Goal: Task Accomplishment & Management: Manage account settings

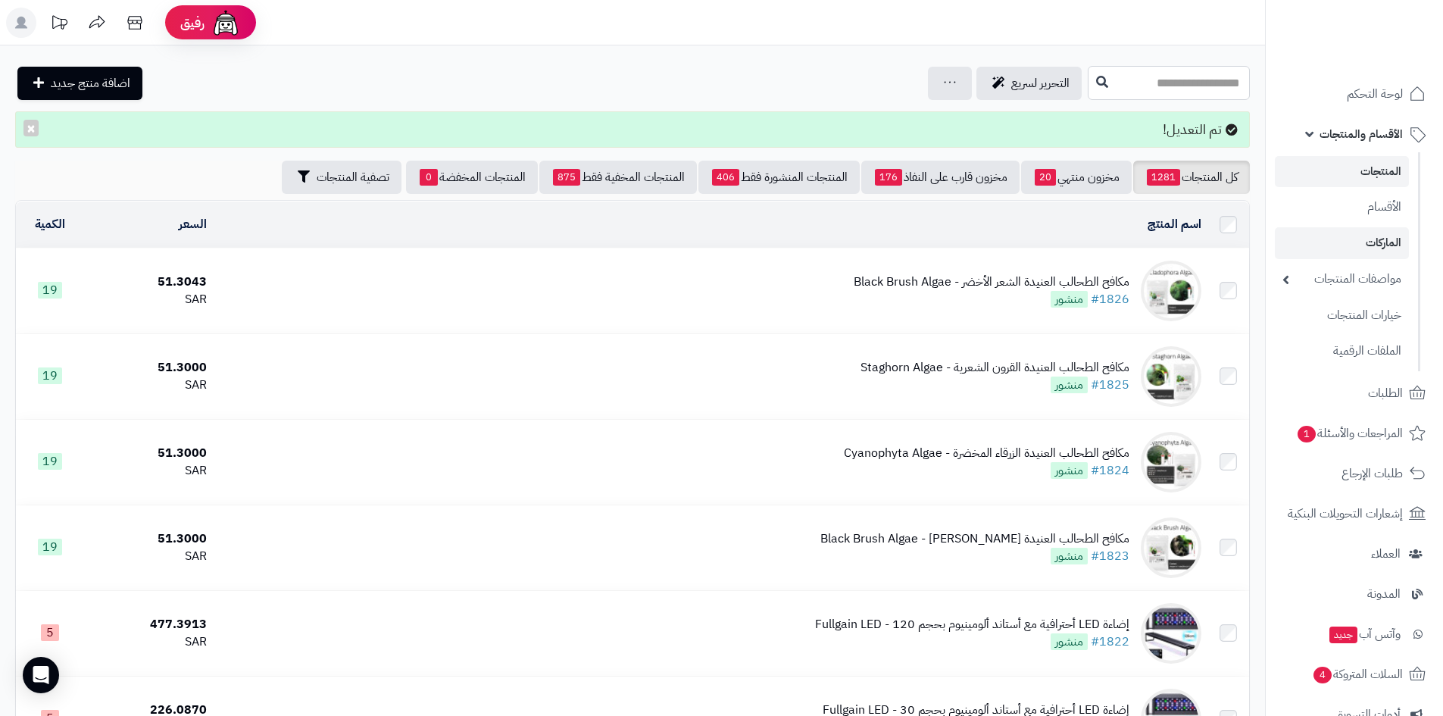
drag, startPoint x: 1232, startPoint y: 82, endPoint x: 1269, endPoint y: 229, distance: 151.5
click at [1232, 82] on input "text" at bounding box center [1169, 83] width 162 height 34
type input "*"
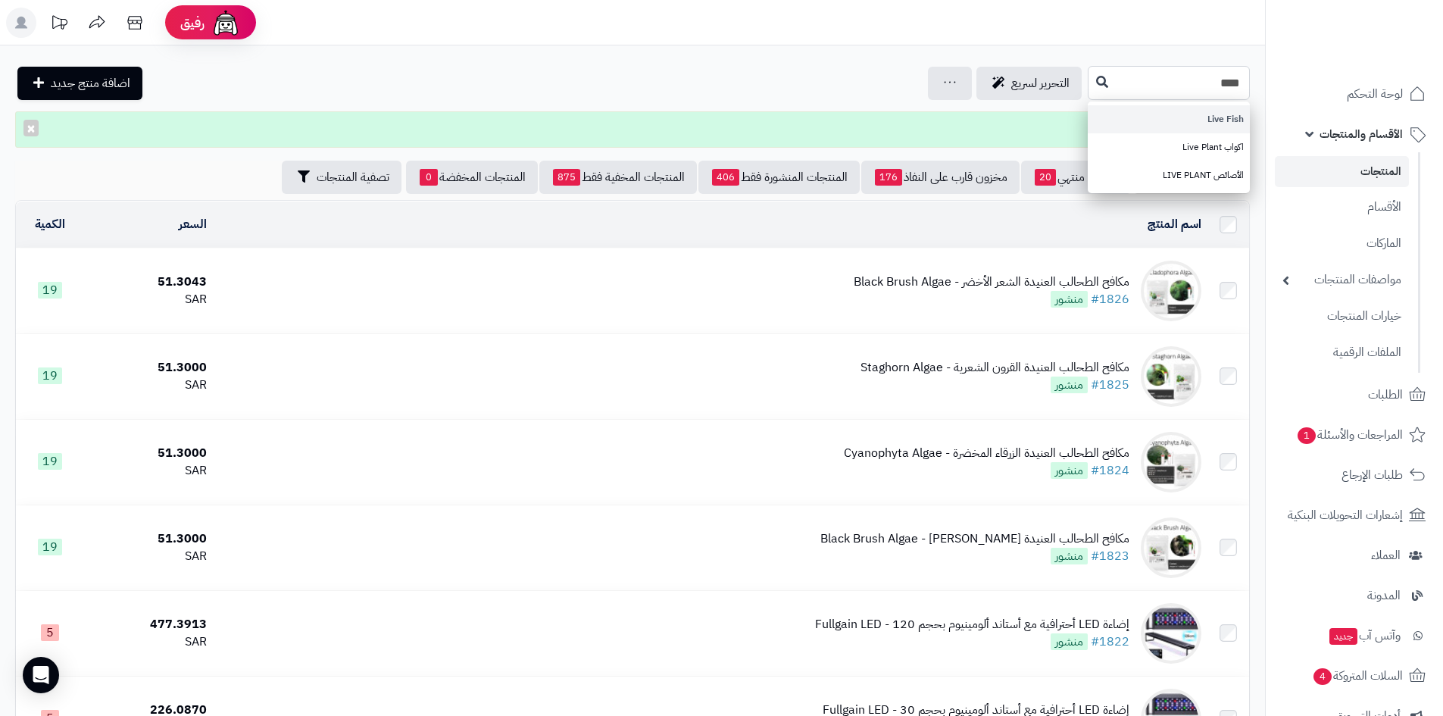
type input "****"
click at [1233, 118] on link "Live Fish" at bounding box center [1169, 119] width 162 height 28
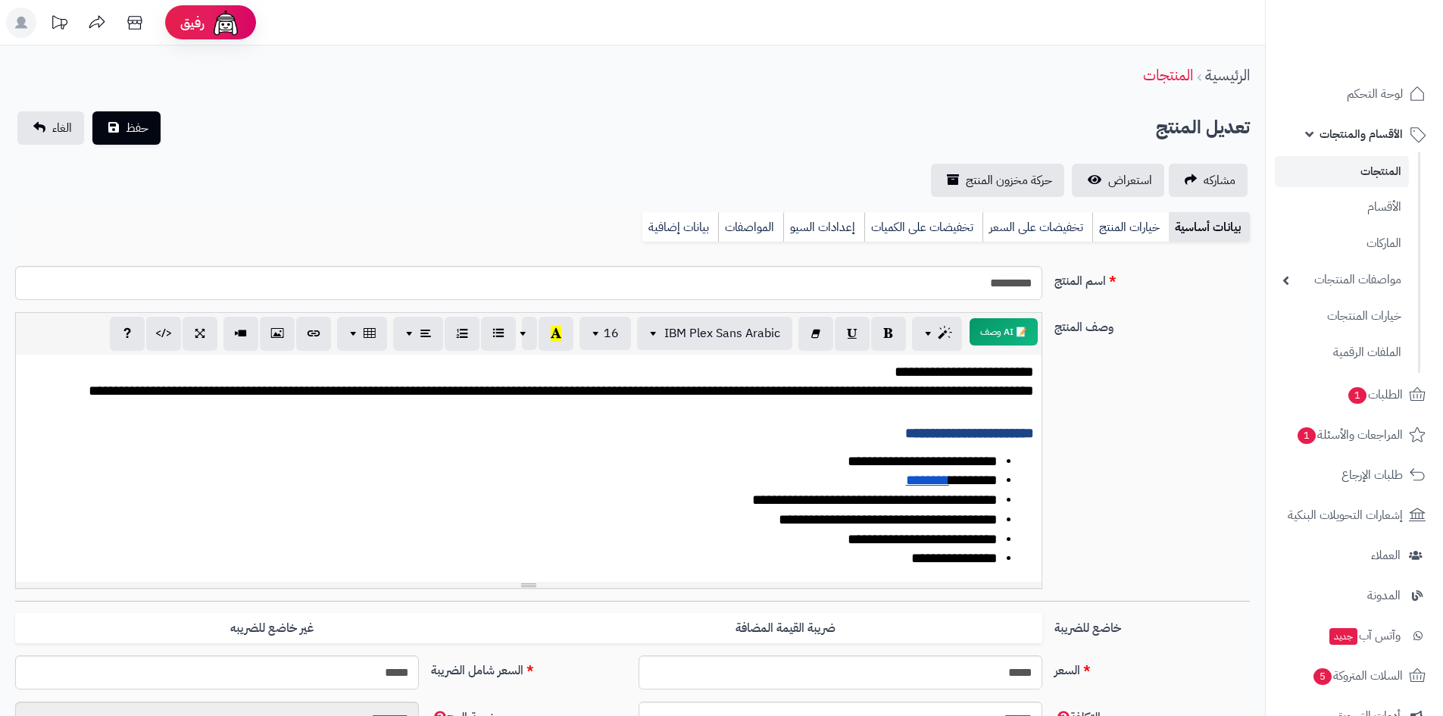
scroll to position [49, 0]
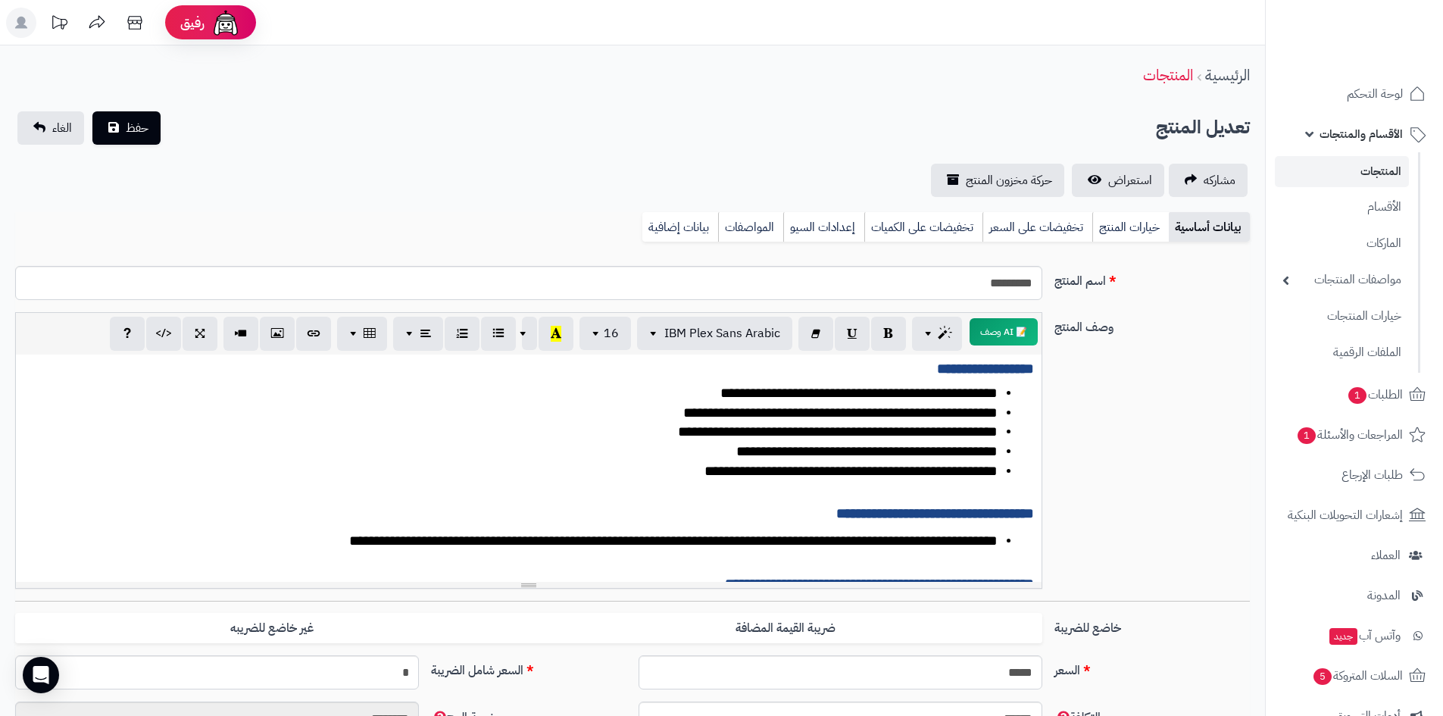
type input "**"
type input "**********"
type input "**"
click at [131, 127] on span "حفظ" at bounding box center [137, 127] width 23 height 18
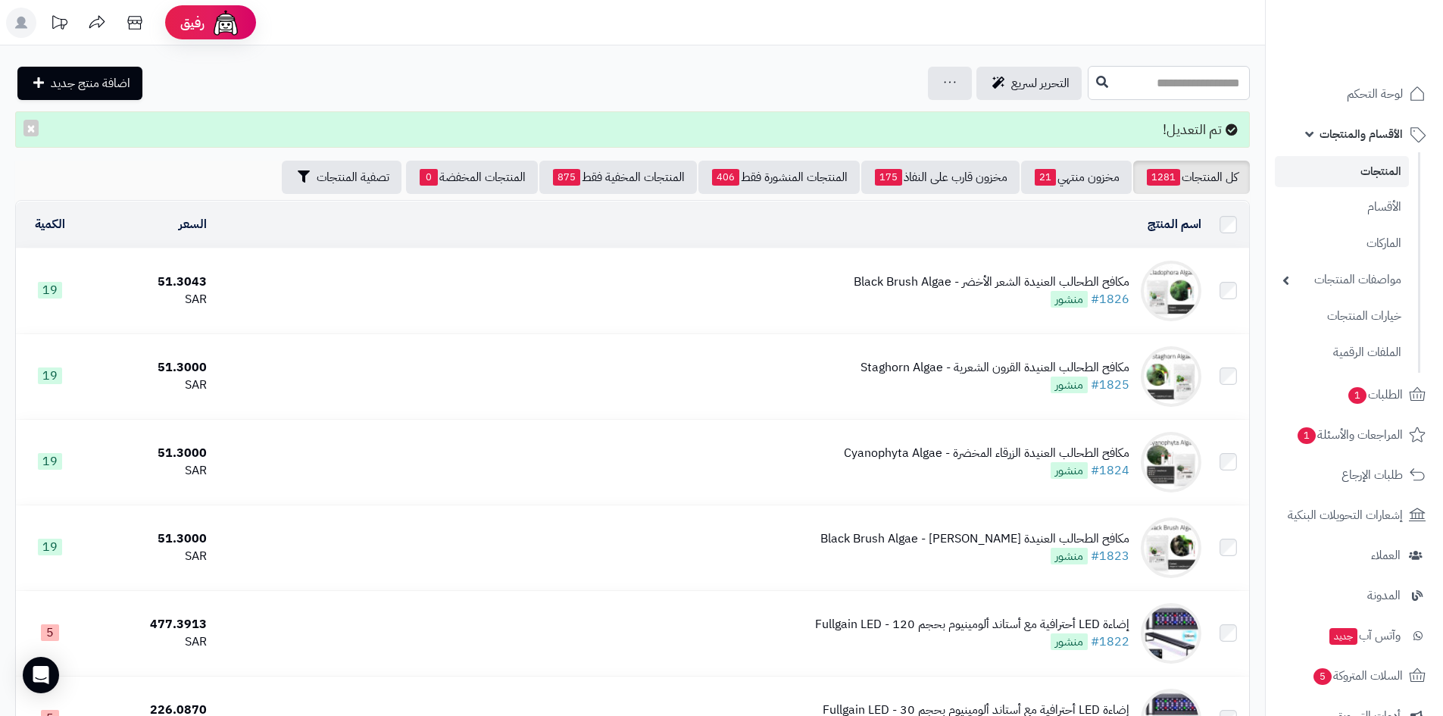
click at [1215, 83] on input "text" at bounding box center [1169, 83] width 162 height 34
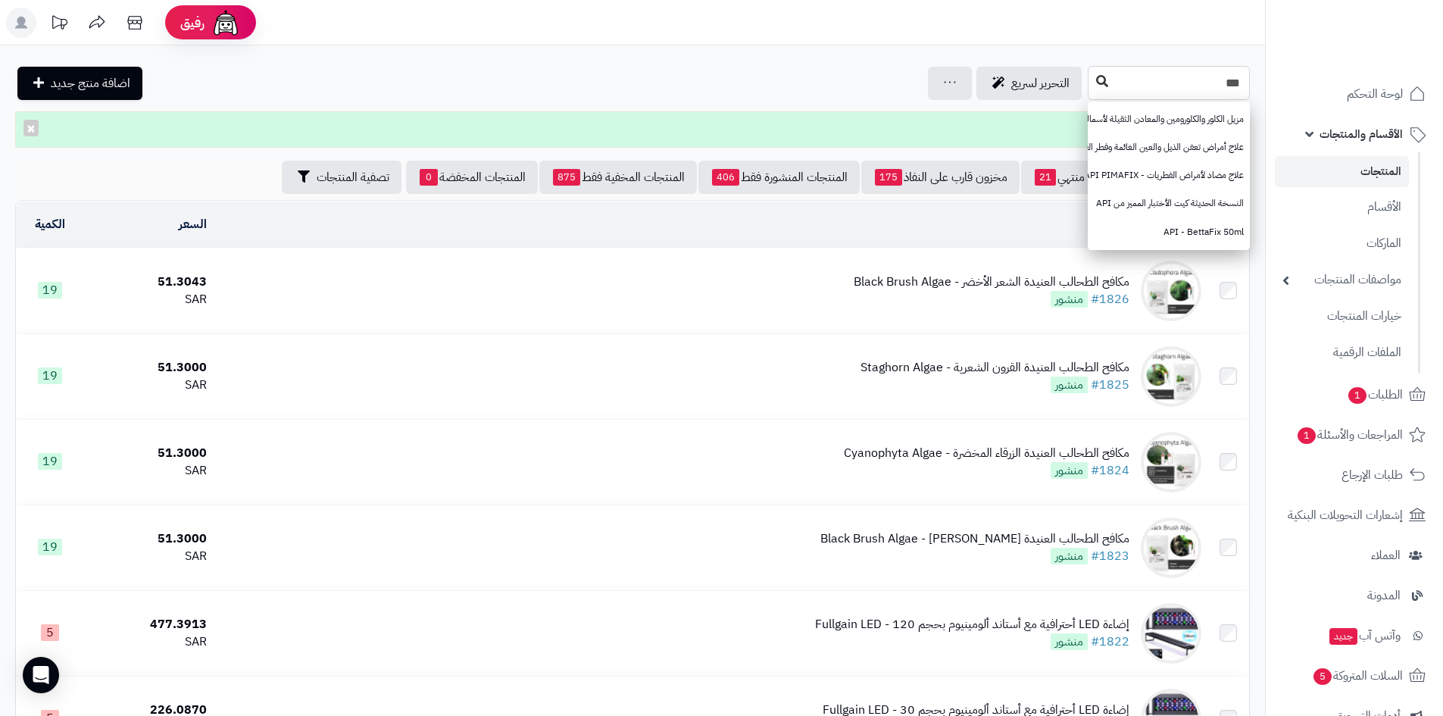
type input "***"
click at [1096, 85] on icon at bounding box center [1102, 81] width 12 height 12
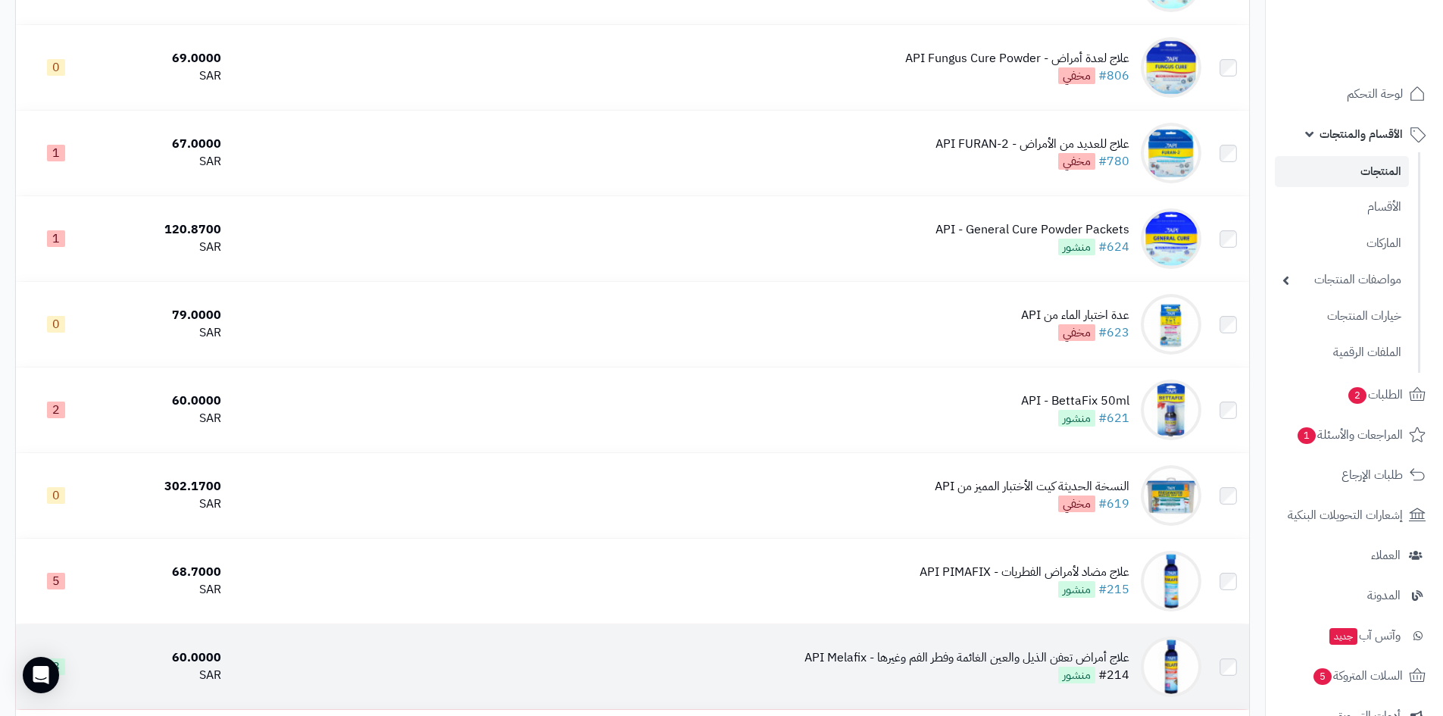
scroll to position [2067, 0]
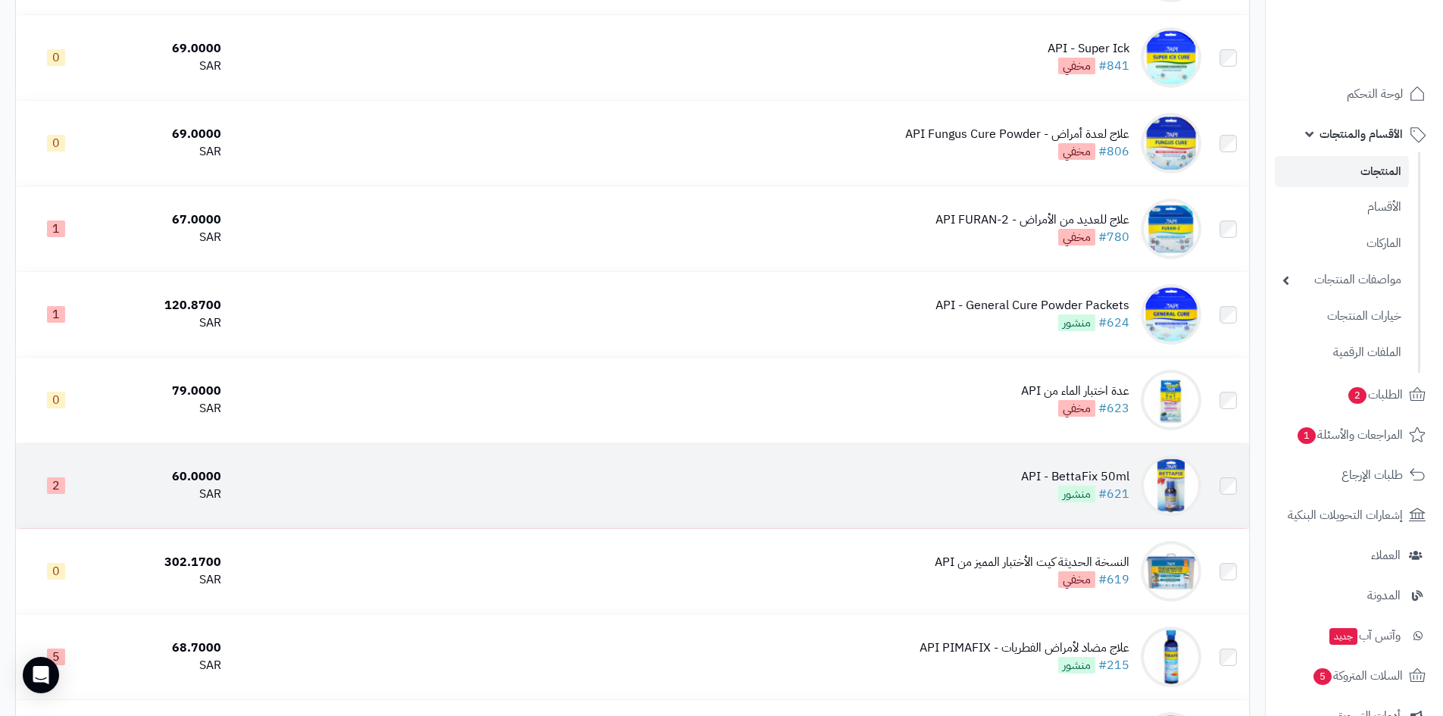
click at [1067, 476] on div "API - BettaFix 50ml" at bounding box center [1075, 476] width 108 height 17
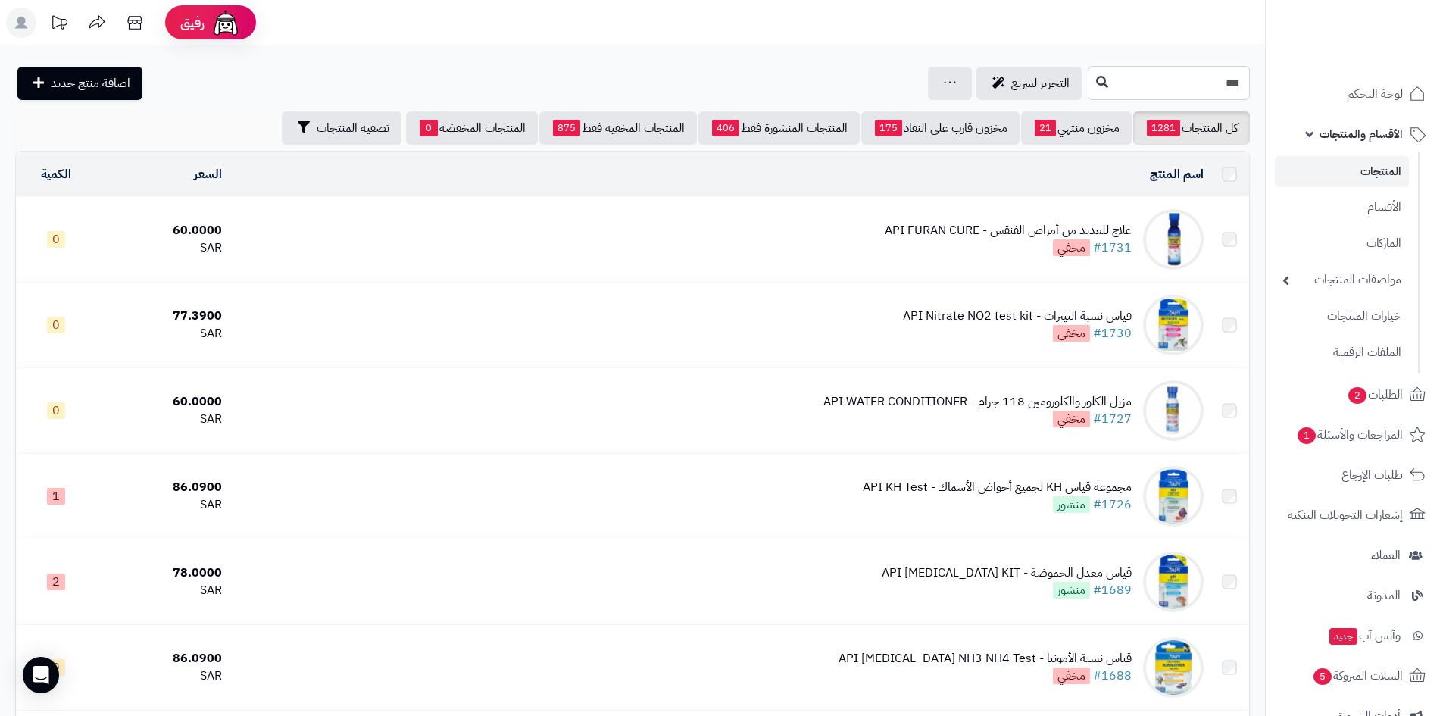
scroll to position [2067, 0]
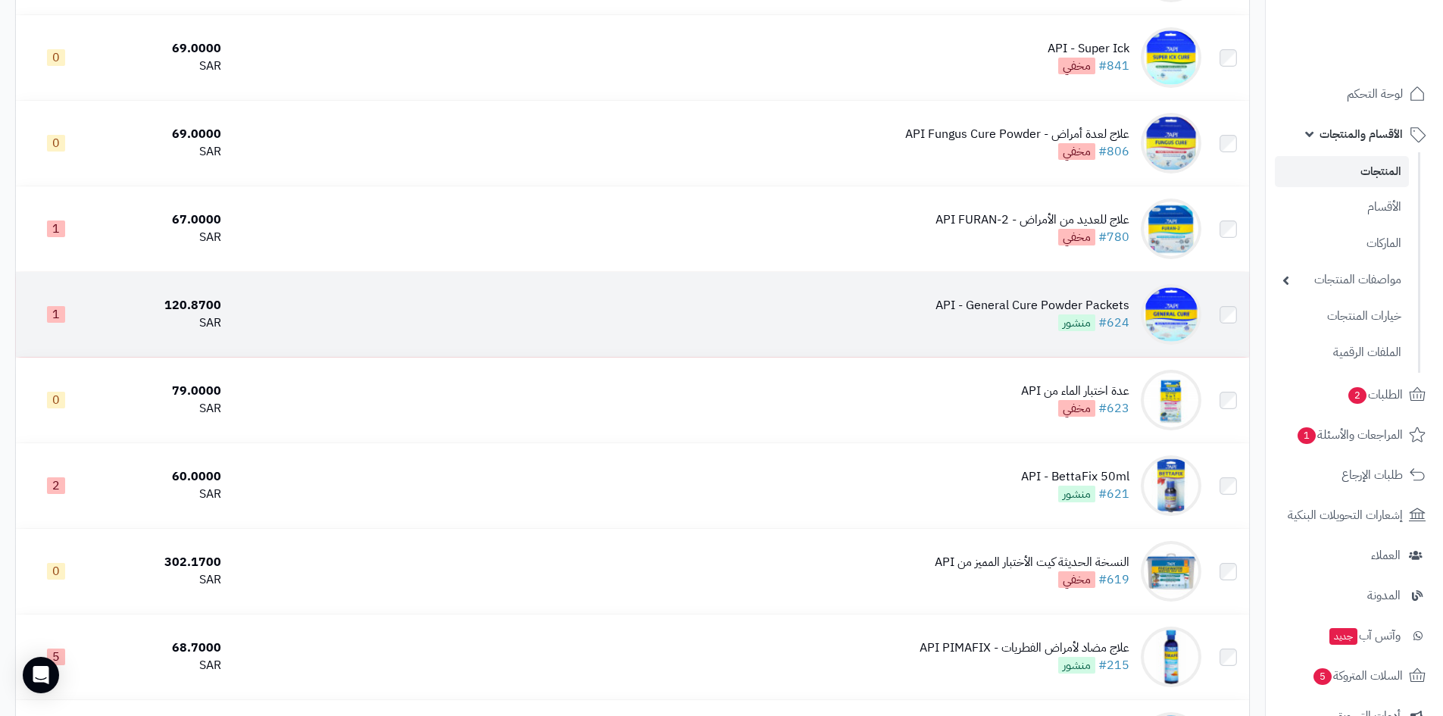
click at [1049, 301] on div "API - General Cure Powder Packets" at bounding box center [1032, 305] width 194 height 17
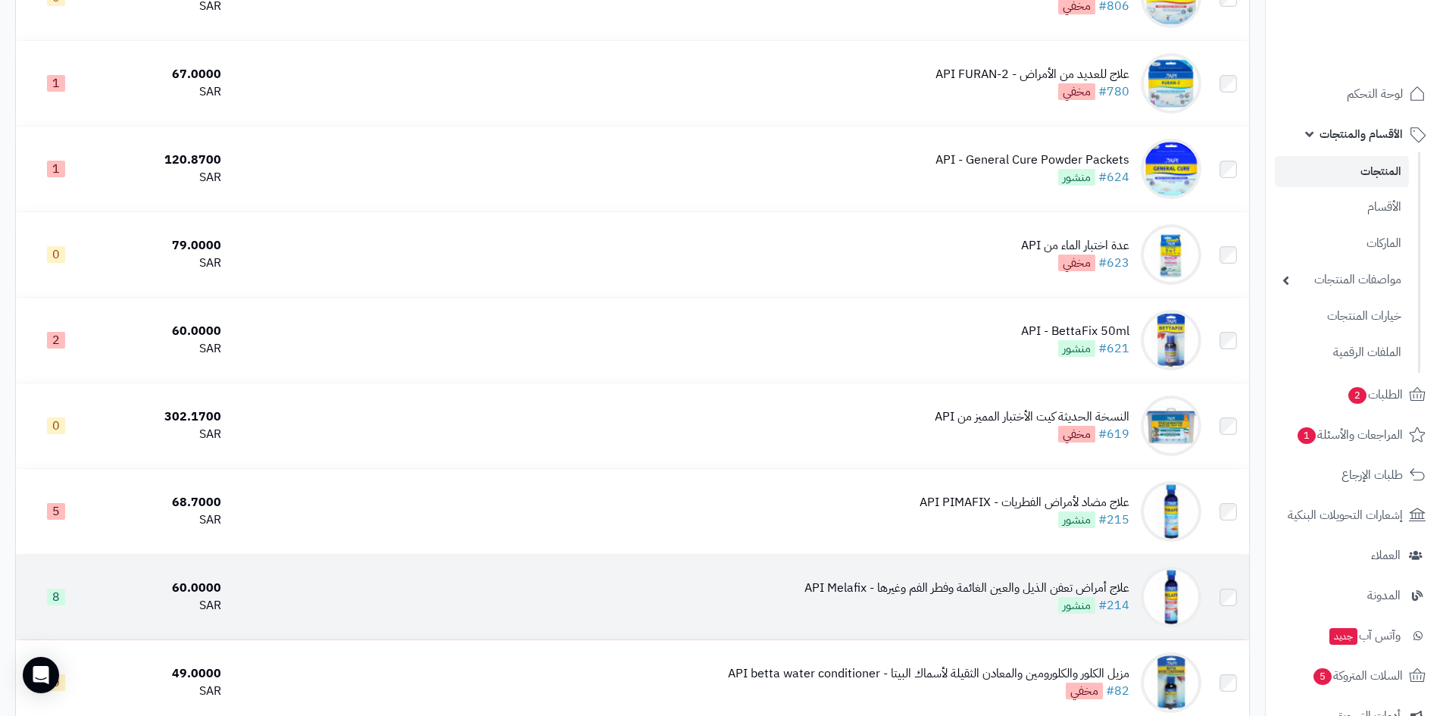
scroll to position [2218, 0]
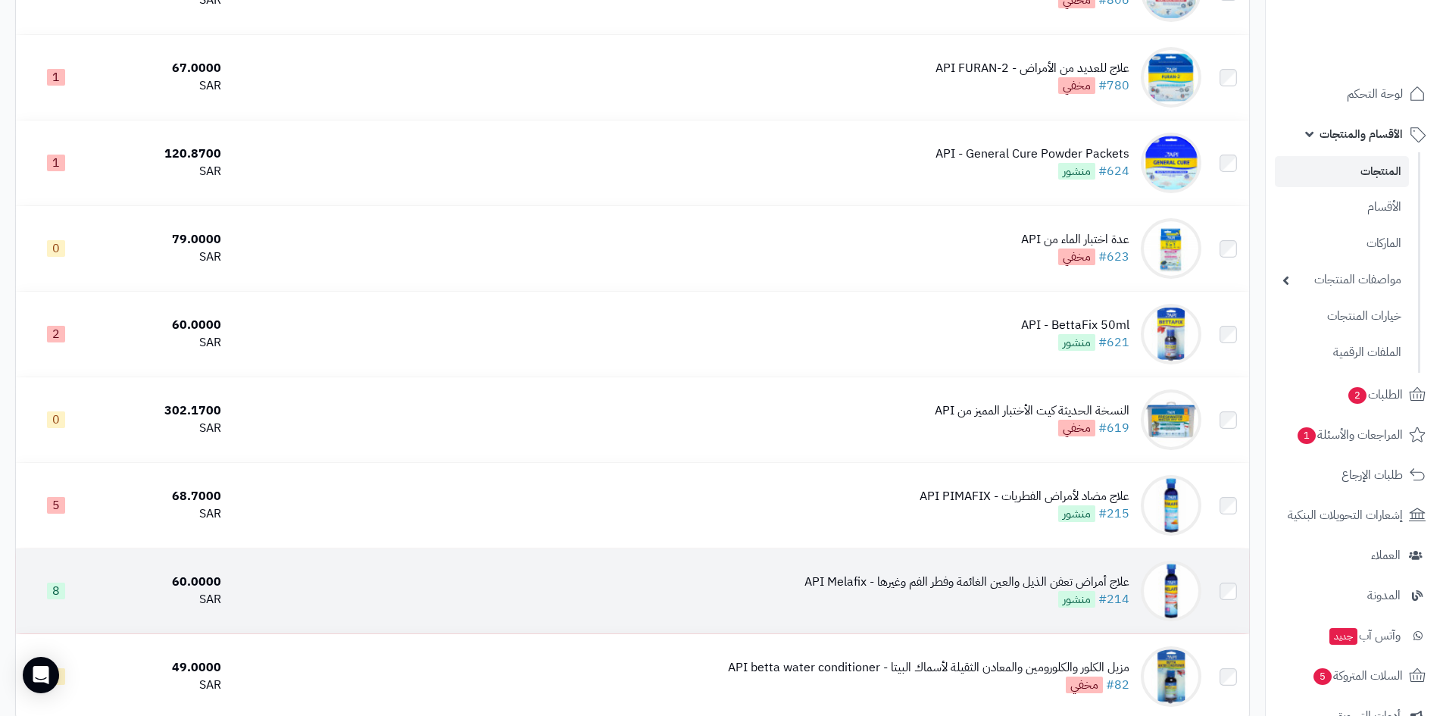
click at [1054, 578] on div "علاج أمراض تعفن الذيل والعين الغائمة وفطر الفم وغيرها - API Melafix" at bounding box center [966, 581] width 325 height 17
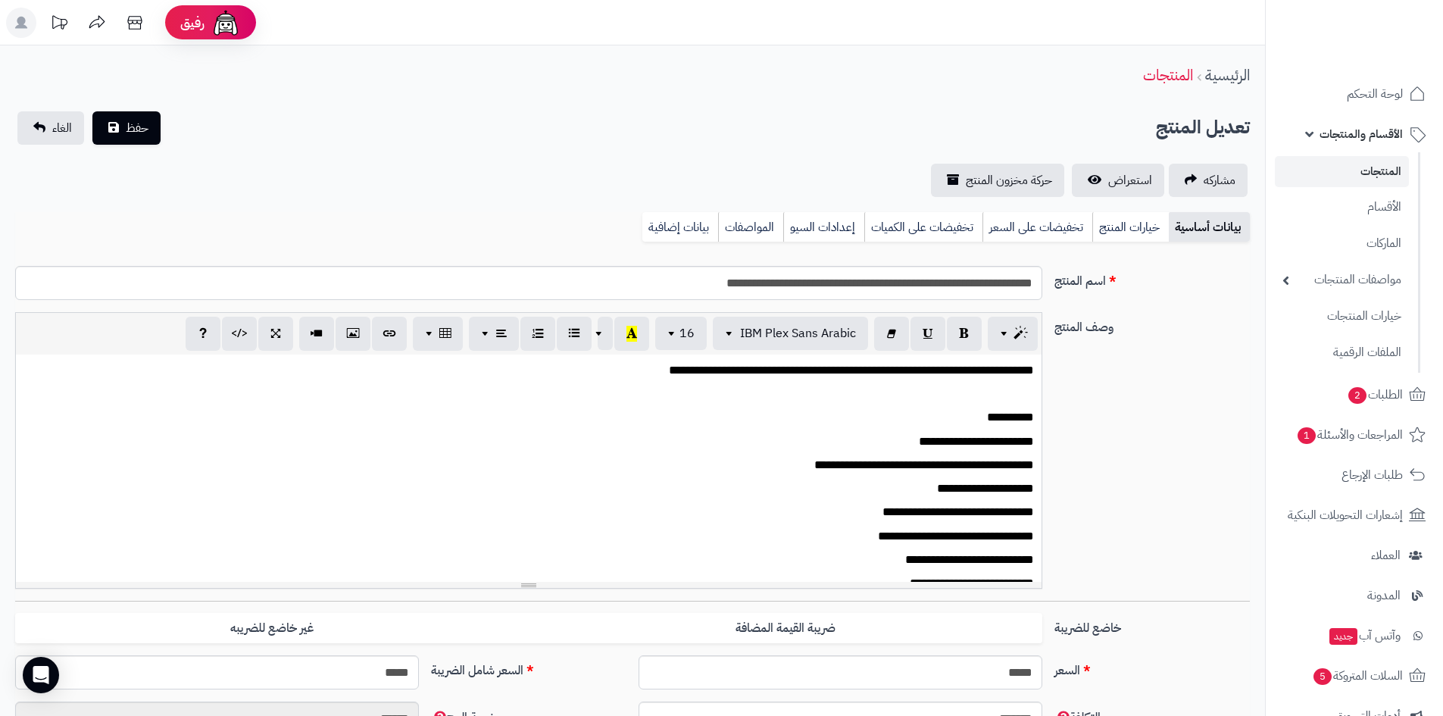
scroll to position [11, 0]
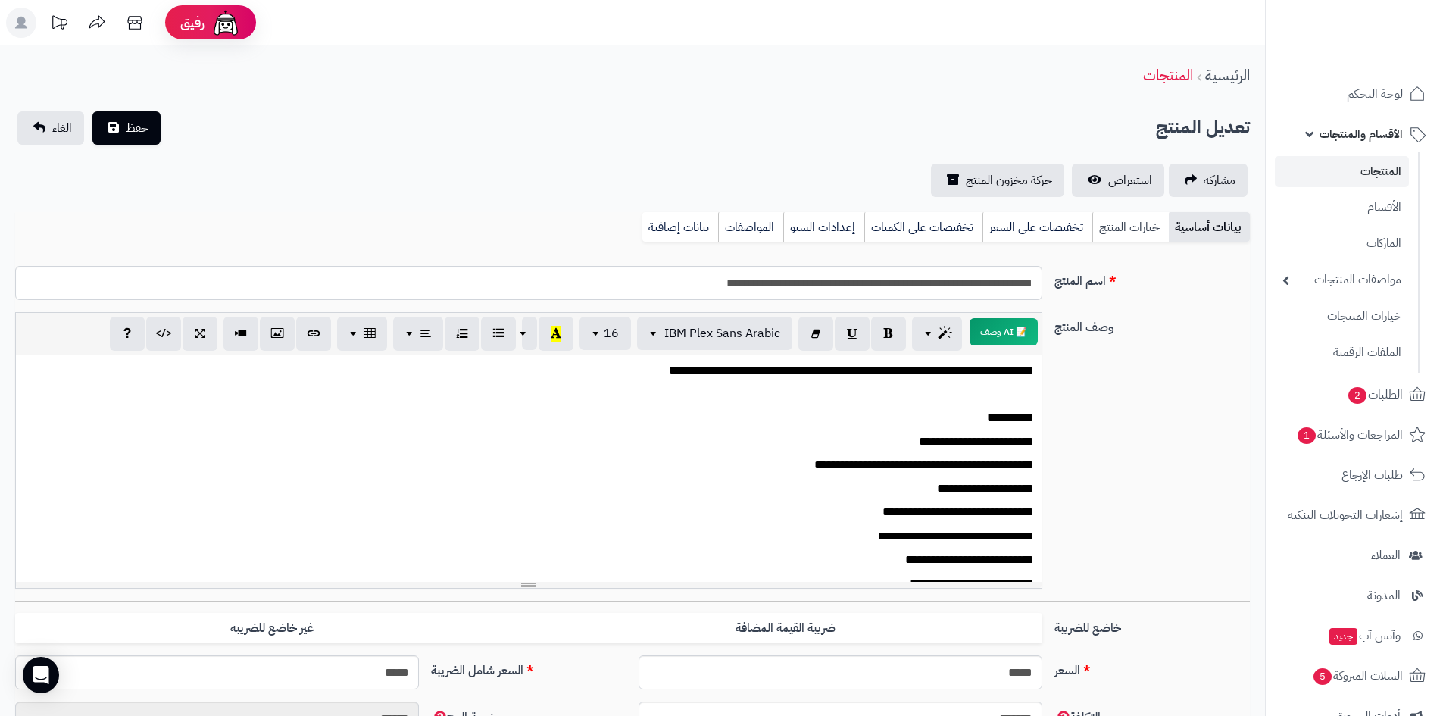
click at [1131, 224] on link "خيارات المنتج" at bounding box center [1130, 227] width 76 height 30
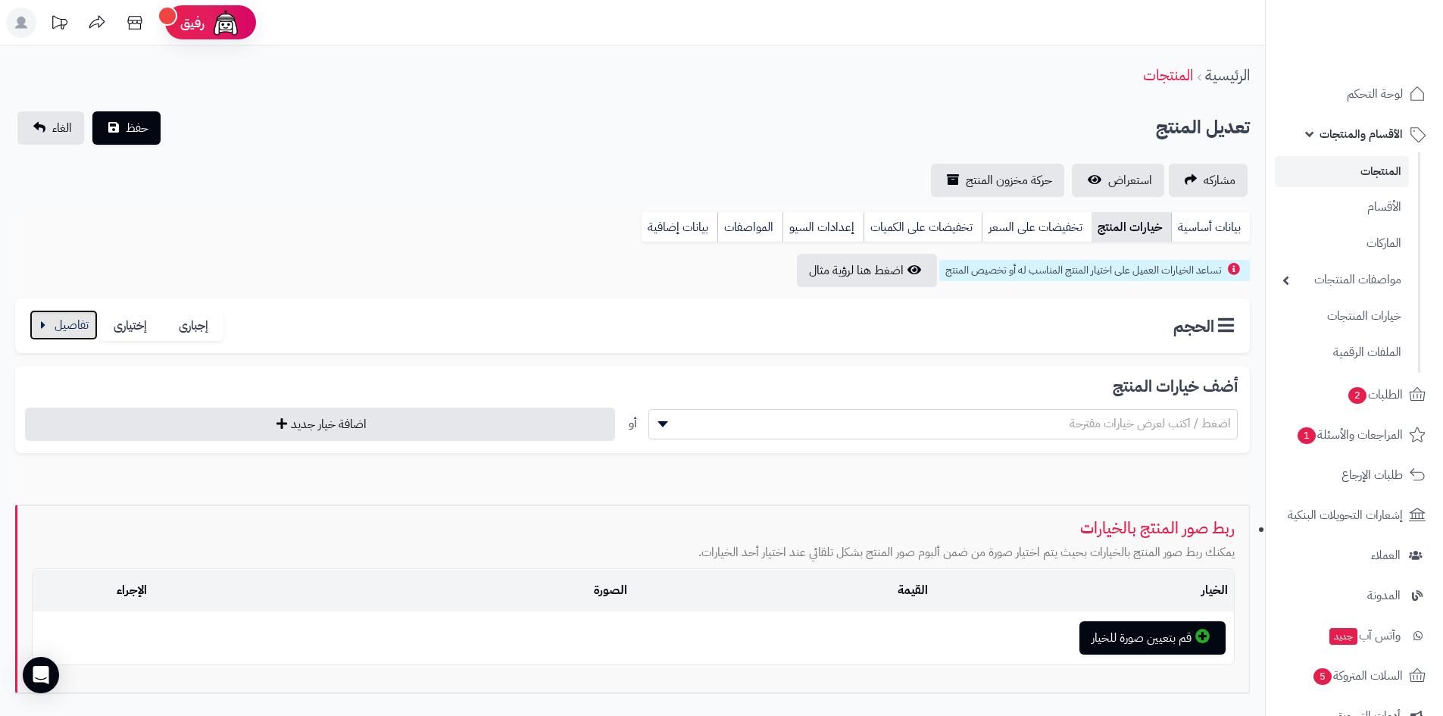
click at [69, 320] on button "button" at bounding box center [64, 325] width 68 height 30
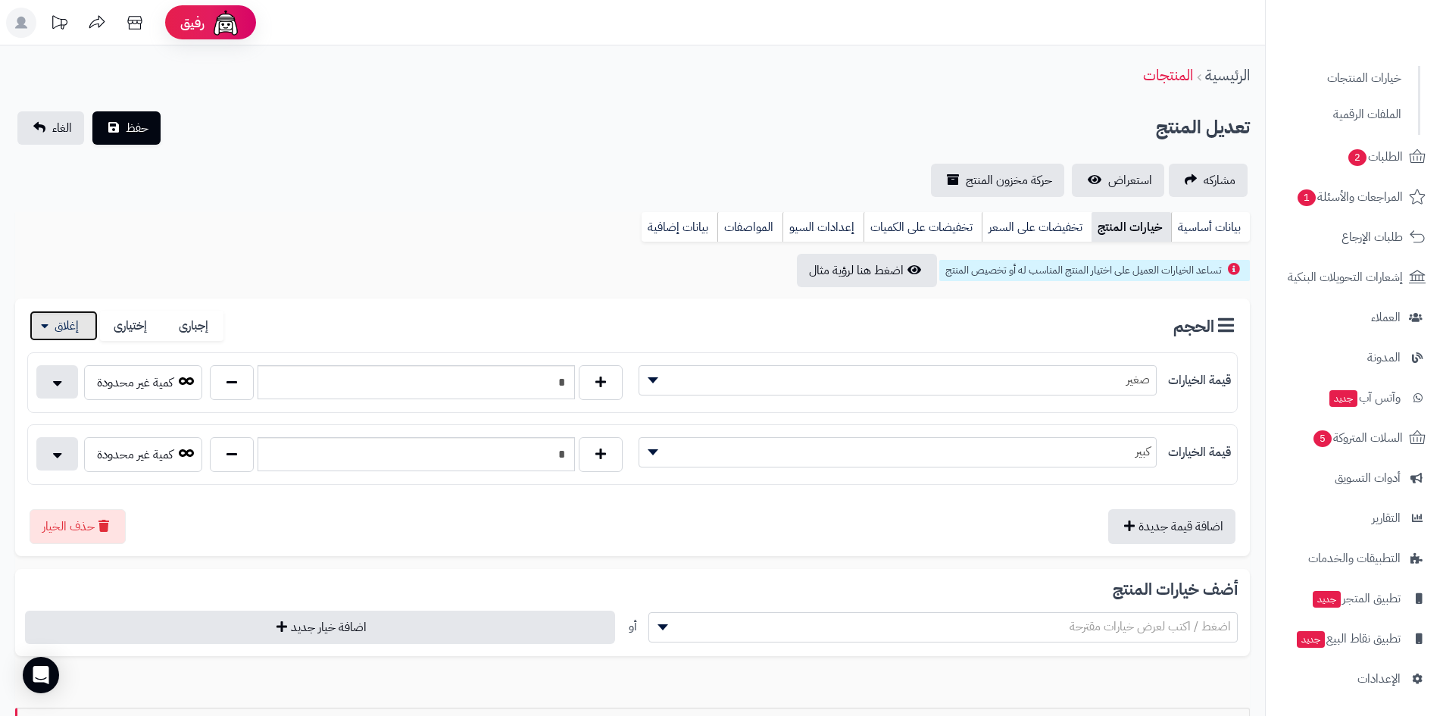
scroll to position [238, 0]
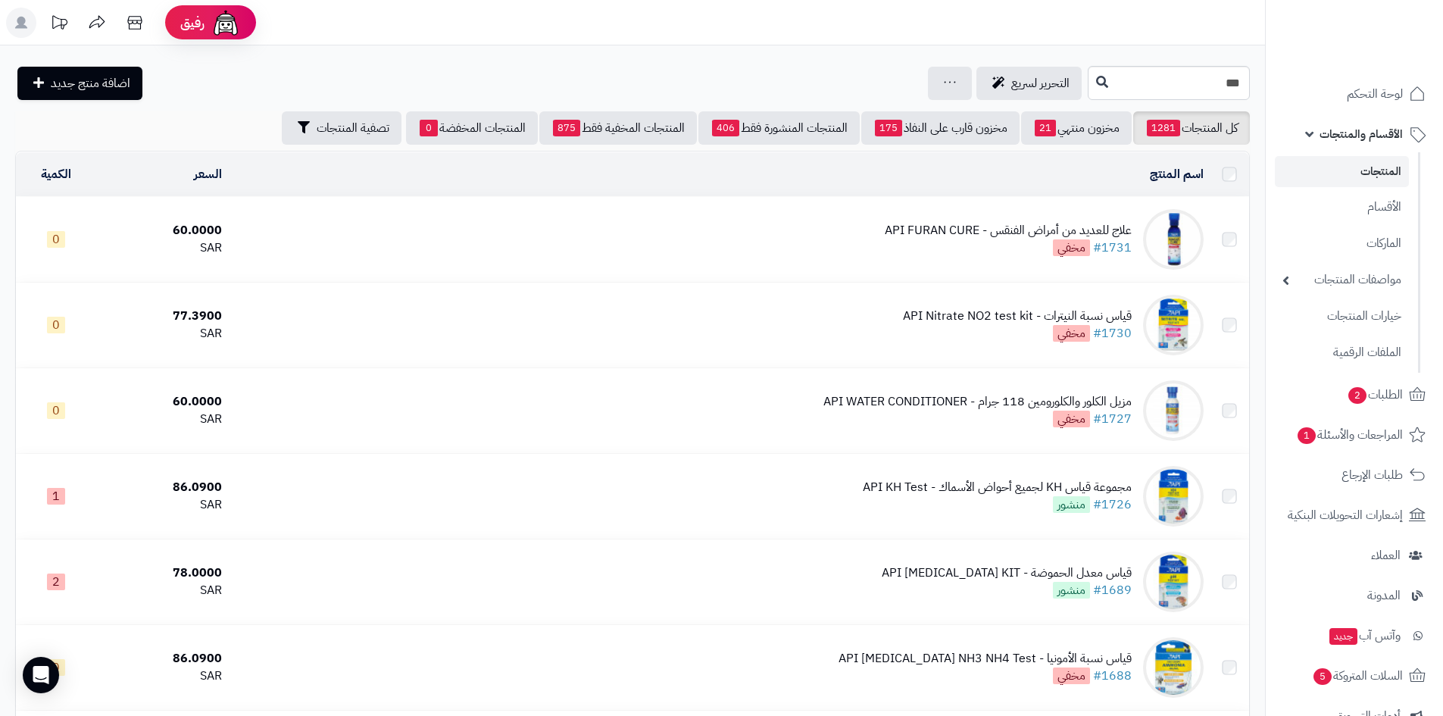
scroll to position [2218, 0]
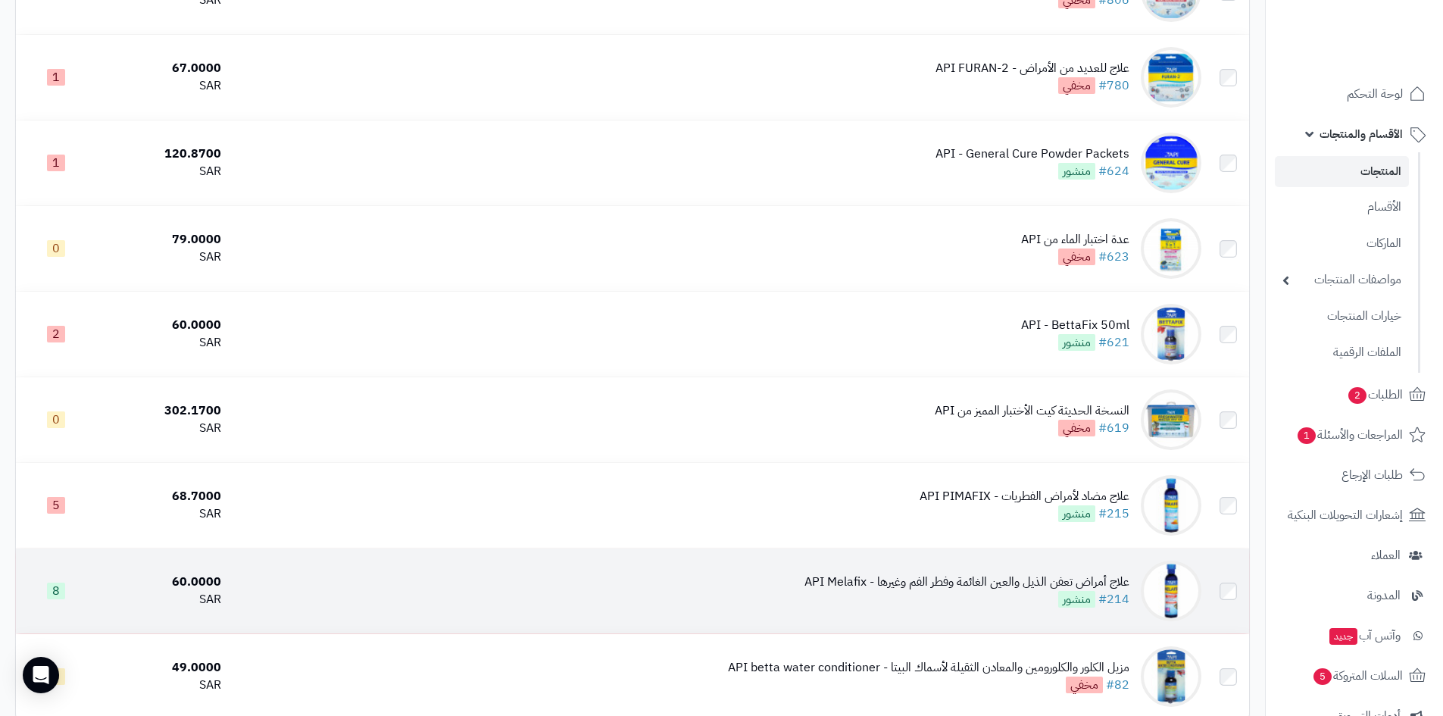
click at [1019, 585] on div "علاج أمراض تعفن الذيل والعين الغائمة وفطر الفم وغيرها - API Melafix" at bounding box center [966, 581] width 325 height 17
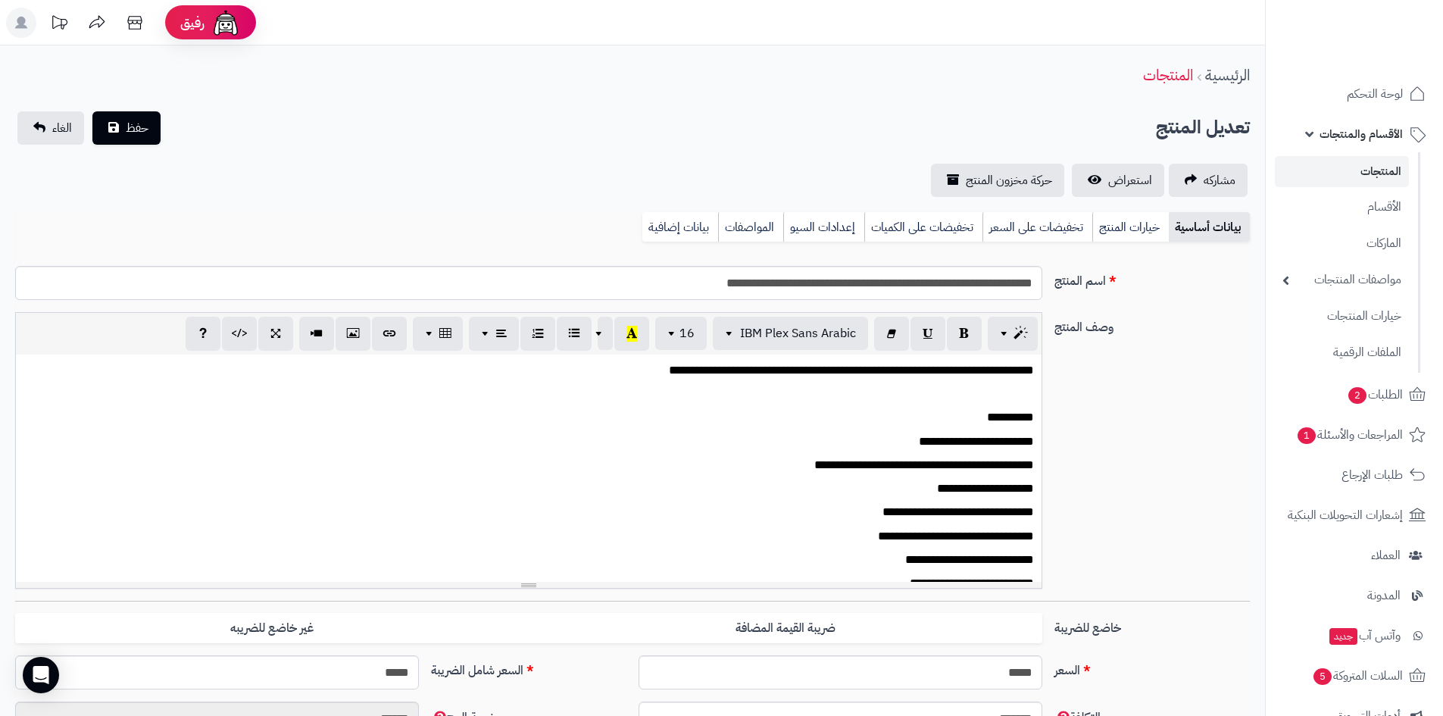
scroll to position [11, 0]
click at [1137, 230] on link "خيارات المنتج" at bounding box center [1130, 227] width 76 height 30
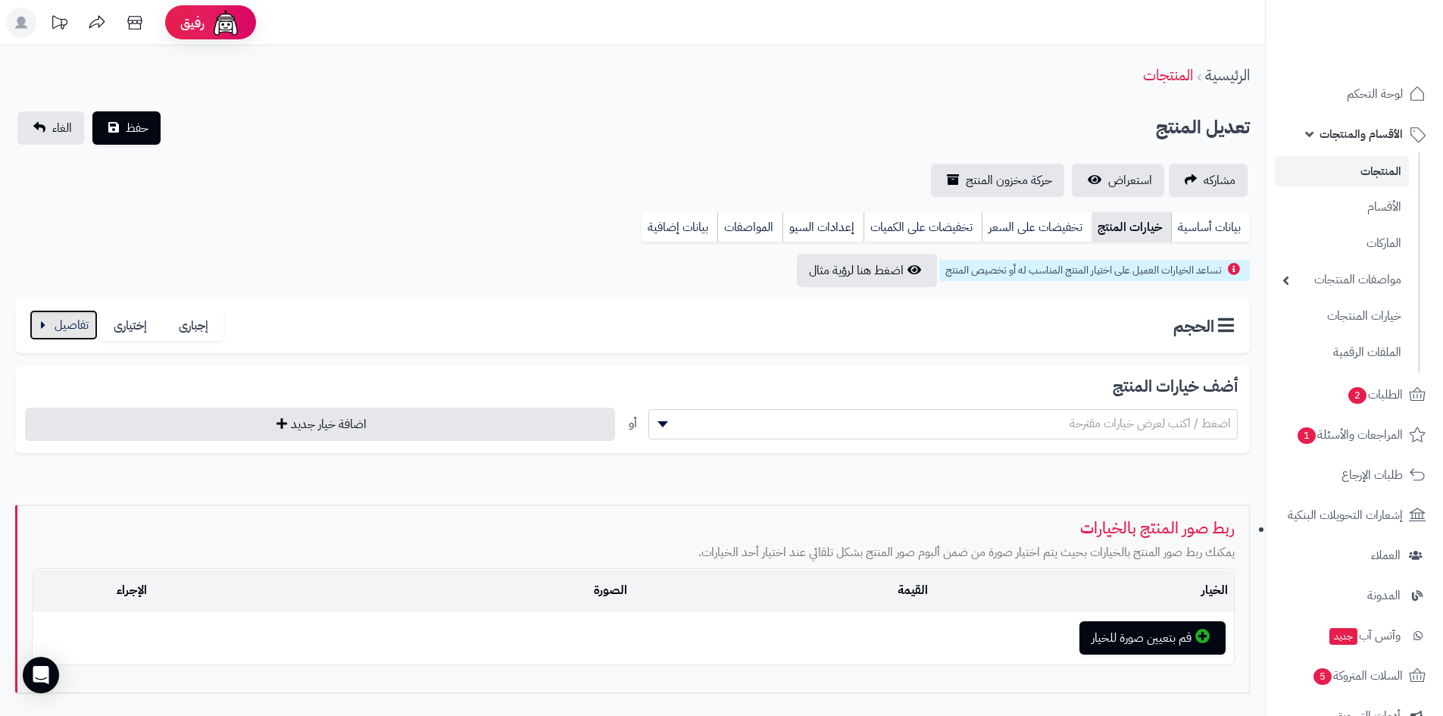
click at [75, 323] on button "button" at bounding box center [64, 325] width 68 height 30
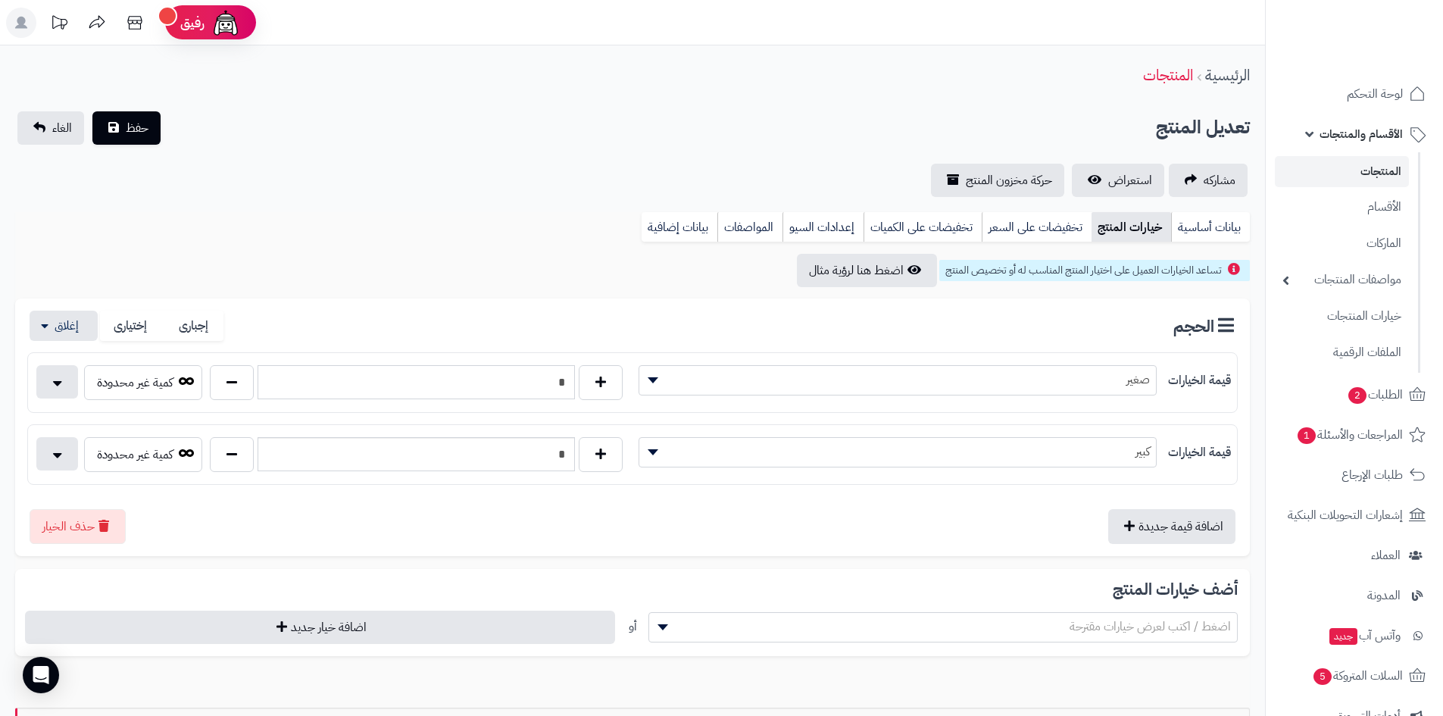
click at [563, 382] on input "*" at bounding box center [416, 382] width 317 height 34
drag, startPoint x: 563, startPoint y: 382, endPoint x: 579, endPoint y: 378, distance: 17.3
click at [563, 382] on input "*" at bounding box center [416, 382] width 317 height 34
type input "*"
click at [562, 454] on input "*" at bounding box center [416, 454] width 317 height 34
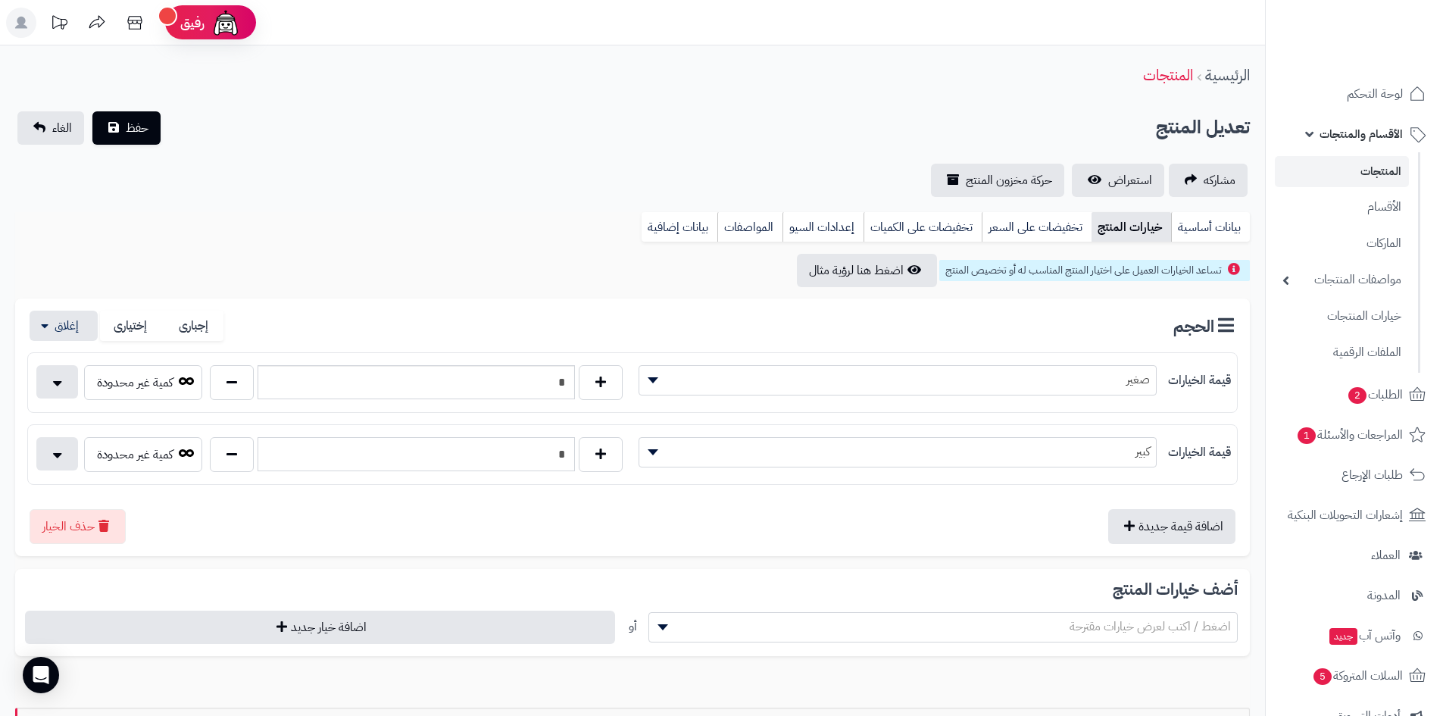
click at [562, 454] on input "*" at bounding box center [416, 454] width 317 height 34
type input "*"
click at [133, 120] on span "حفظ" at bounding box center [137, 127] width 23 height 18
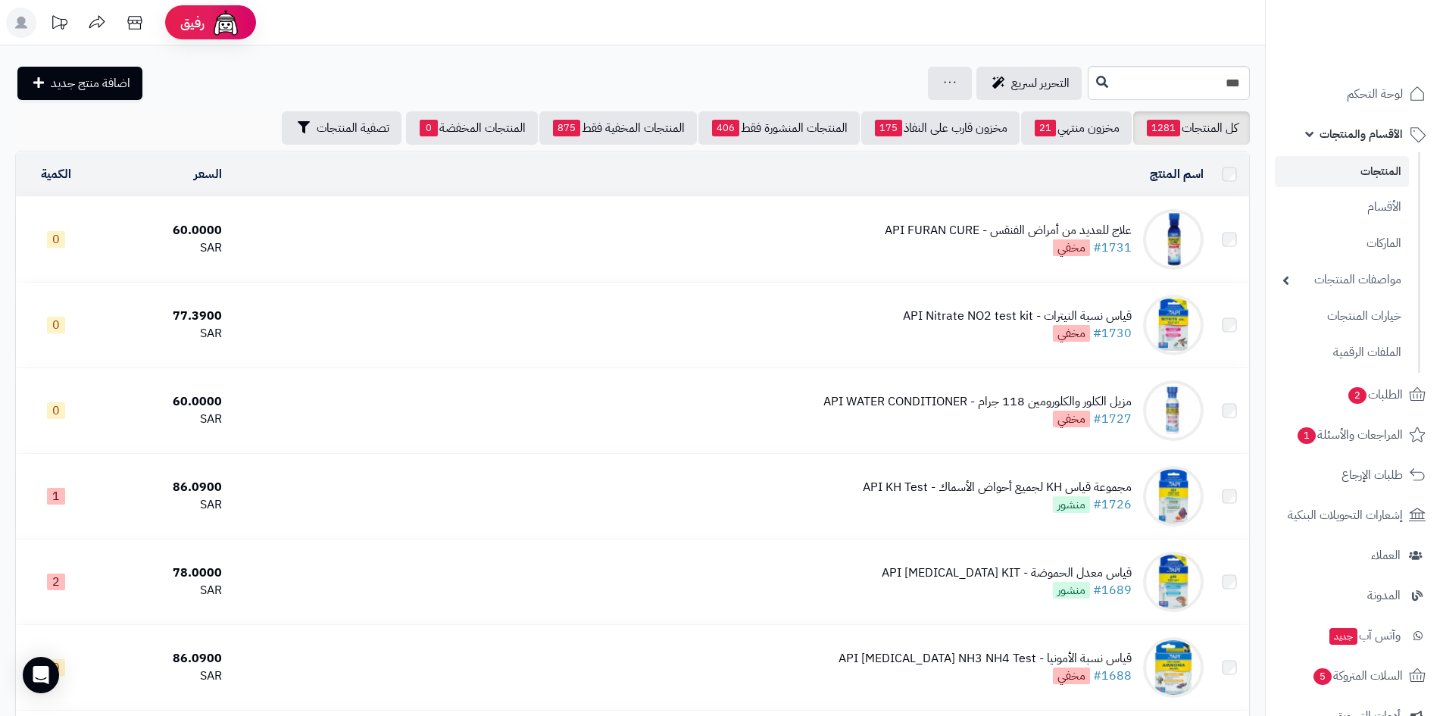
scroll to position [2218, 0]
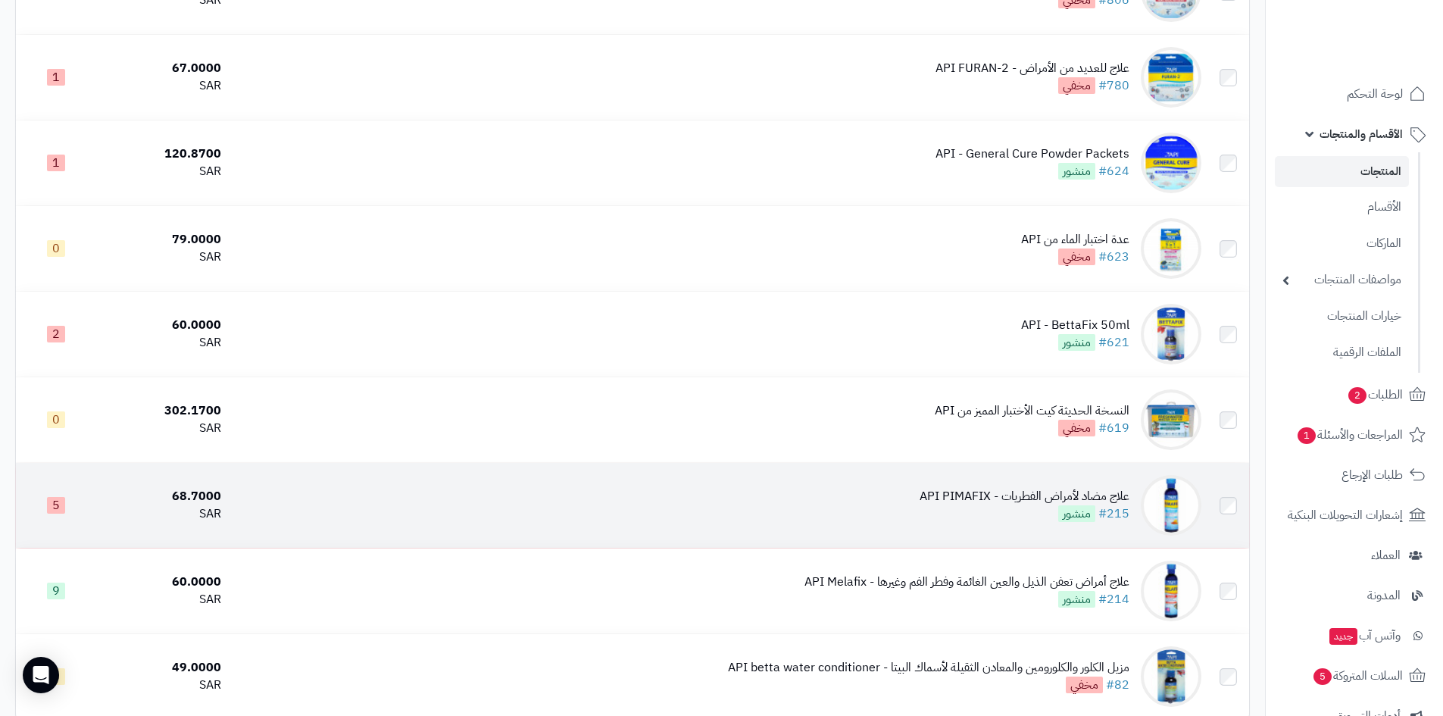
click at [1057, 494] on div "علاج مضاد لأمراض الفطريات - API PIMAFIX" at bounding box center [1024, 496] width 210 height 17
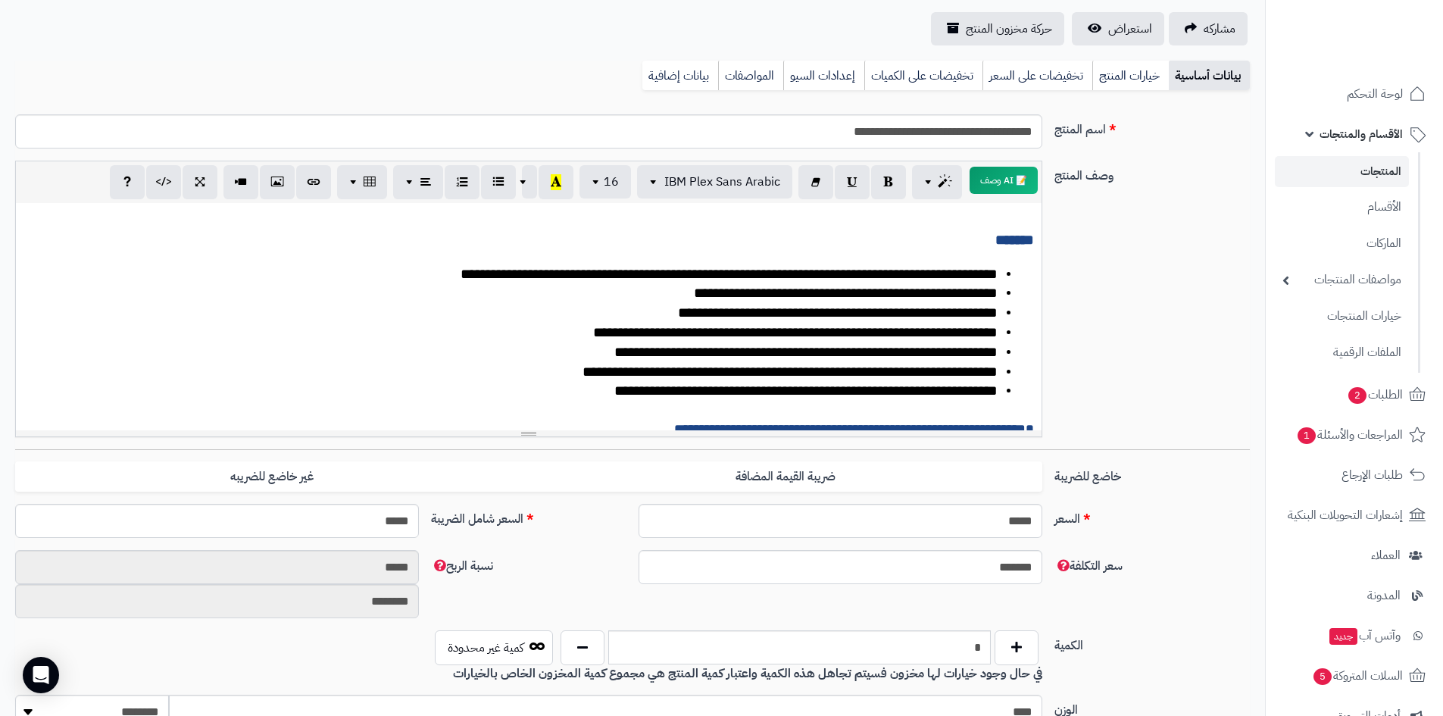
scroll to position [76, 0]
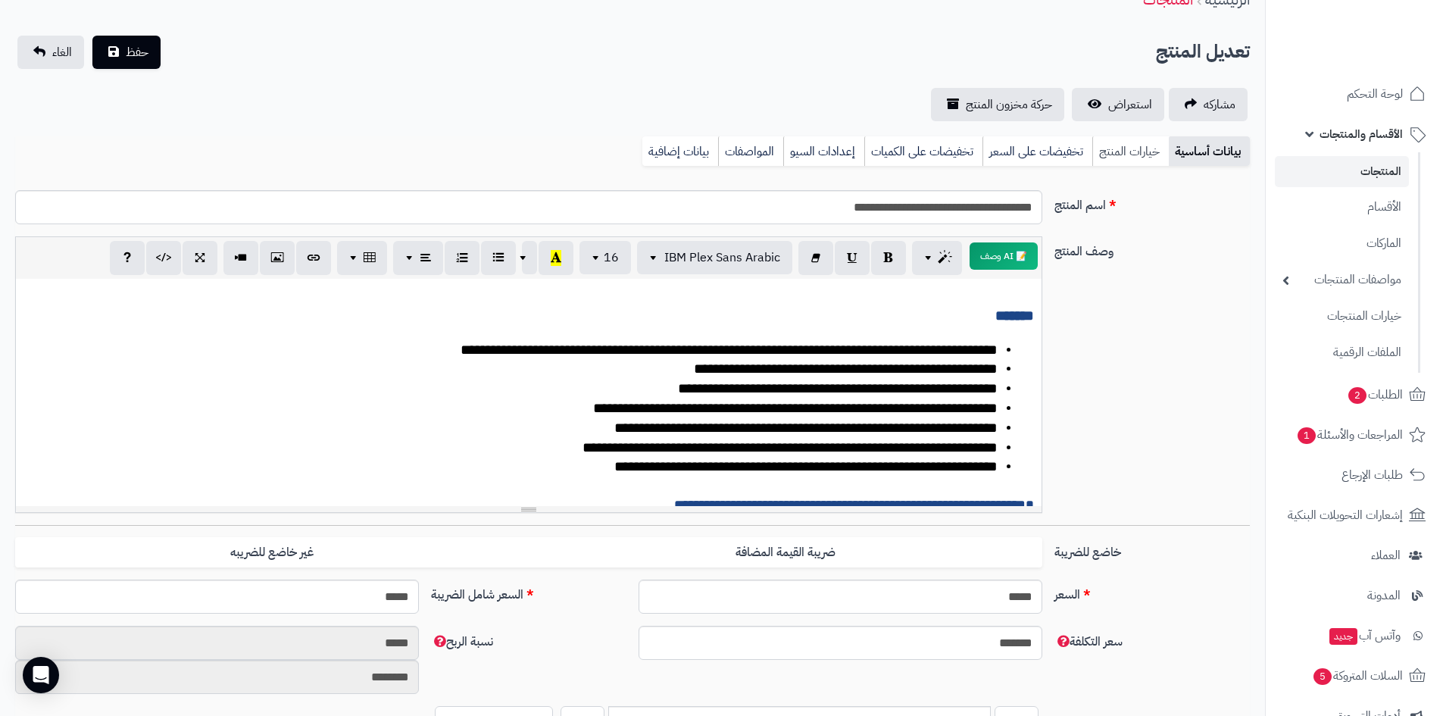
click at [1130, 149] on link "خيارات المنتج" at bounding box center [1130, 151] width 76 height 30
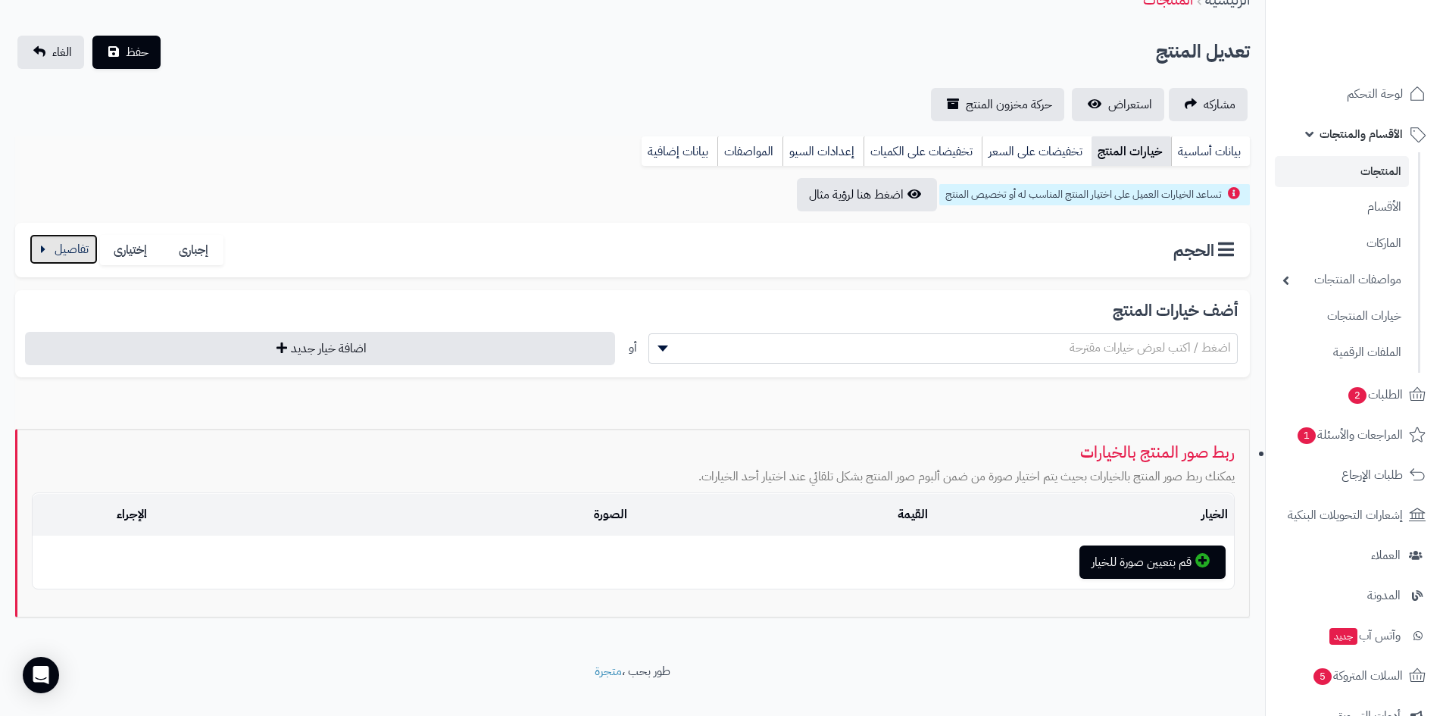
click at [74, 247] on button "button" at bounding box center [64, 249] width 68 height 30
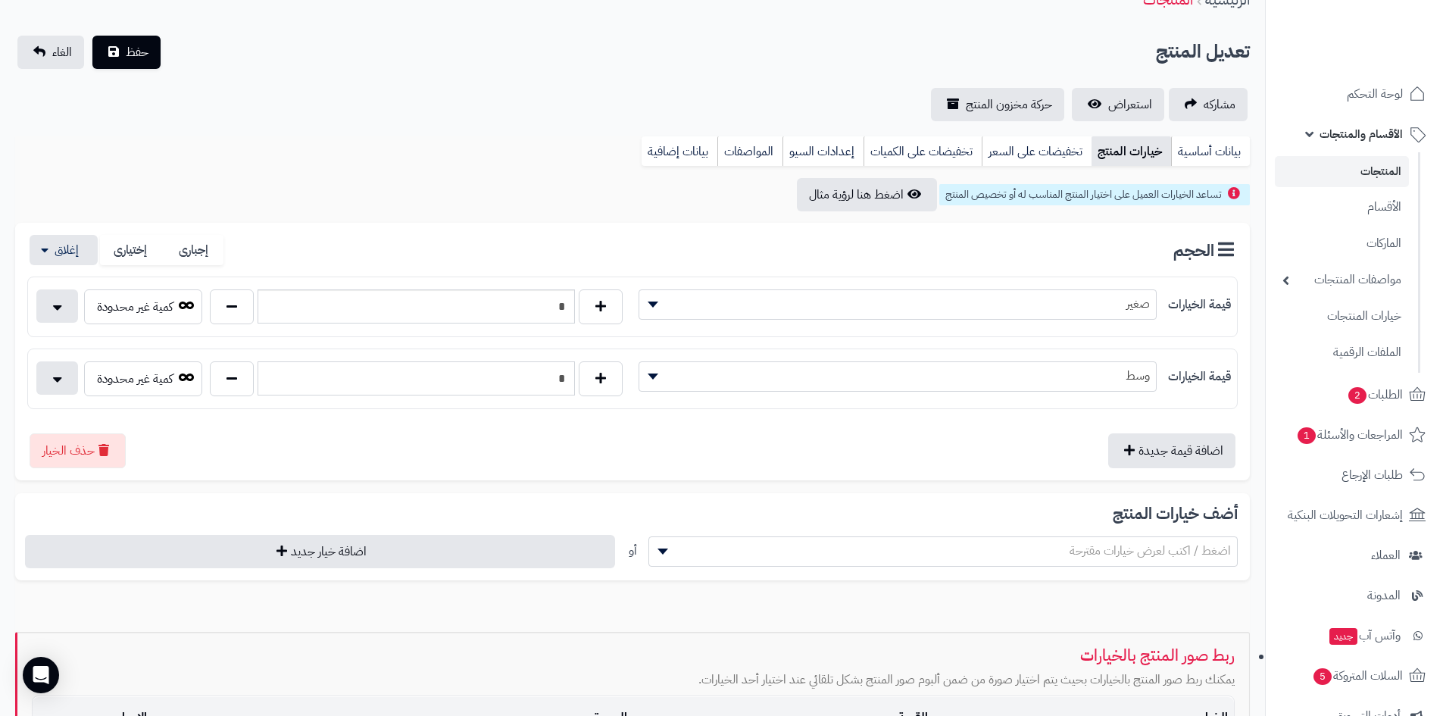
click at [565, 379] on input "*" at bounding box center [416, 378] width 317 height 34
type input "*"
click at [136, 52] on span "حفظ" at bounding box center [137, 51] width 23 height 18
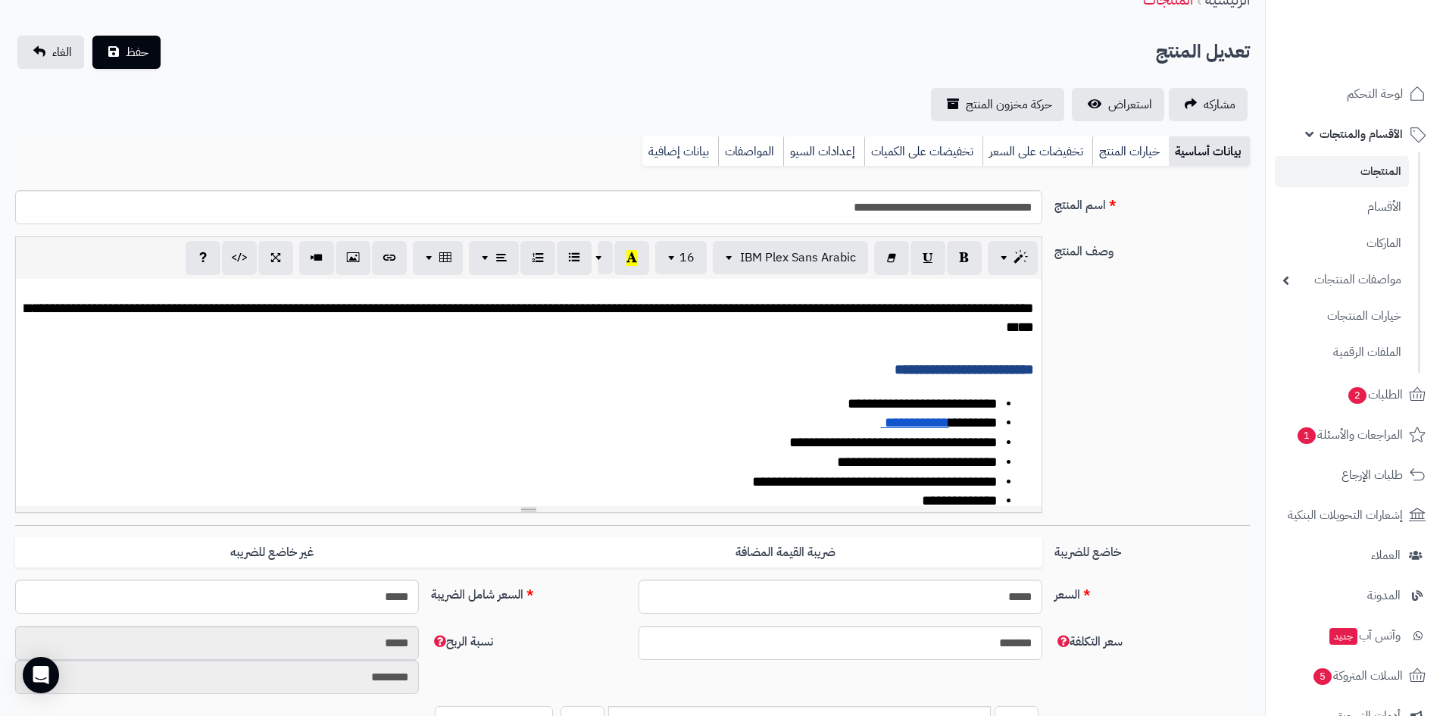
scroll to position [19, 0]
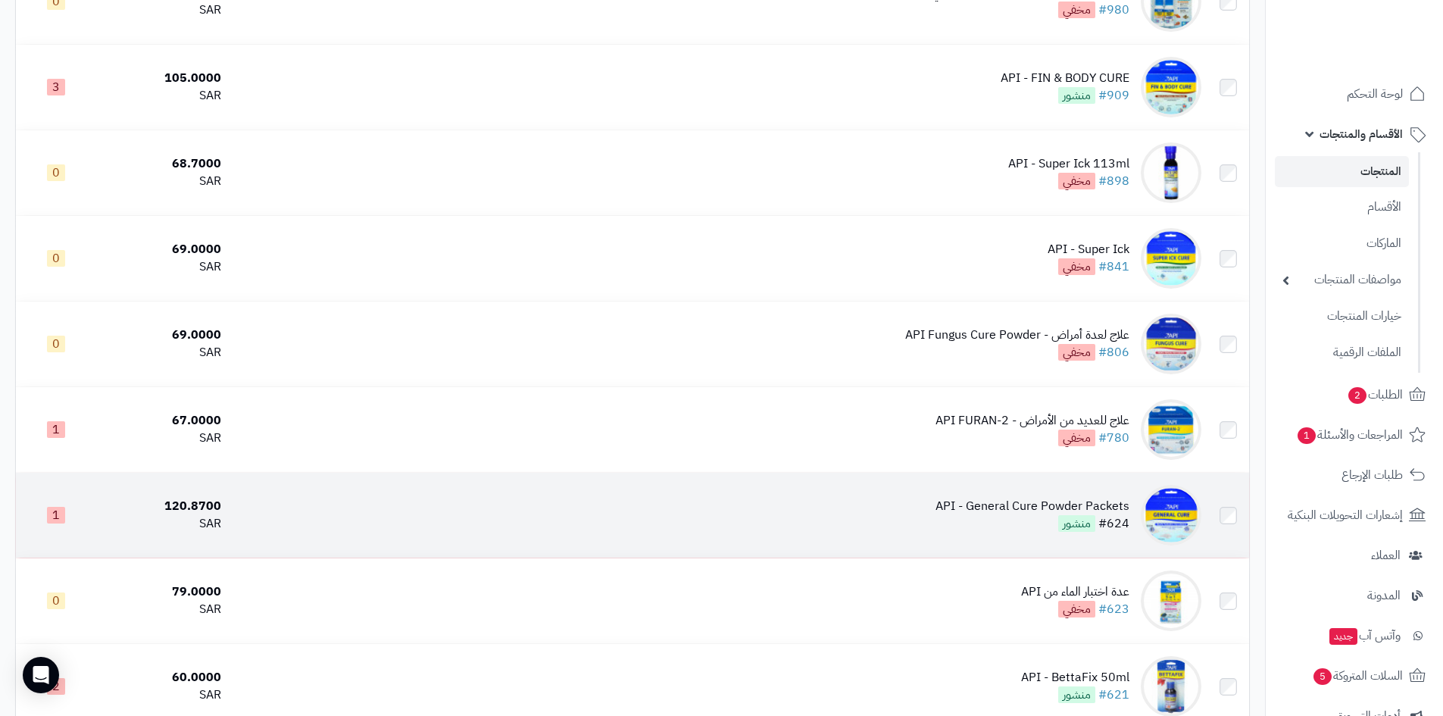
scroll to position [1840, 0]
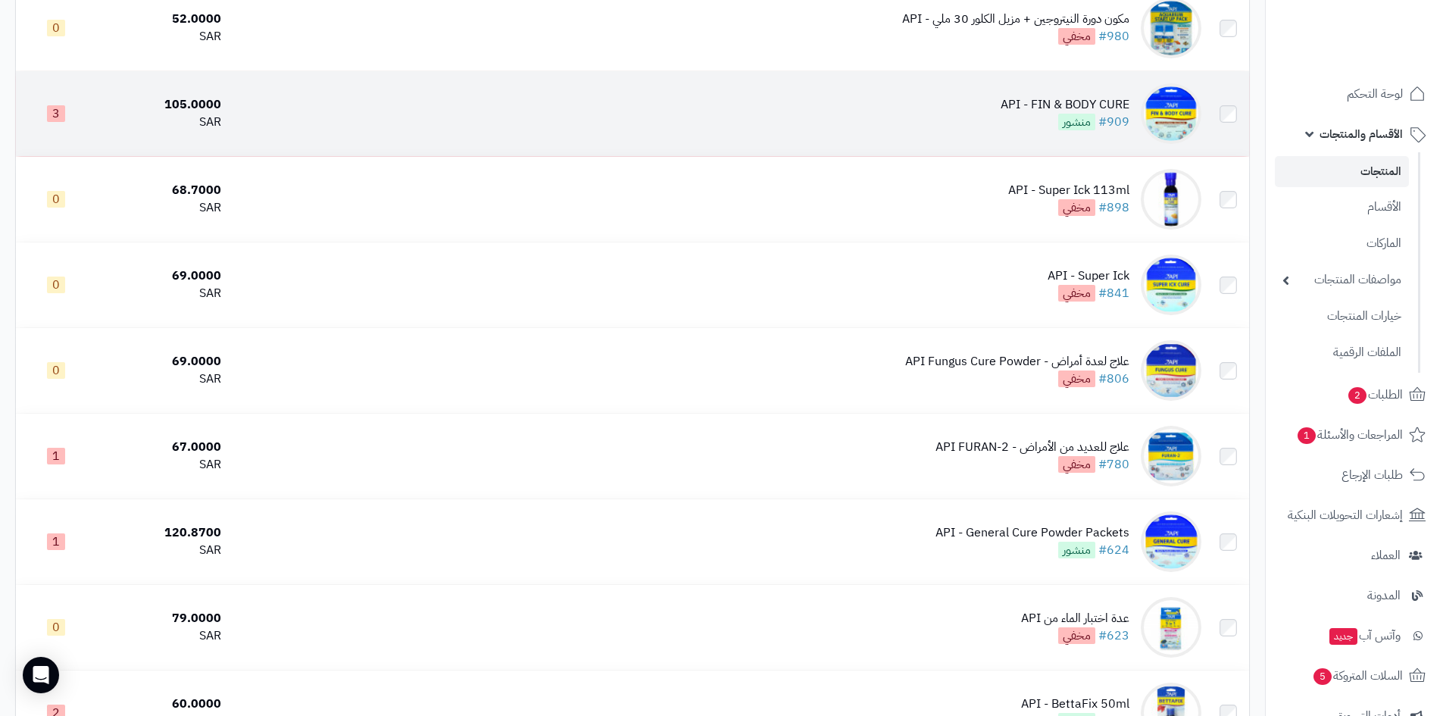
click at [1076, 104] on div "API - FIN & BODY CURE" at bounding box center [1064, 104] width 129 height 17
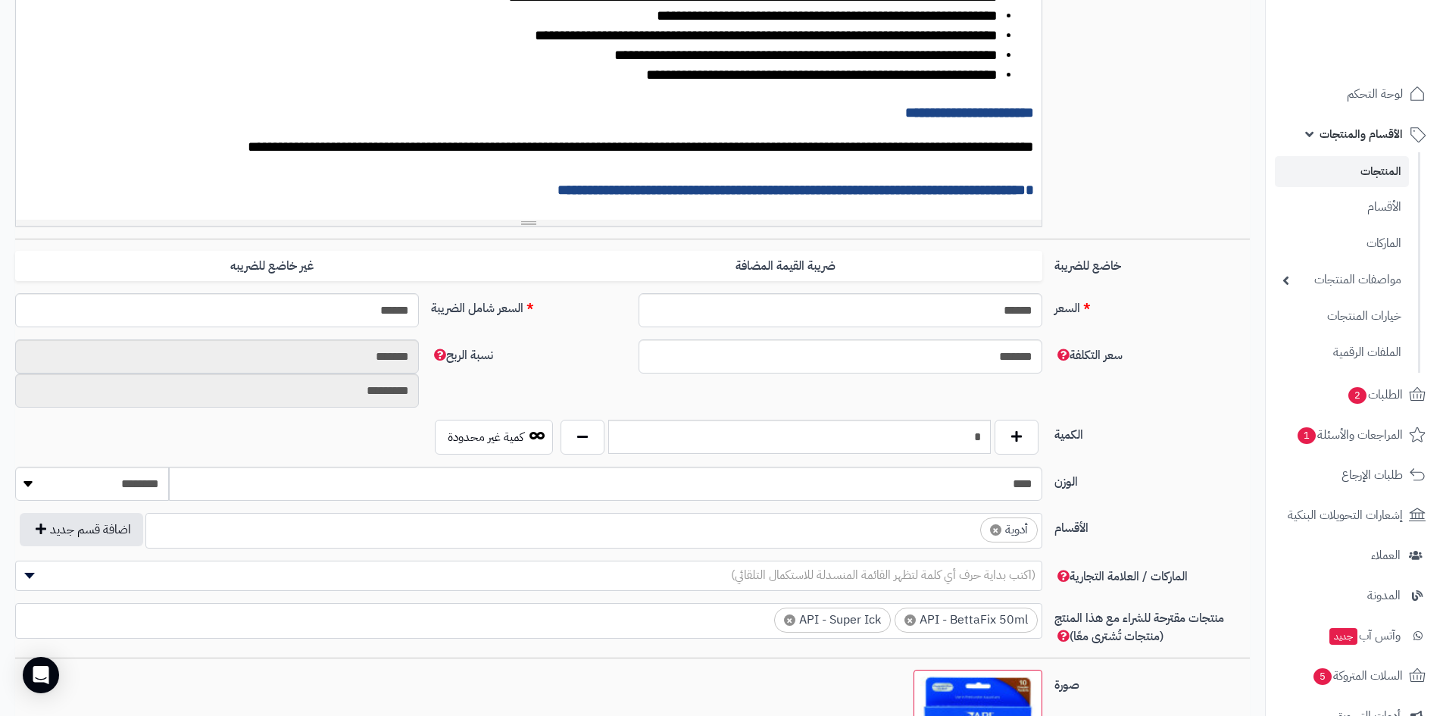
scroll to position [379, 0]
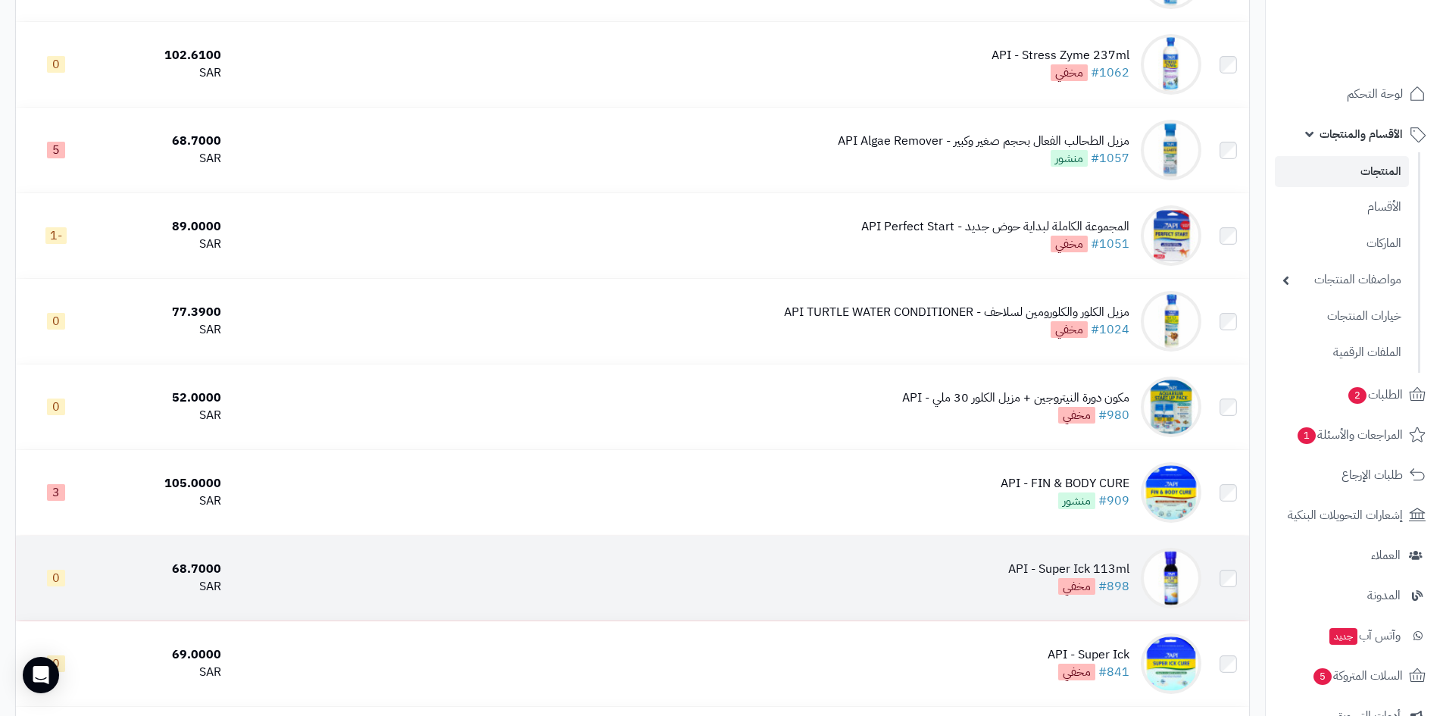
scroll to position [1385, 0]
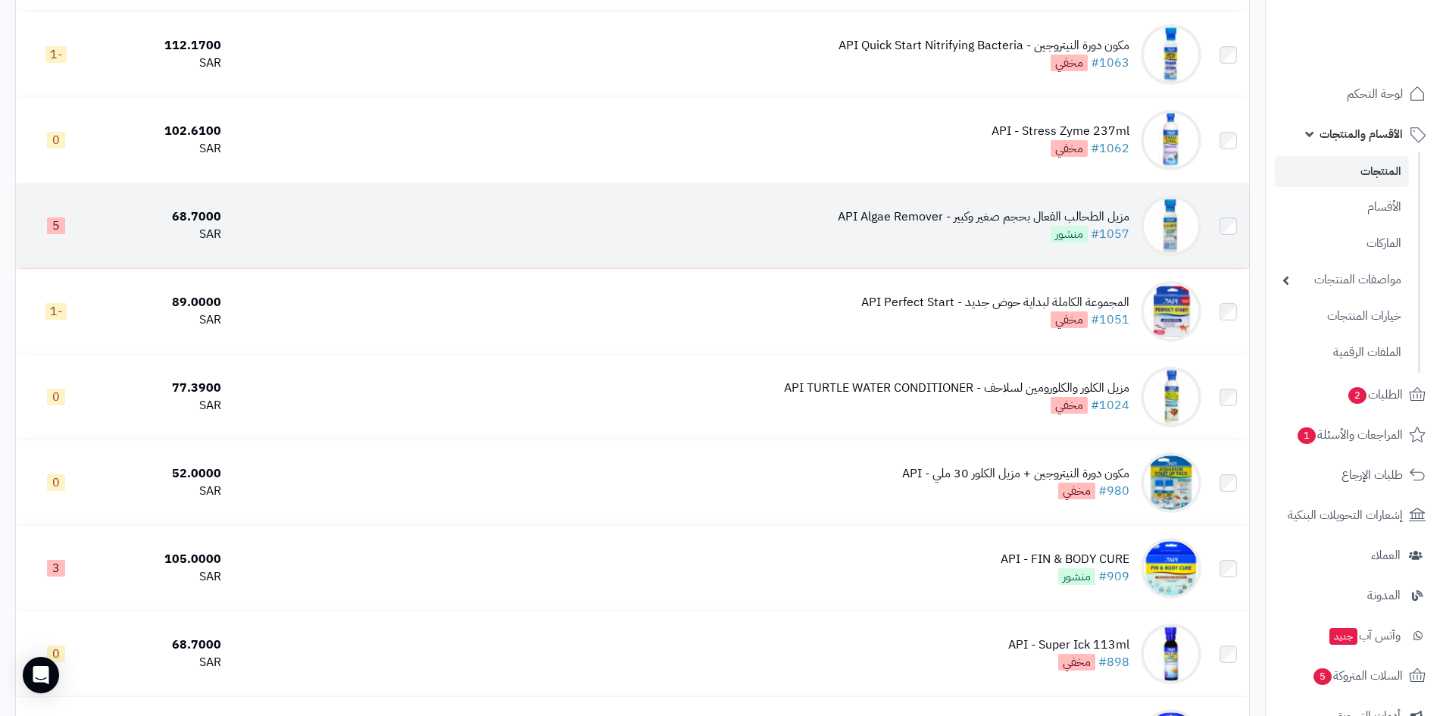
click at [1062, 210] on div "مزيل الطحالب الفعال بحجم صغير وكبير - API Algae Remover" at bounding box center [984, 216] width 292 height 17
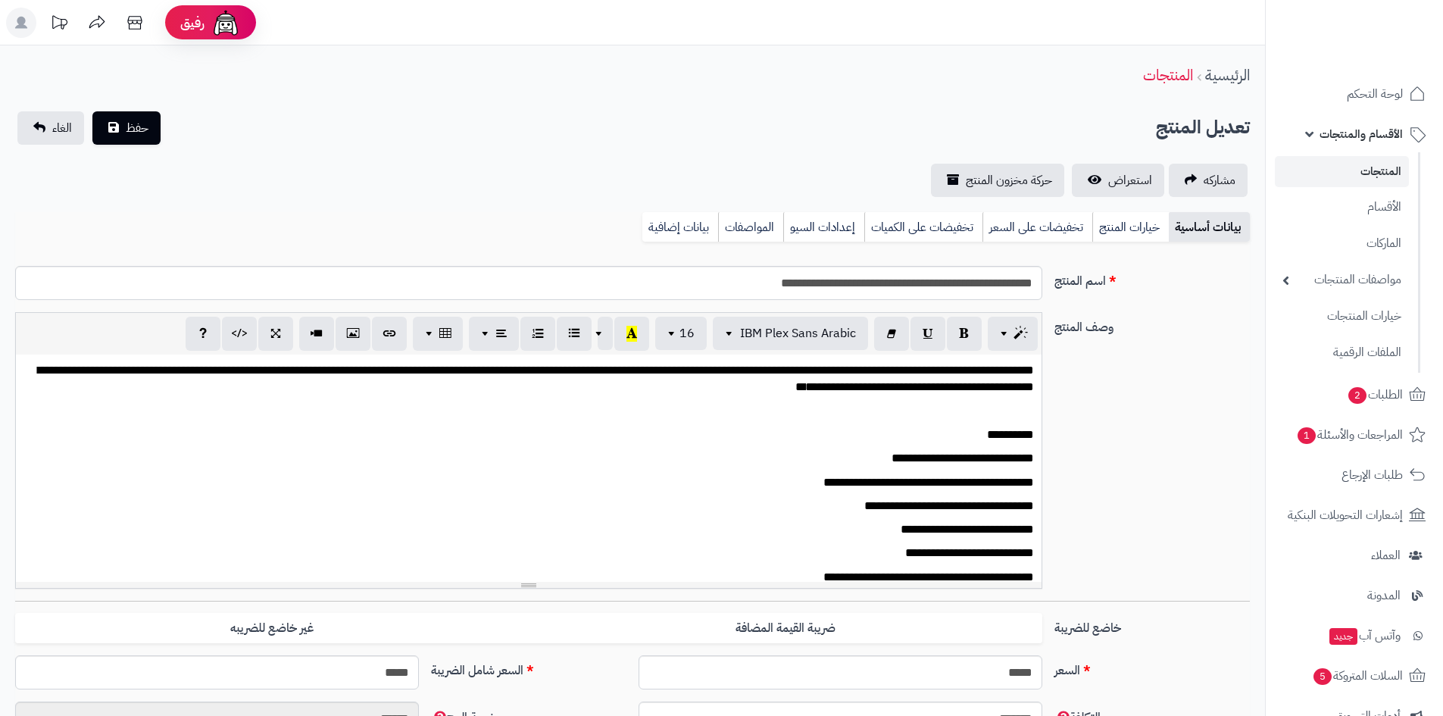
scroll to position [11, 0]
click at [1126, 224] on link "خيارات المنتج" at bounding box center [1130, 227] width 76 height 30
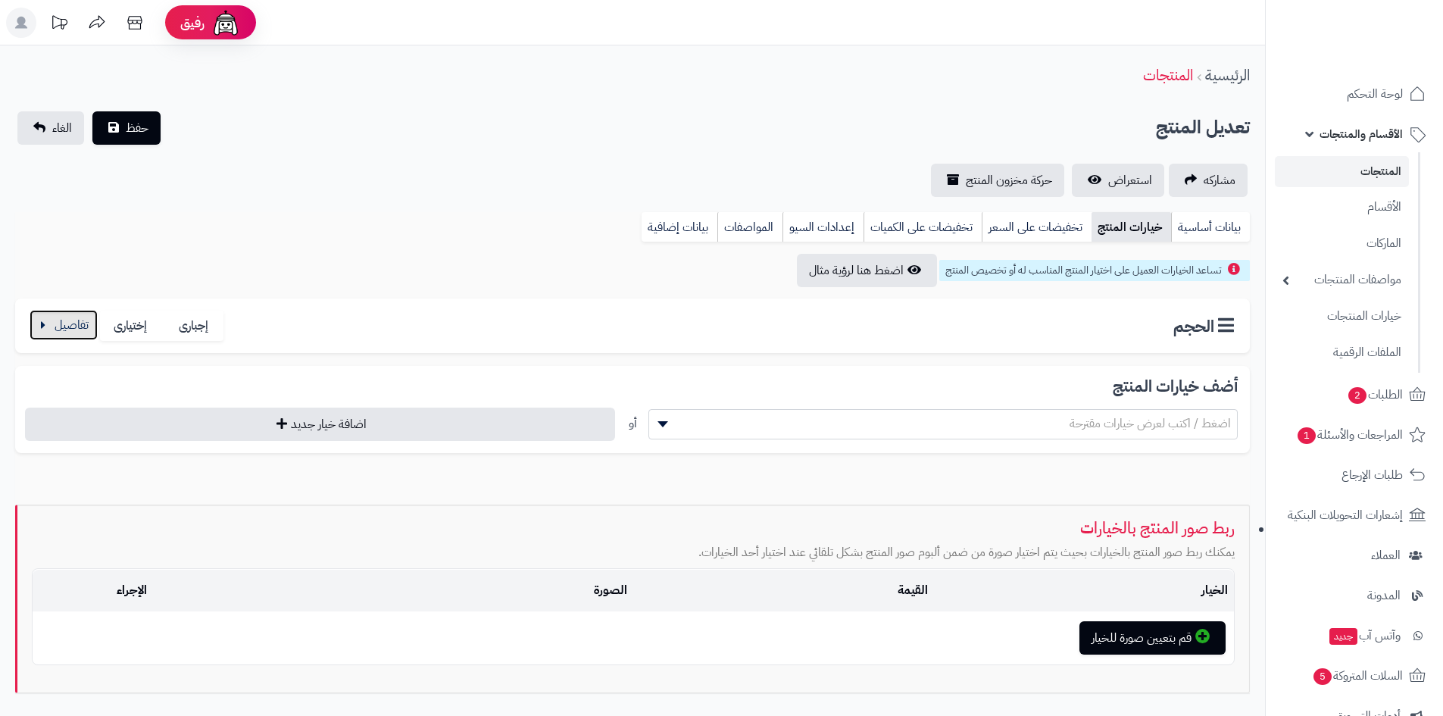
click at [67, 314] on button "button" at bounding box center [64, 325] width 68 height 30
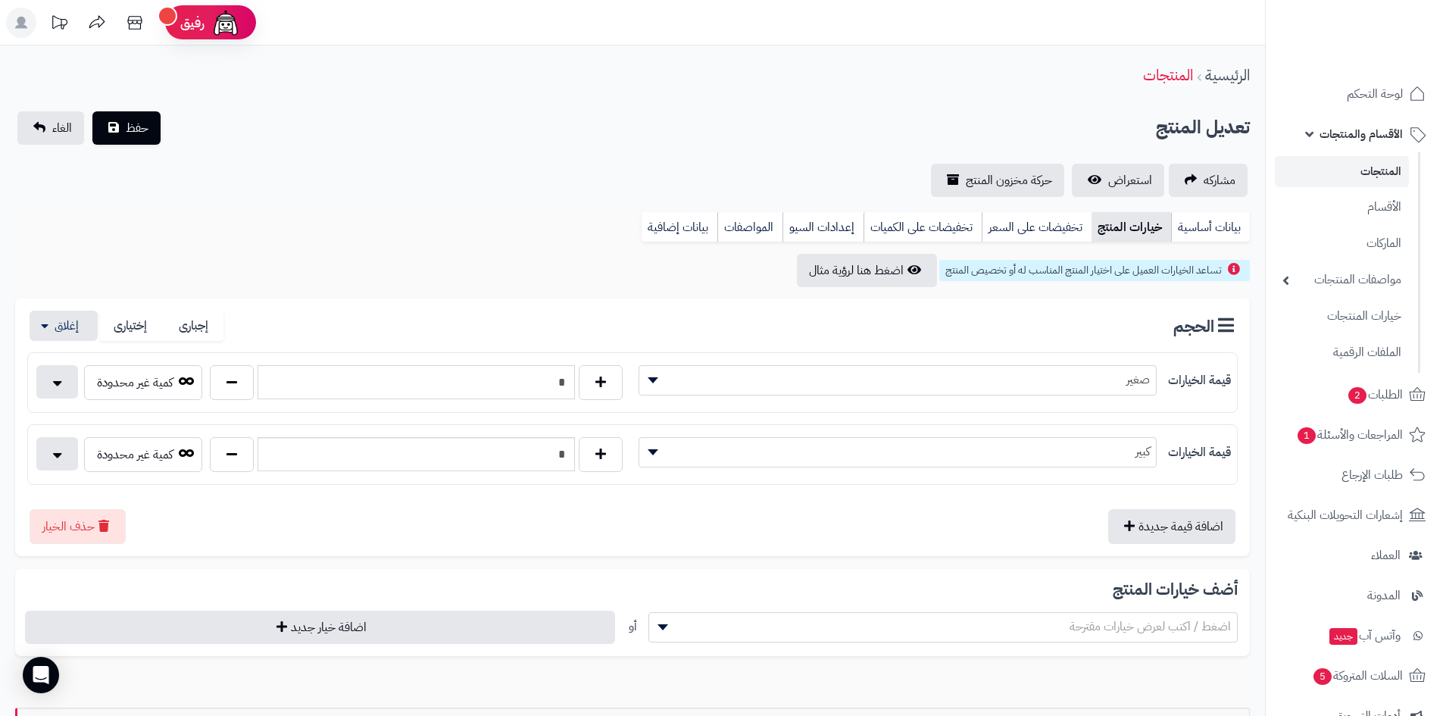
click at [565, 380] on input "*" at bounding box center [416, 382] width 317 height 34
type input "*"
click at [145, 125] on span "حفظ" at bounding box center [137, 127] width 23 height 18
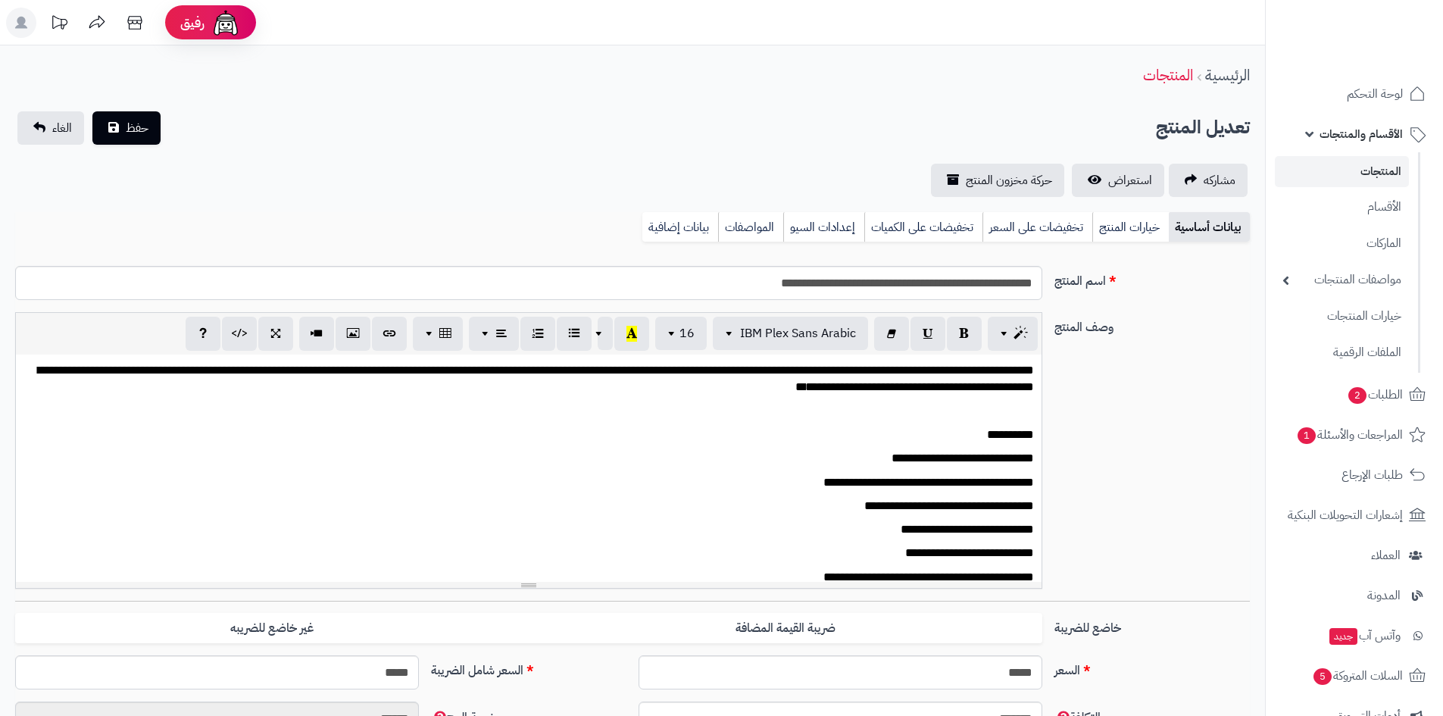
scroll to position [19, 0]
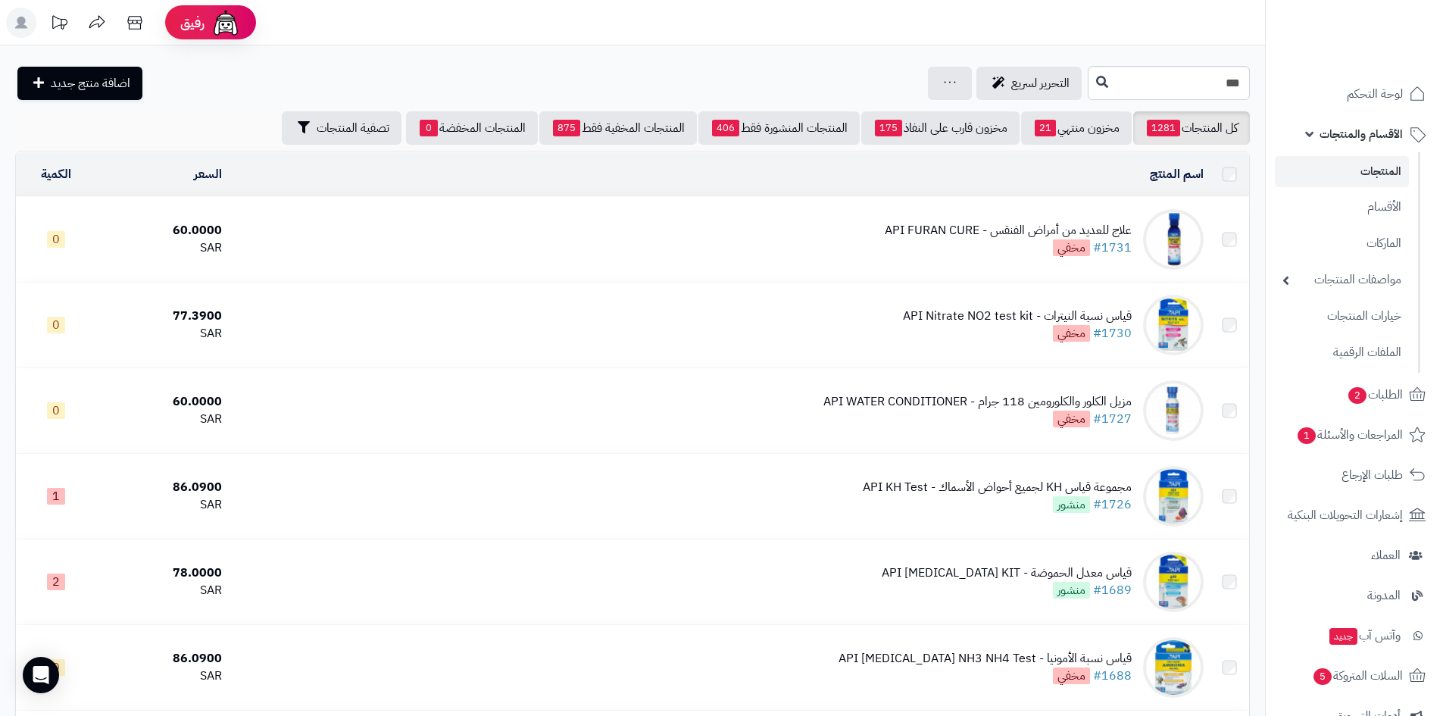
scroll to position [1385, 0]
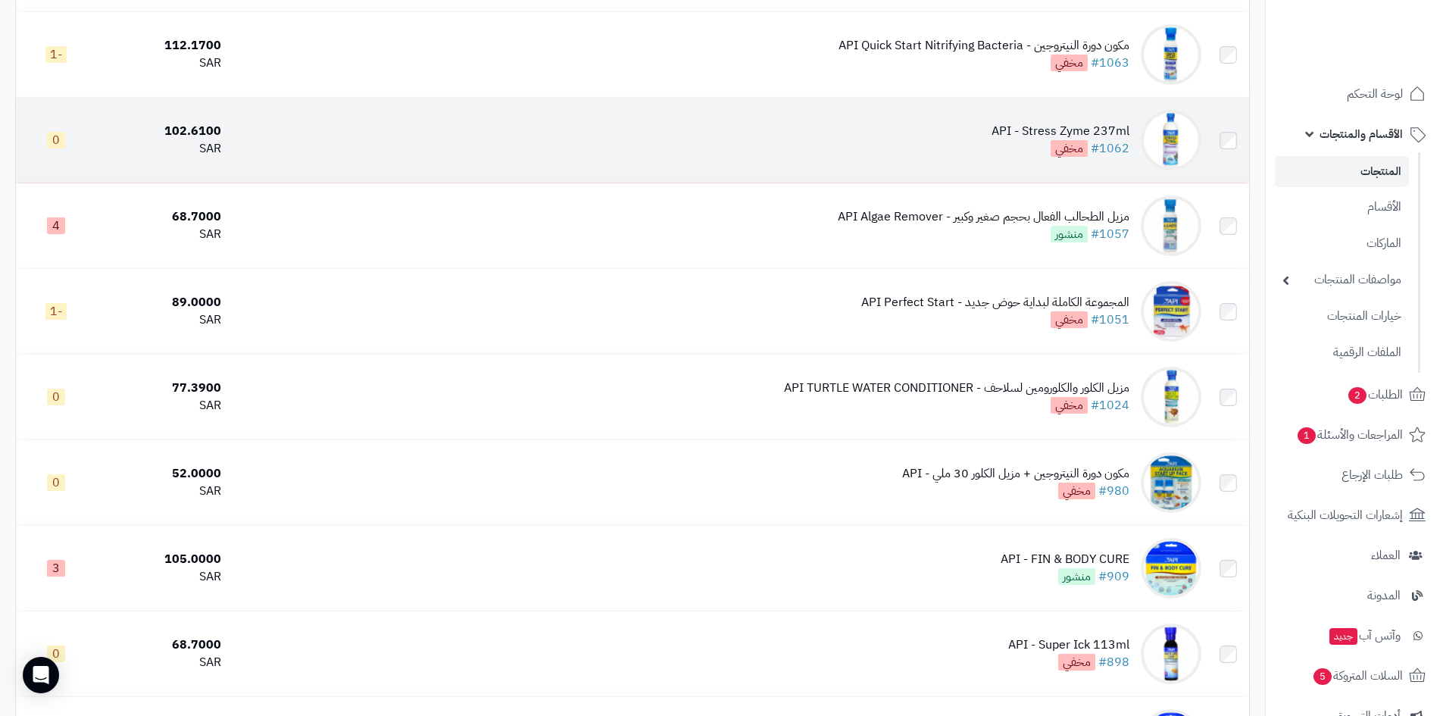
click at [1074, 132] on div "API - Stress Zyme 237ml" at bounding box center [1060, 131] width 138 height 17
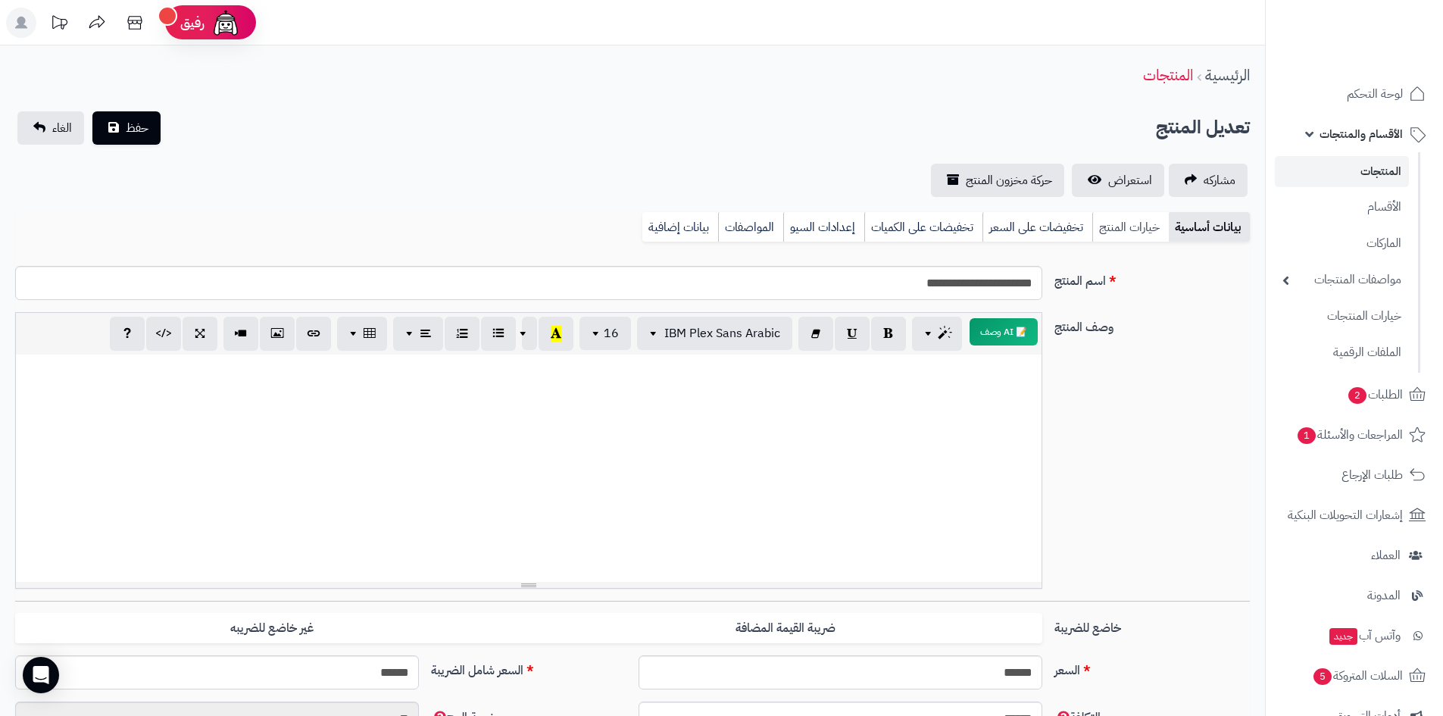
click at [1123, 229] on link "خيارات المنتج" at bounding box center [1130, 227] width 76 height 30
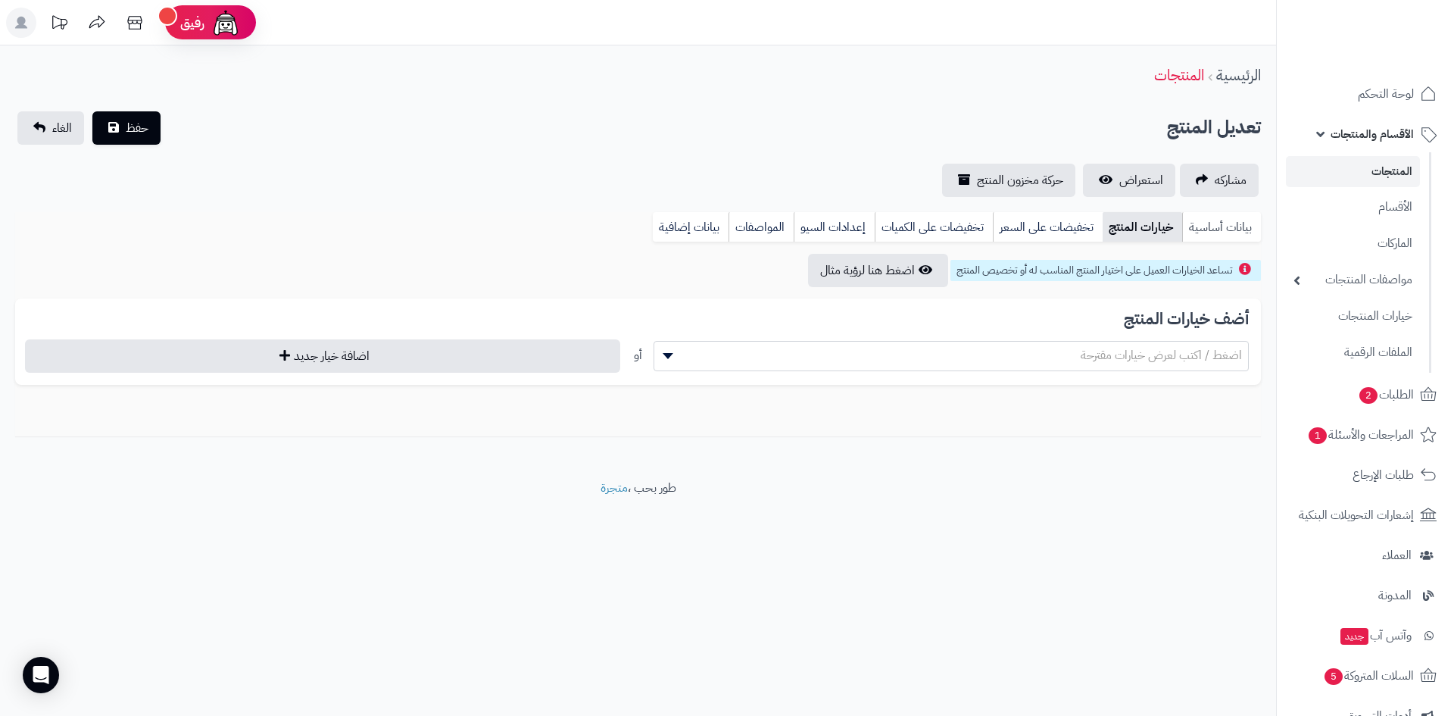
click at [1220, 226] on link "بيانات أساسية" at bounding box center [1221, 227] width 79 height 30
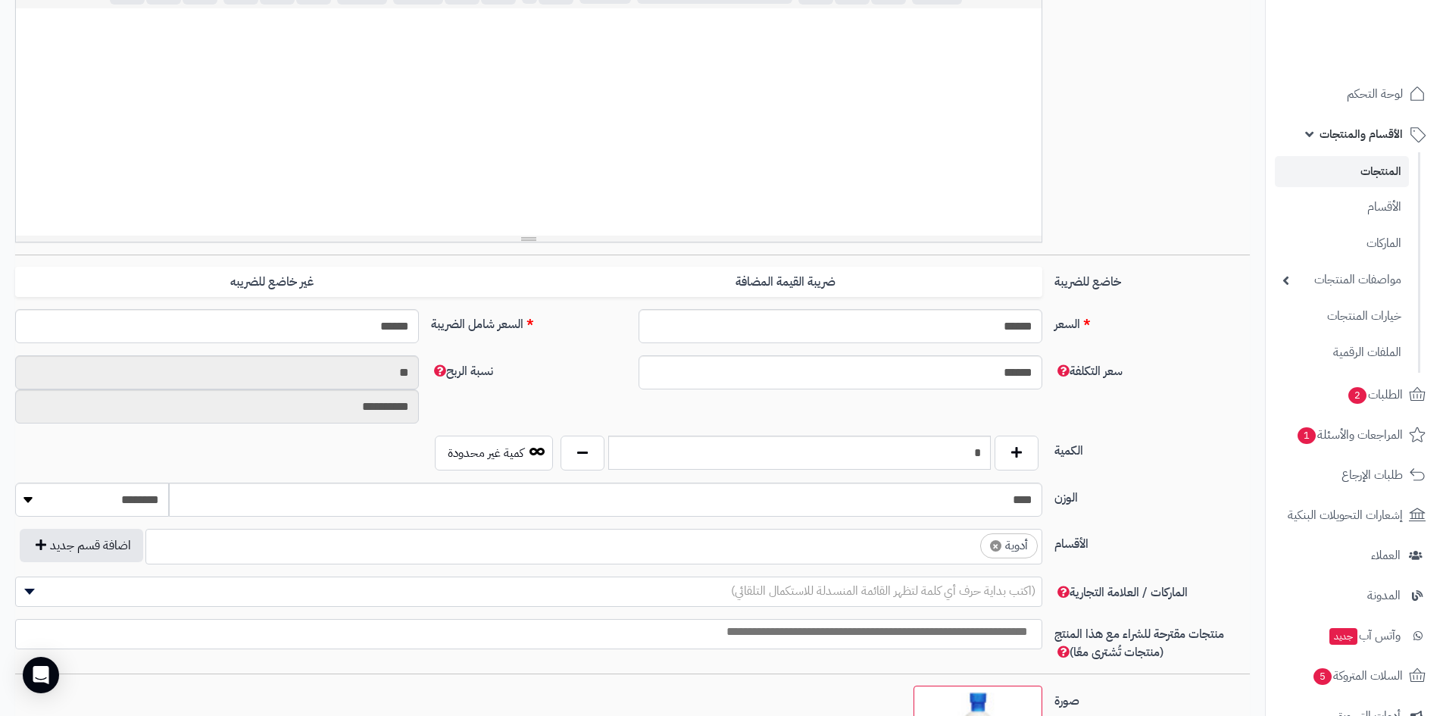
scroll to position [379, 0]
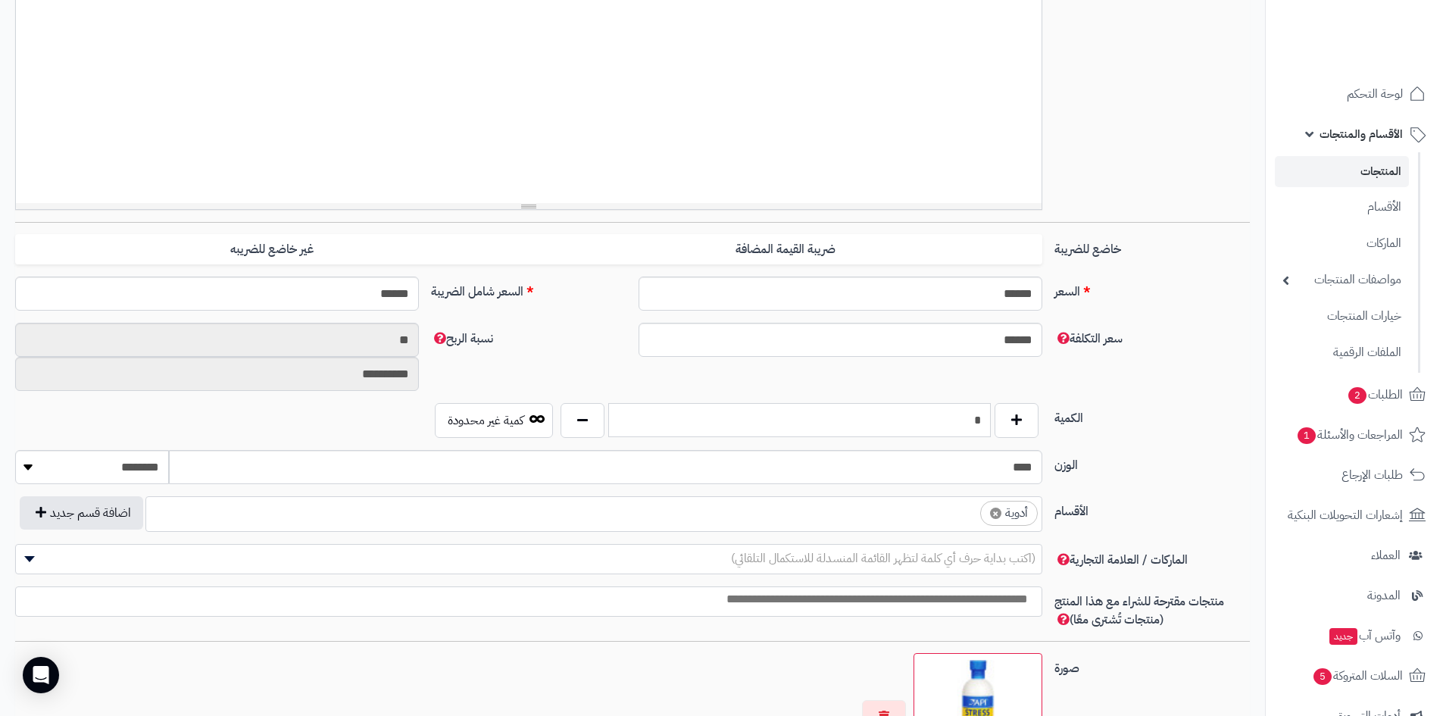
click at [981, 418] on input "*" at bounding box center [799, 420] width 382 height 34
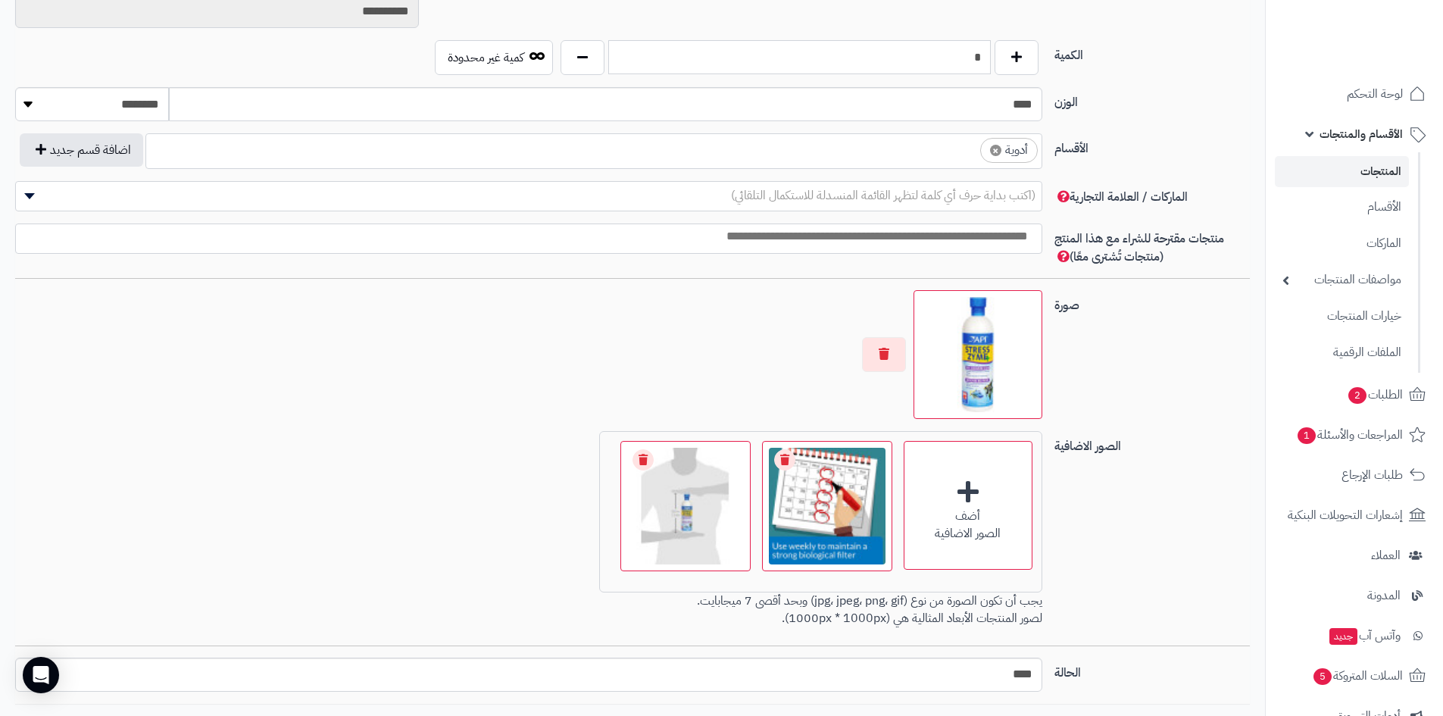
scroll to position [848, 0]
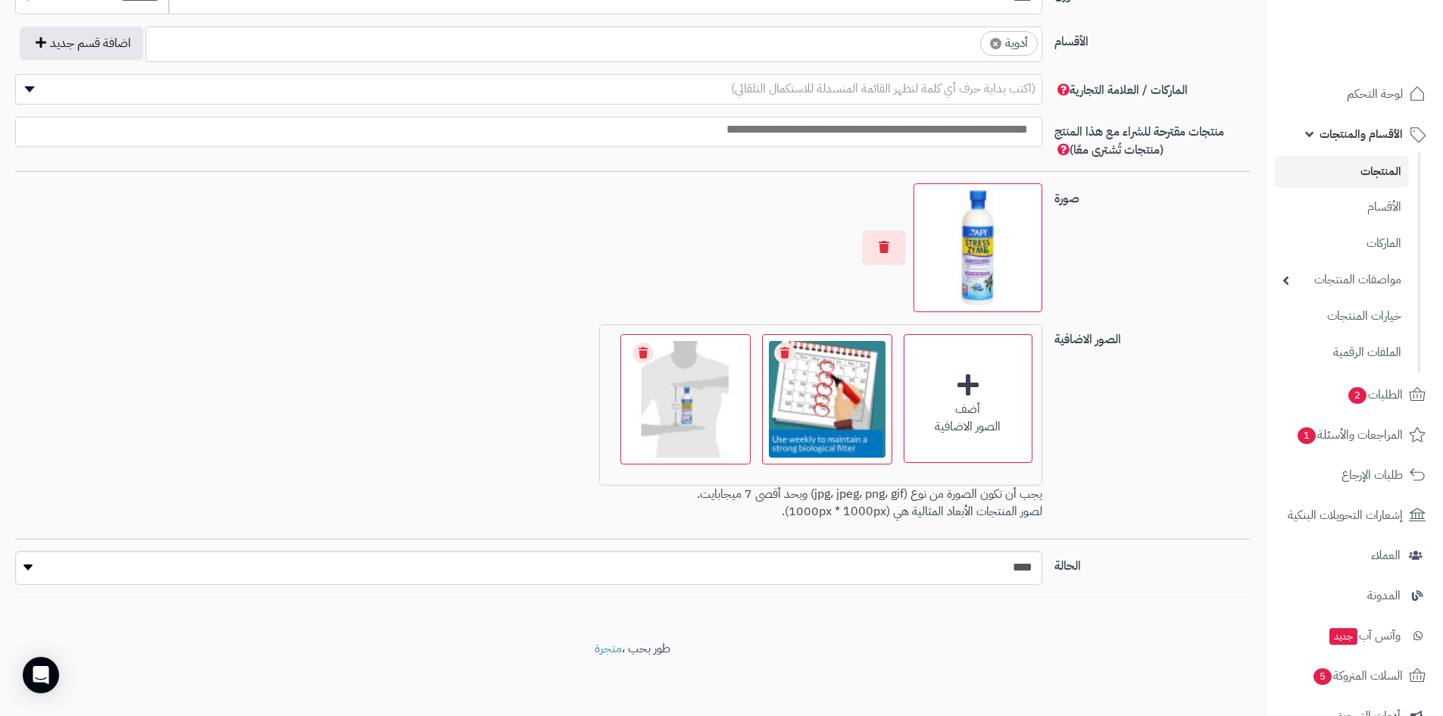
type input "*"
click at [1025, 570] on select "***** ****" at bounding box center [528, 568] width 1027 height 34
select select "*"
click at [15, 551] on select "***** ****" at bounding box center [528, 568] width 1027 height 34
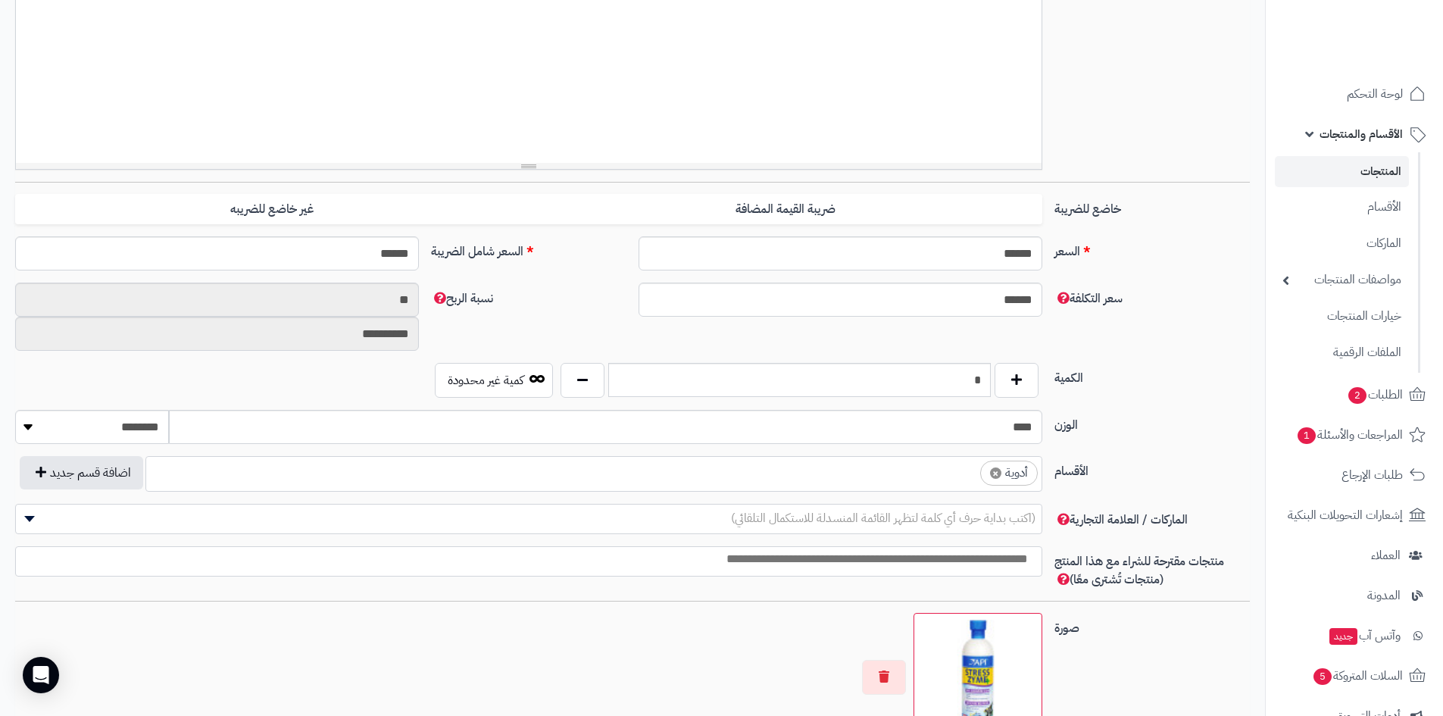
scroll to position [91, 0]
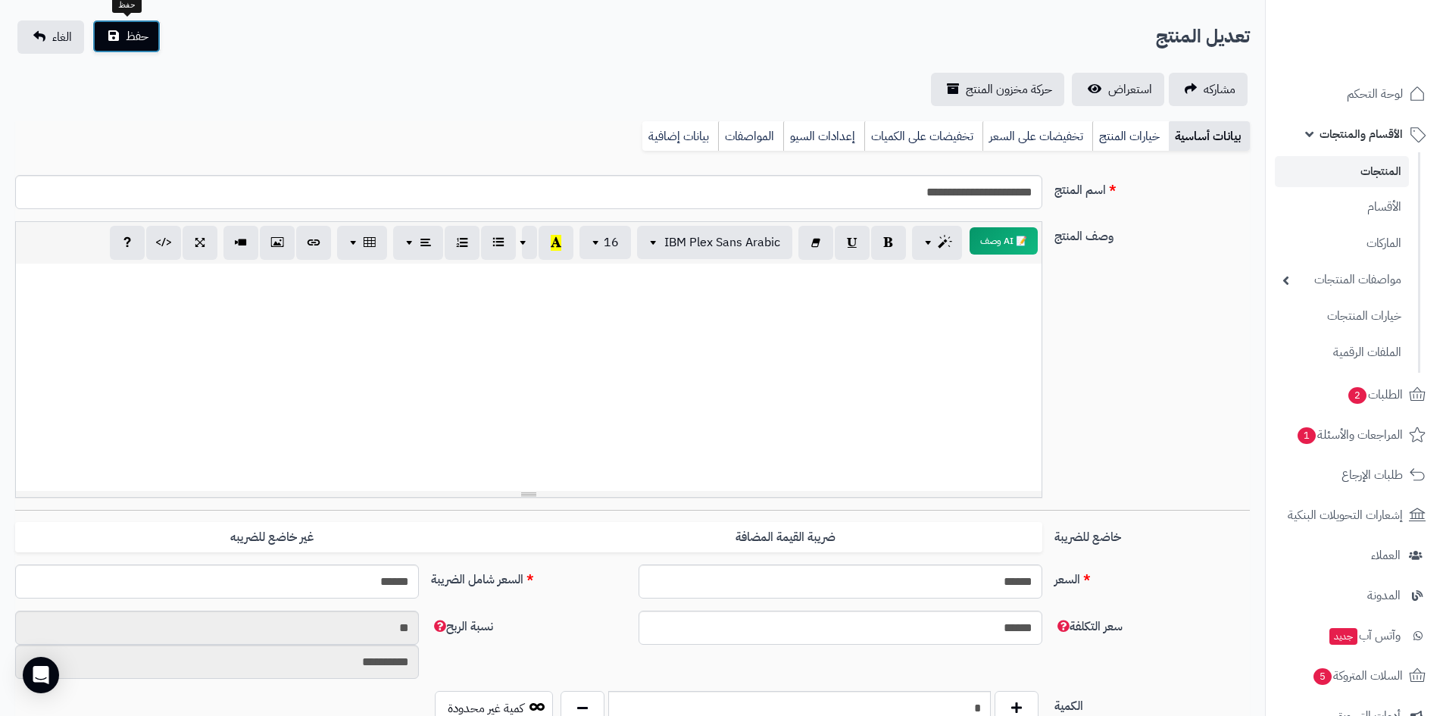
click at [139, 30] on span "حفظ" at bounding box center [137, 36] width 23 height 18
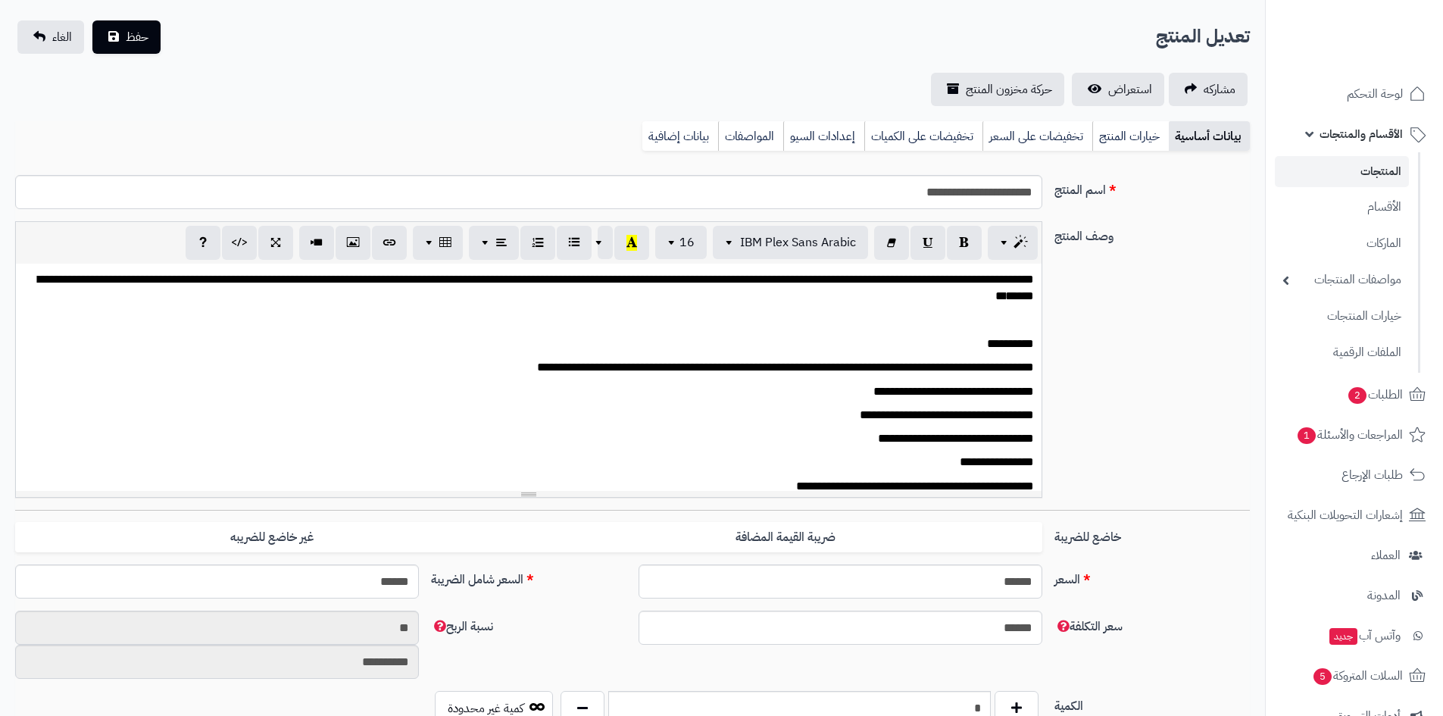
scroll to position [19, 0]
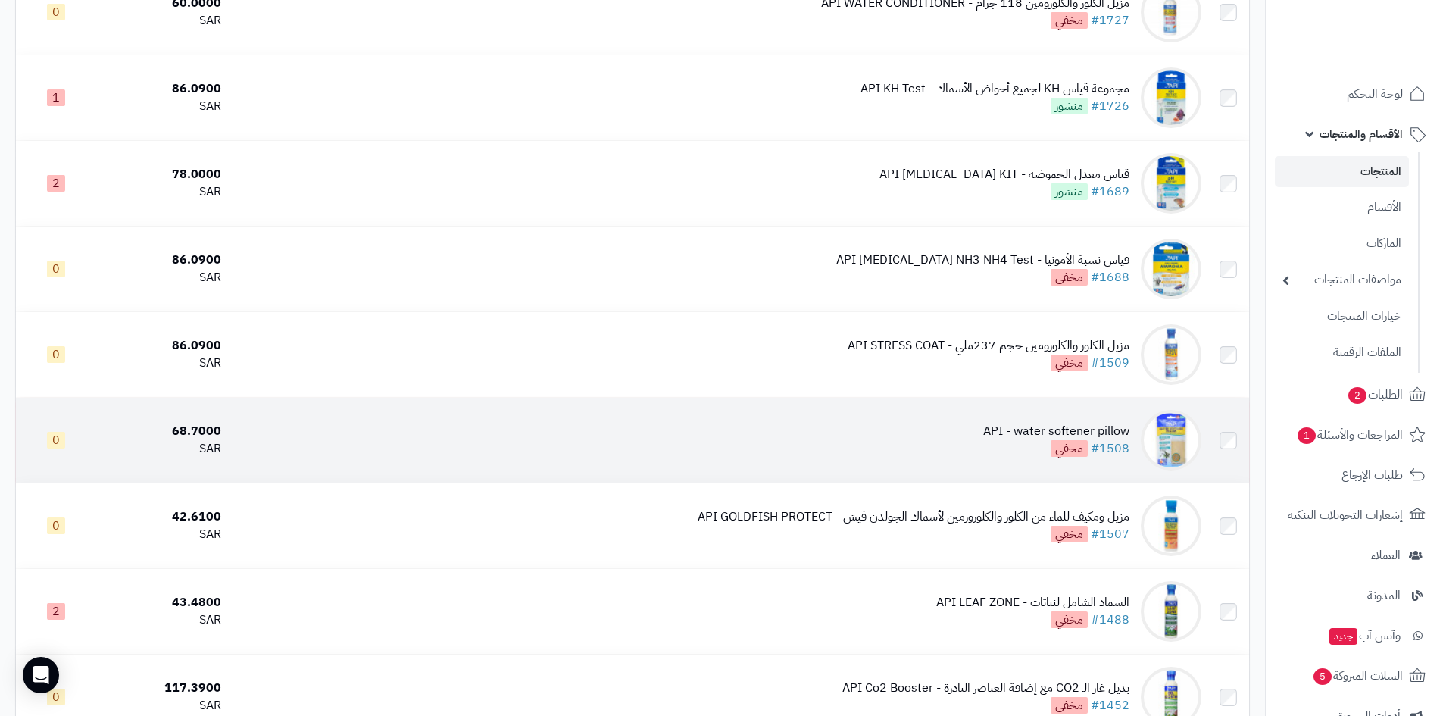
scroll to position [325, 0]
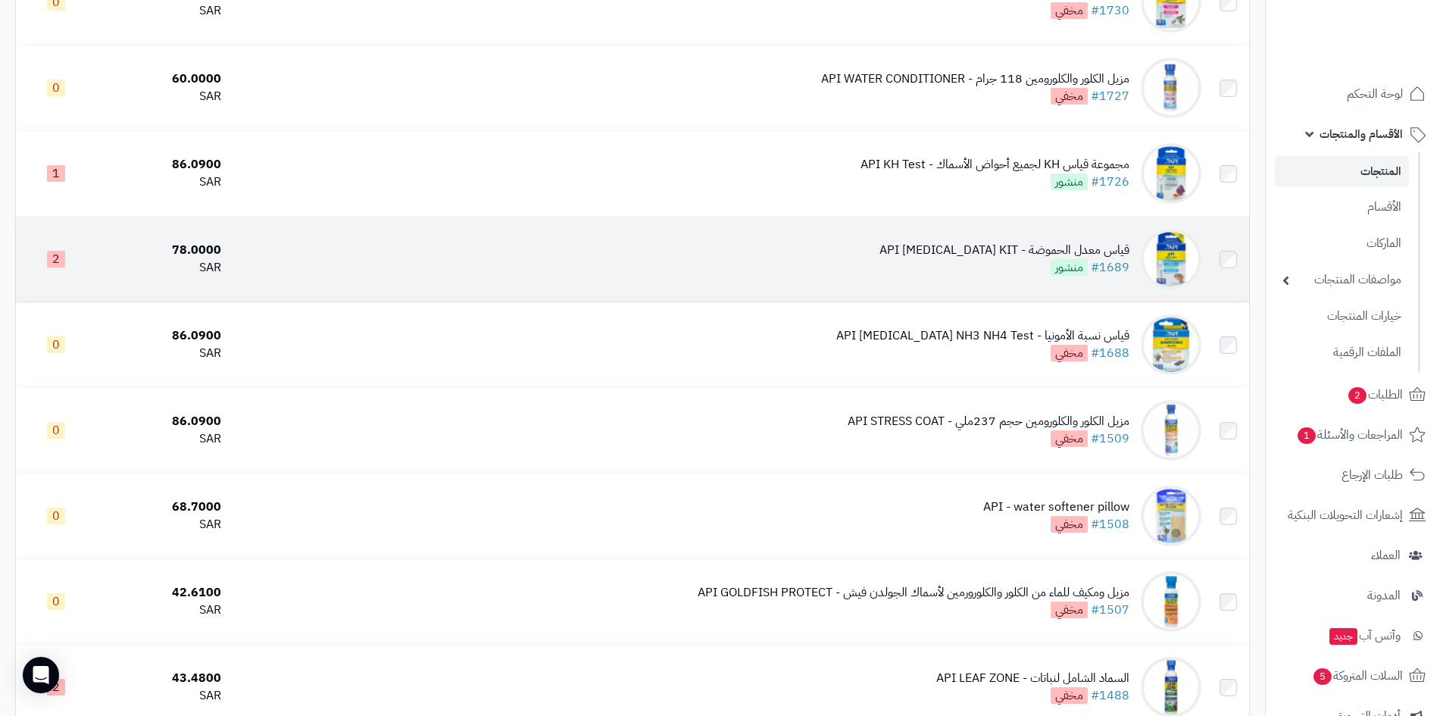
click at [1049, 251] on div "قياس معدل الحموضة - API PH TEST KIT" at bounding box center [1004, 250] width 250 height 17
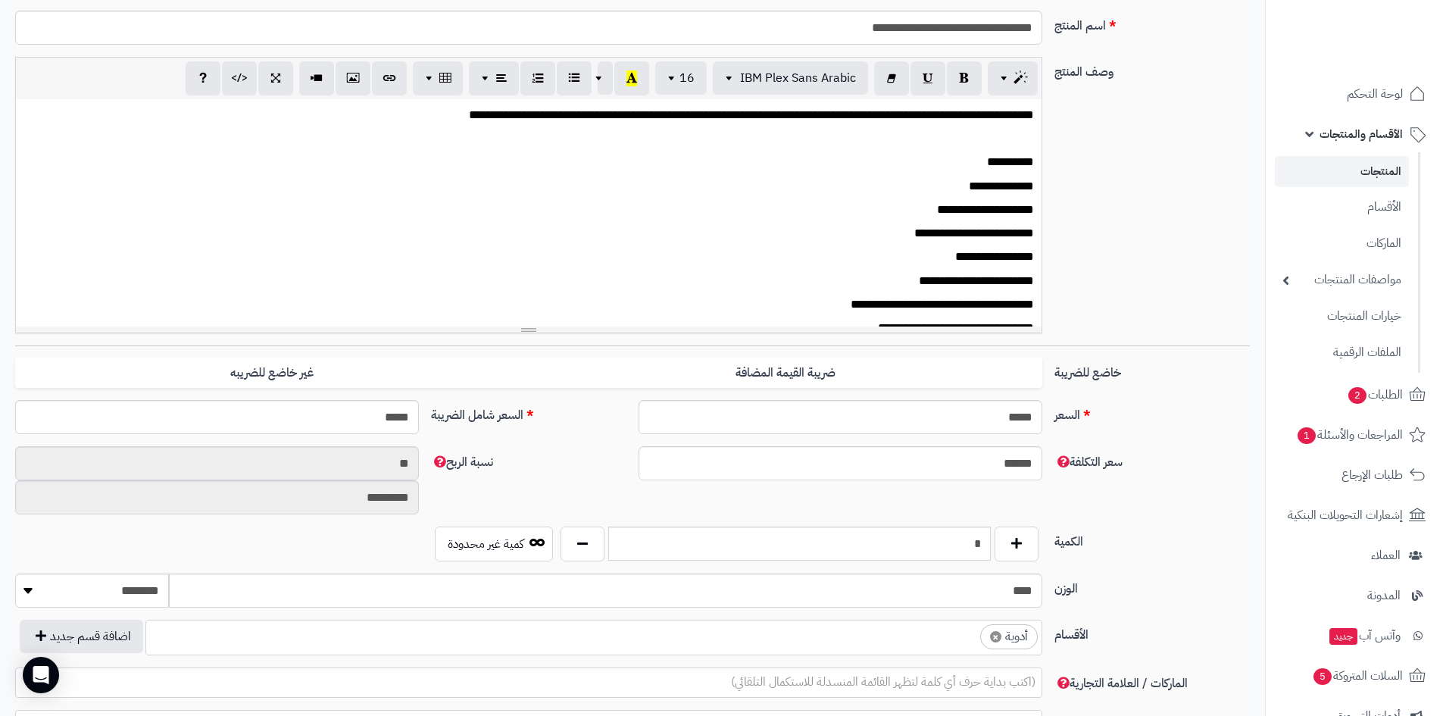
scroll to position [303, 0]
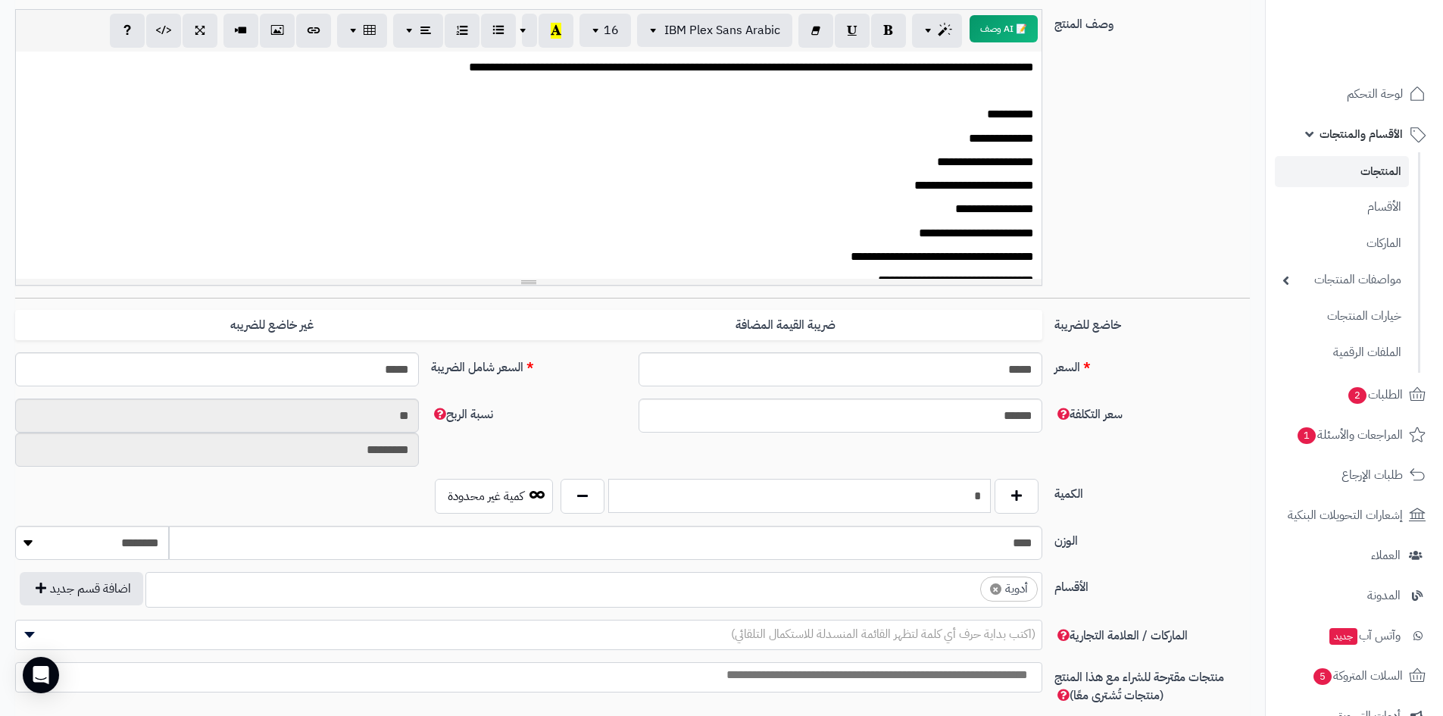
click at [977, 496] on input "*" at bounding box center [799, 496] width 382 height 34
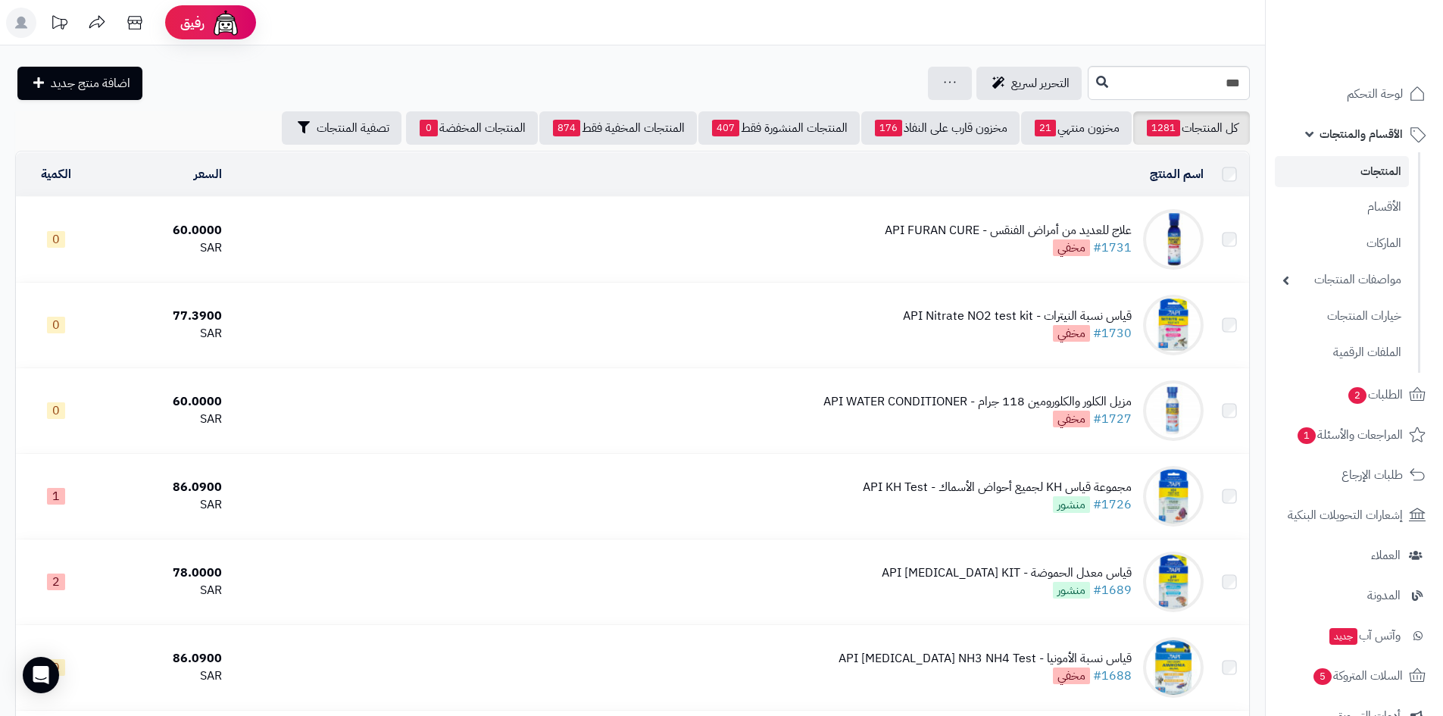
scroll to position [325, 0]
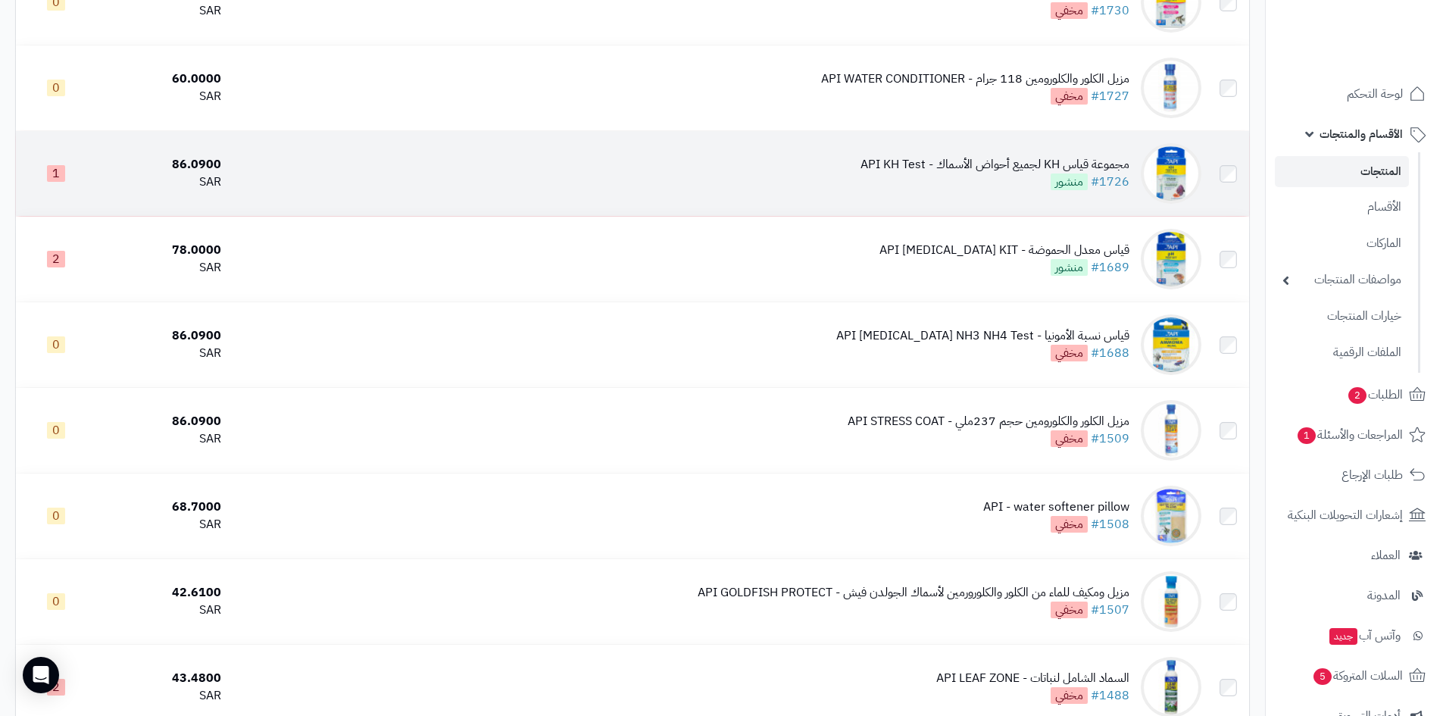
click at [1041, 161] on div "مجموعة قياس KH لجميع أحواض الأسماك - API KH Test" at bounding box center [994, 164] width 269 height 17
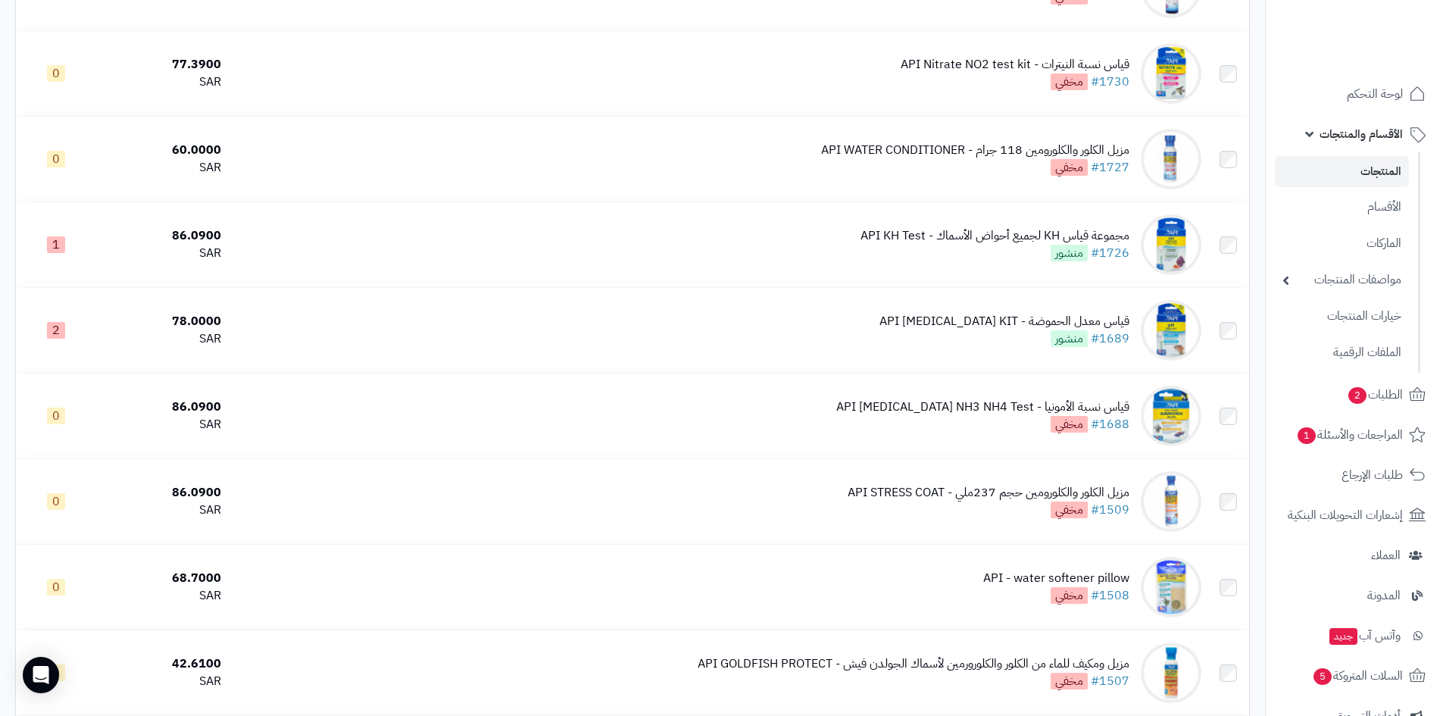
scroll to position [249, 0]
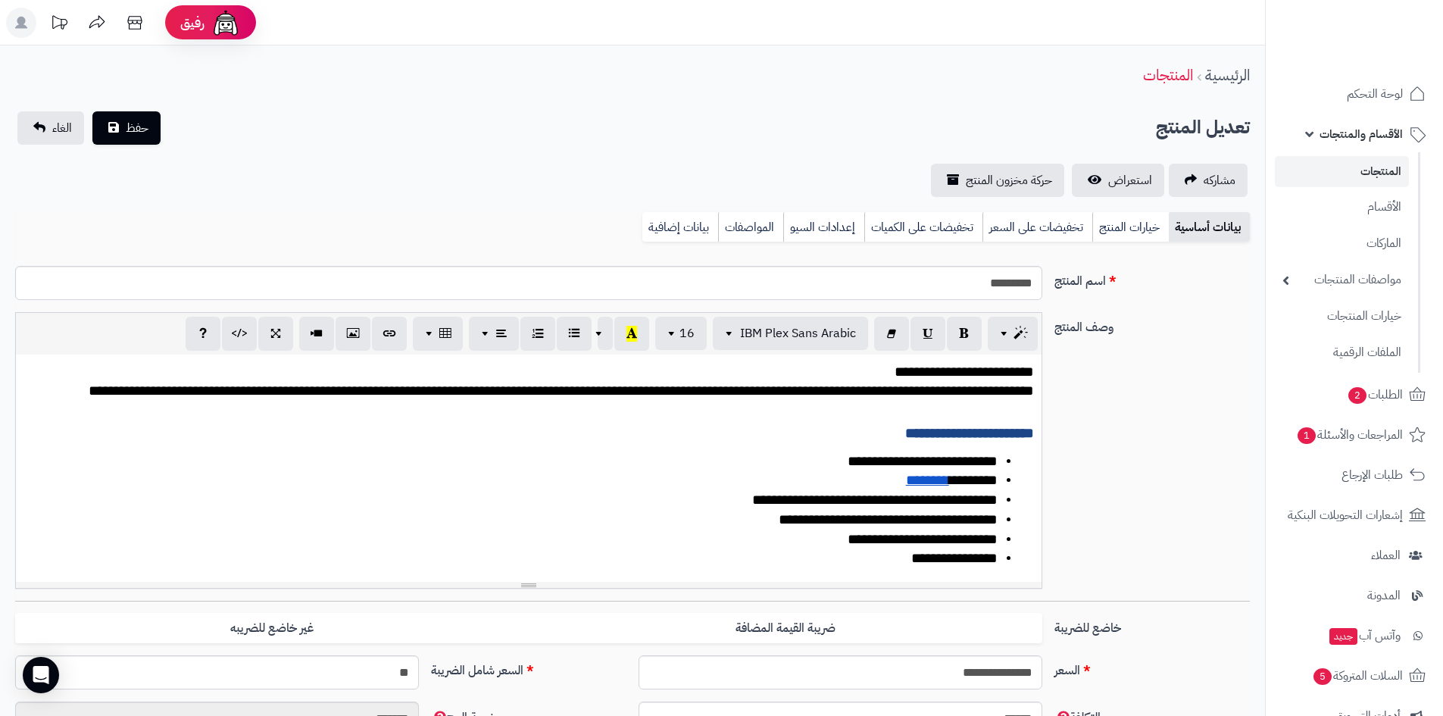
scroll to position [57, 0]
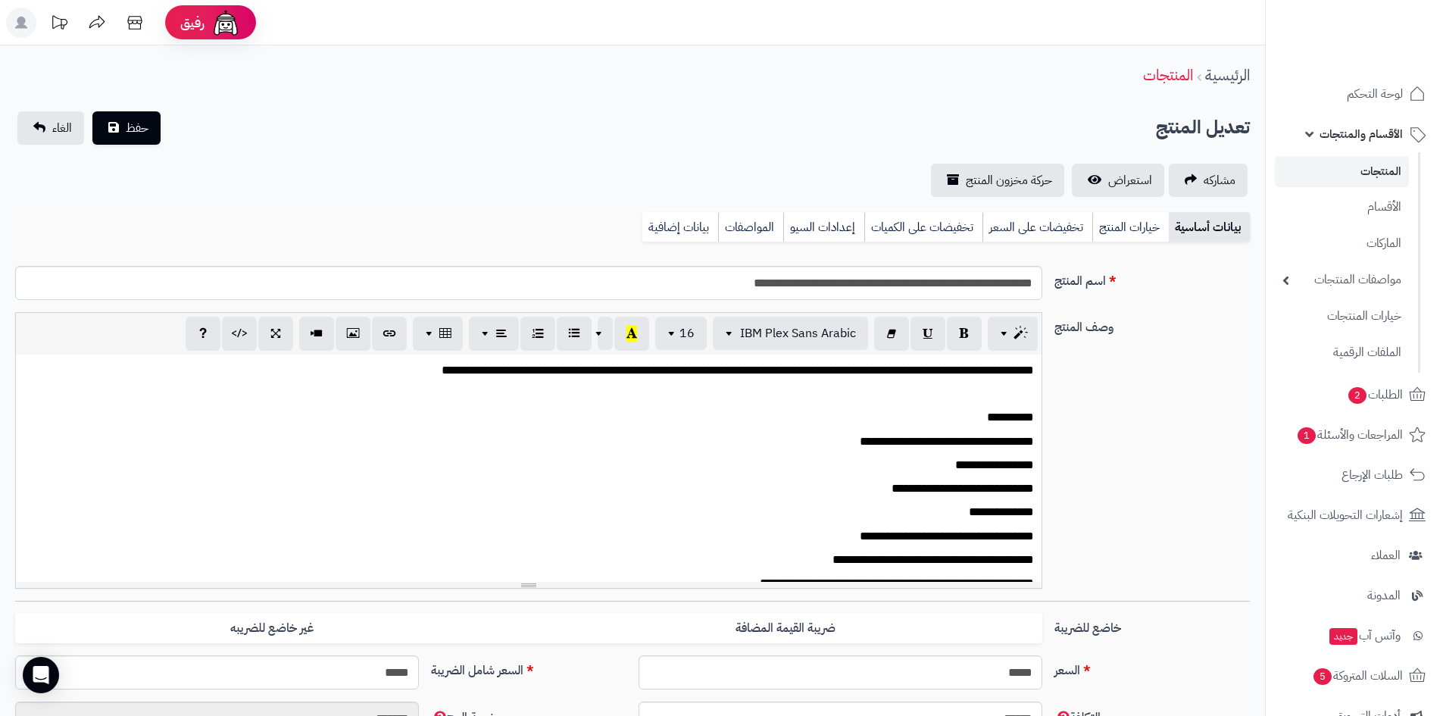
scroll to position [76, 0]
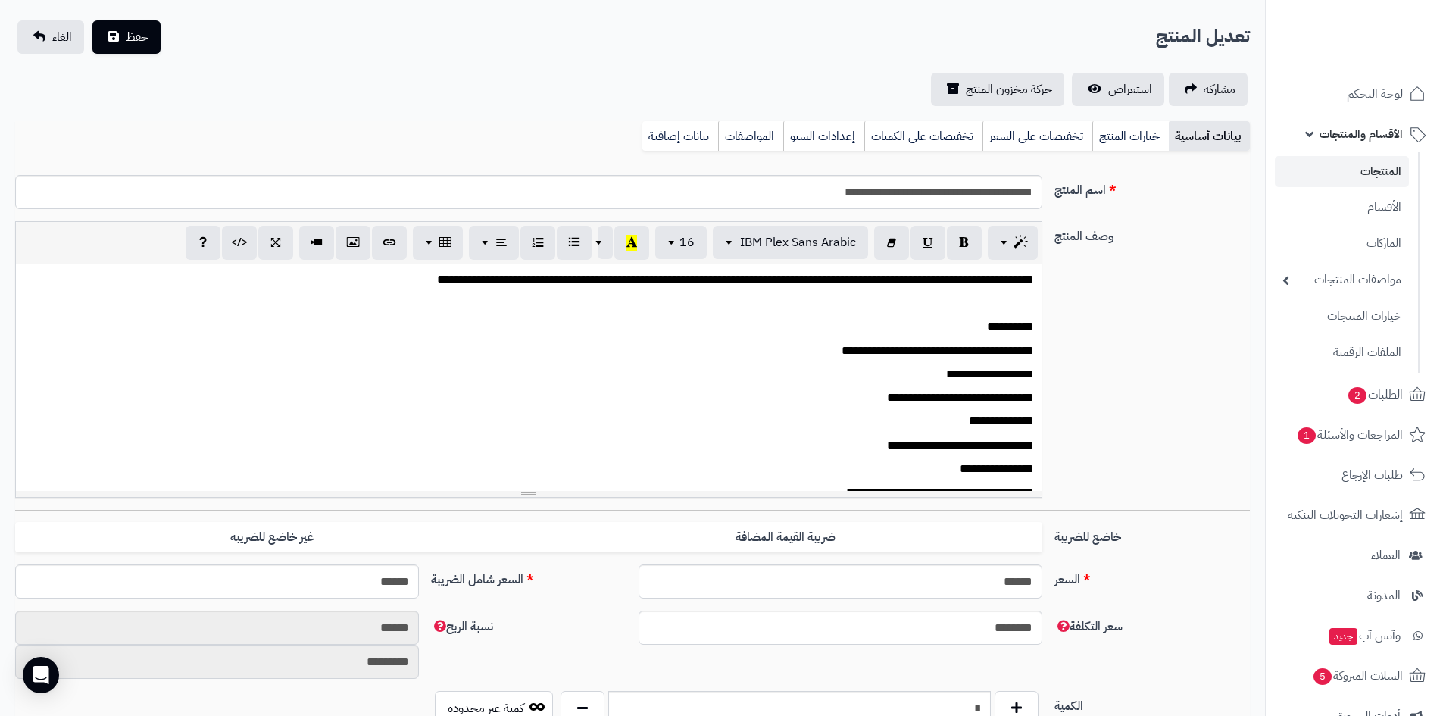
scroll to position [19, 0]
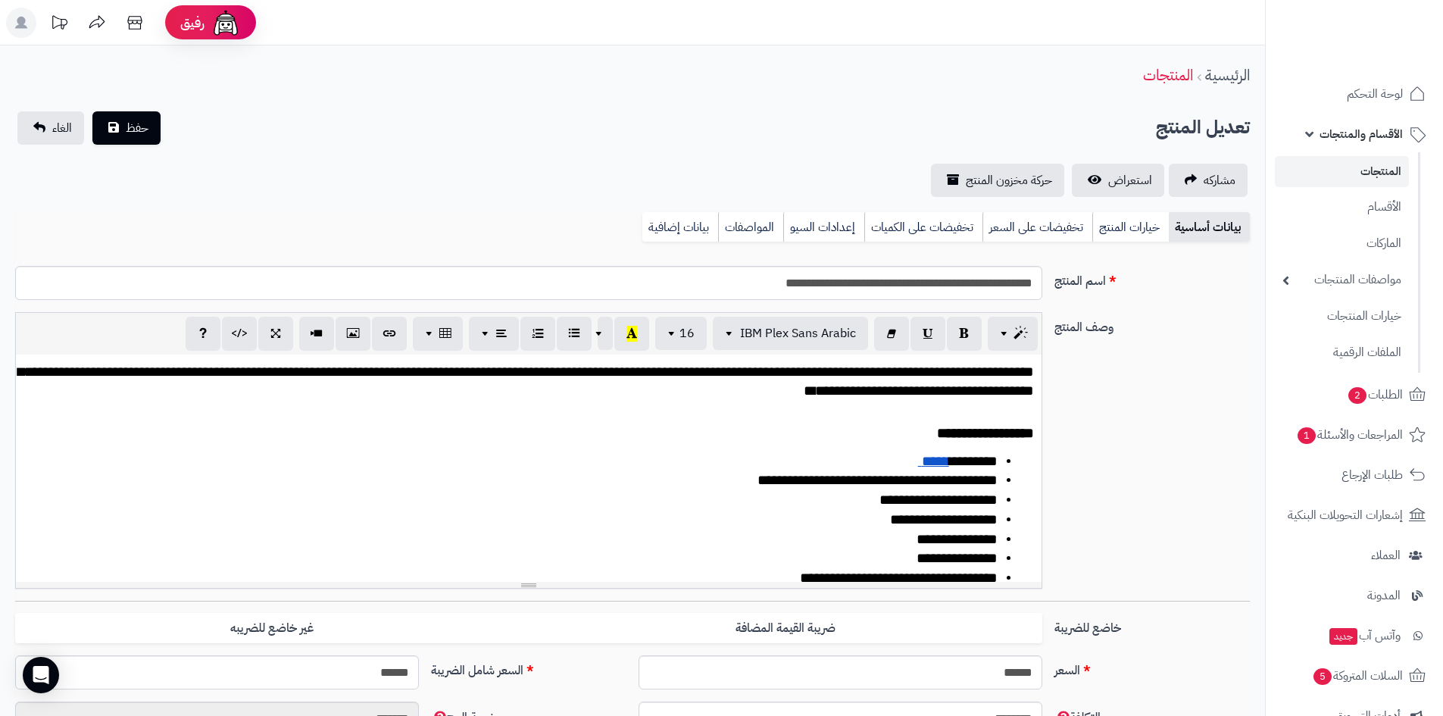
scroll to position [76, 0]
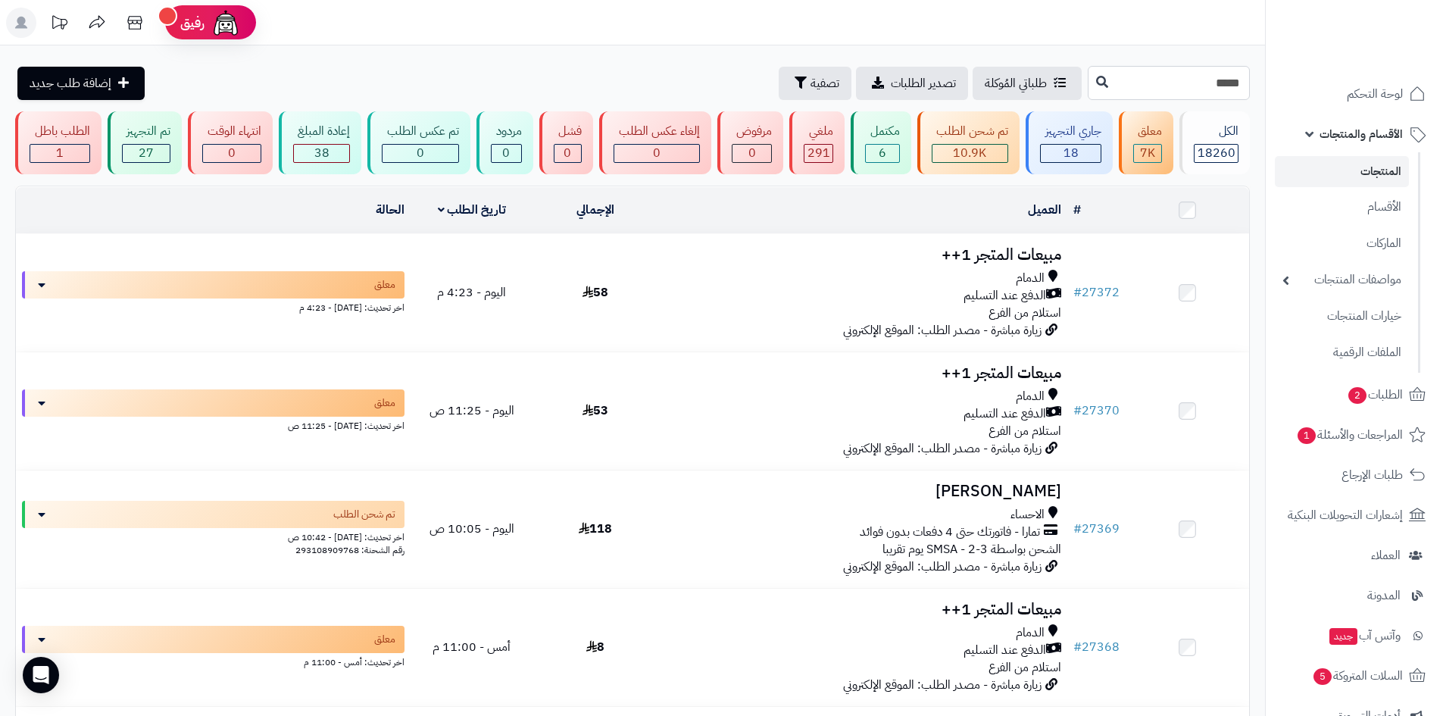
click at [1226, 82] on input "*****" at bounding box center [1169, 83] width 162 height 34
click at [1390, 173] on link "المنتجات" at bounding box center [1342, 171] width 134 height 31
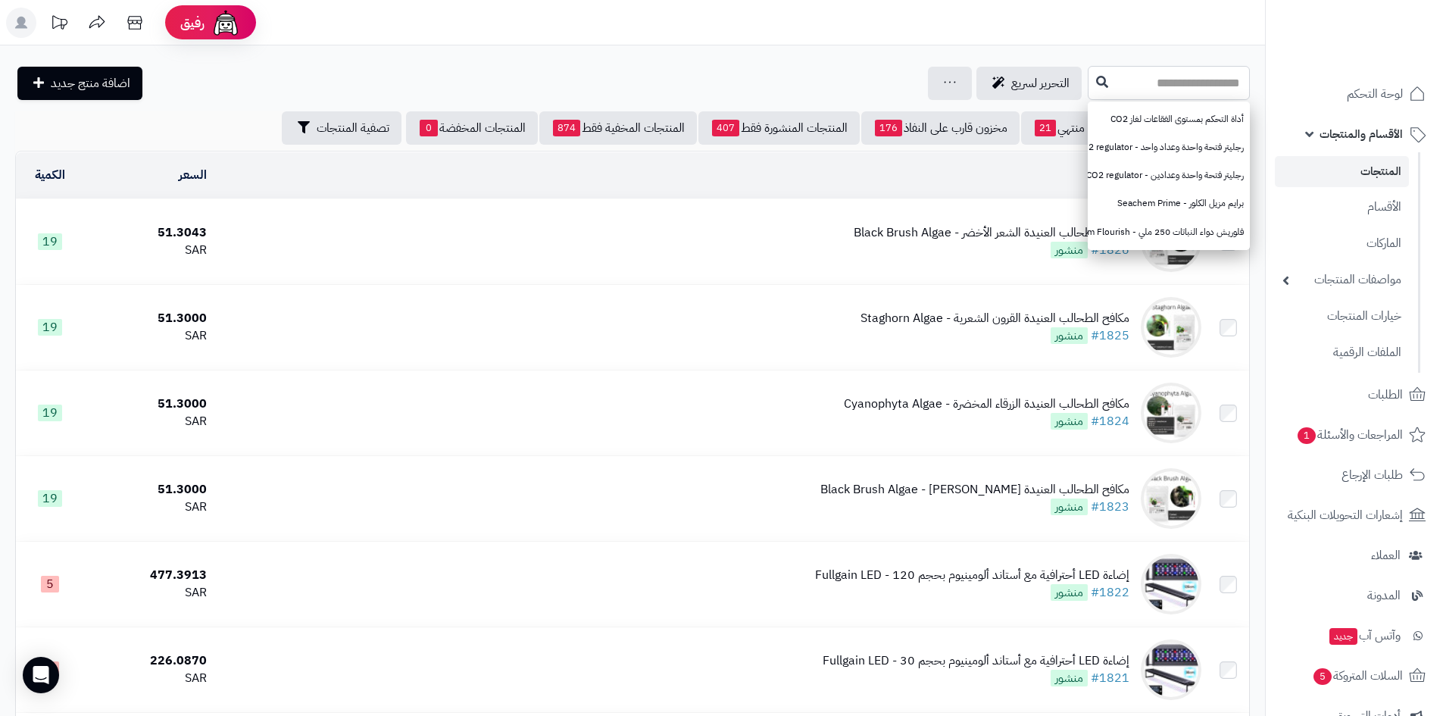
paste input "**********"
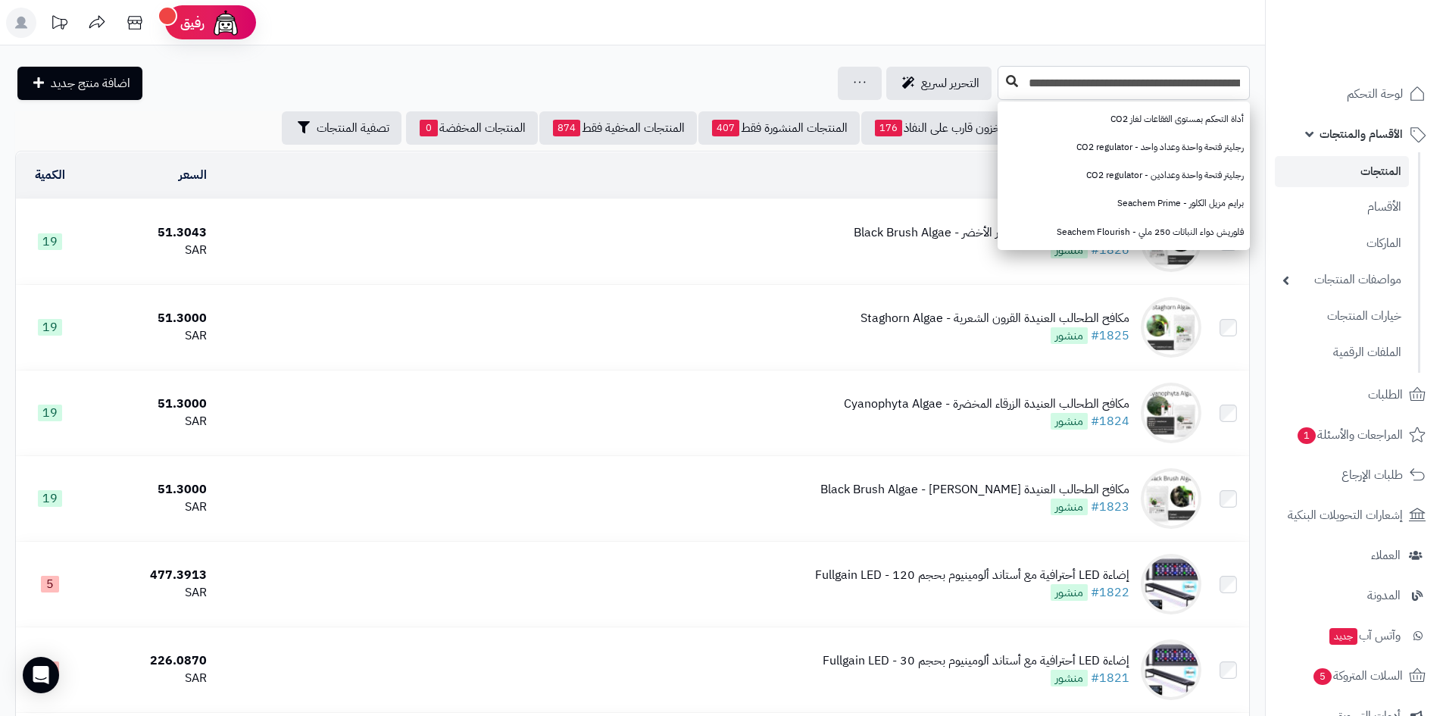
type input "**********"
click at [1006, 81] on icon at bounding box center [1012, 81] width 12 height 12
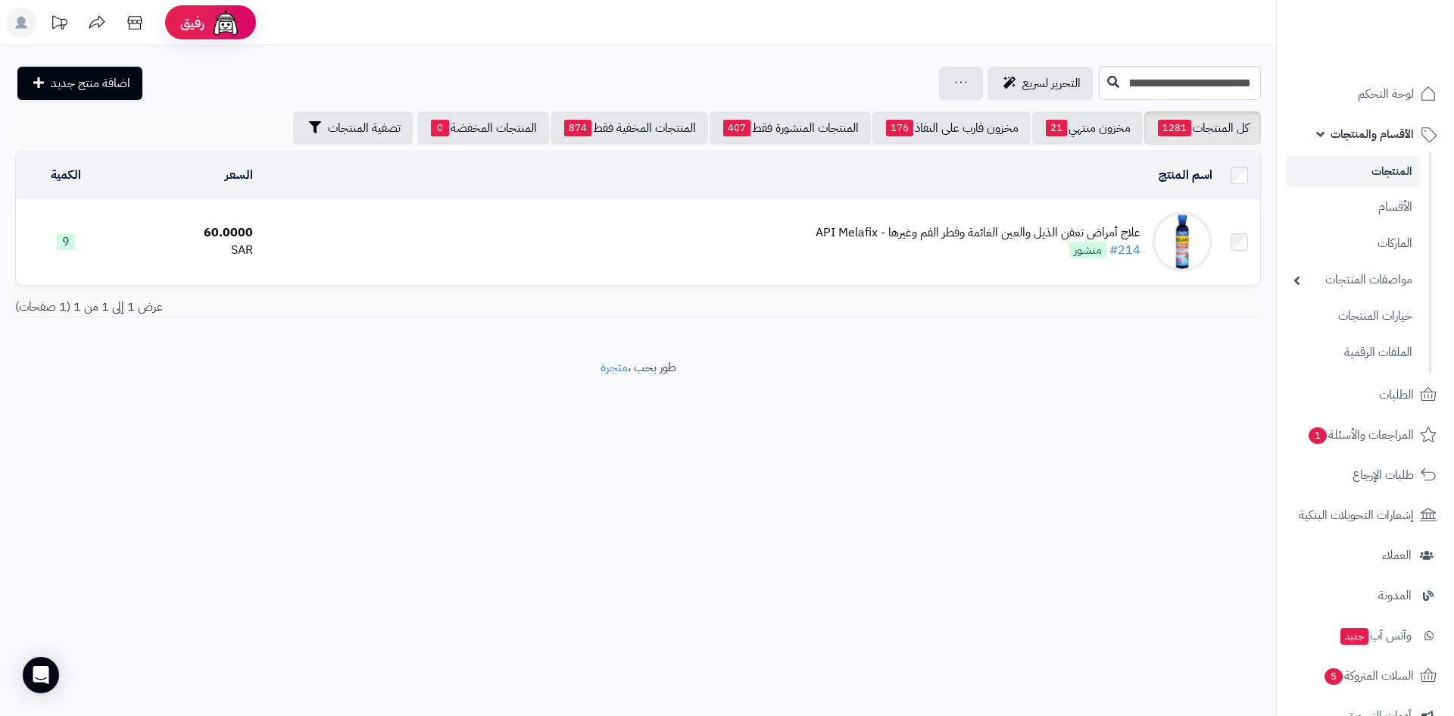
click at [1035, 234] on div "علاج أمراض تعفن الذيل والعين الغائمة وفطر الفم وغيرها - API Melafix" at bounding box center [978, 232] width 325 height 17
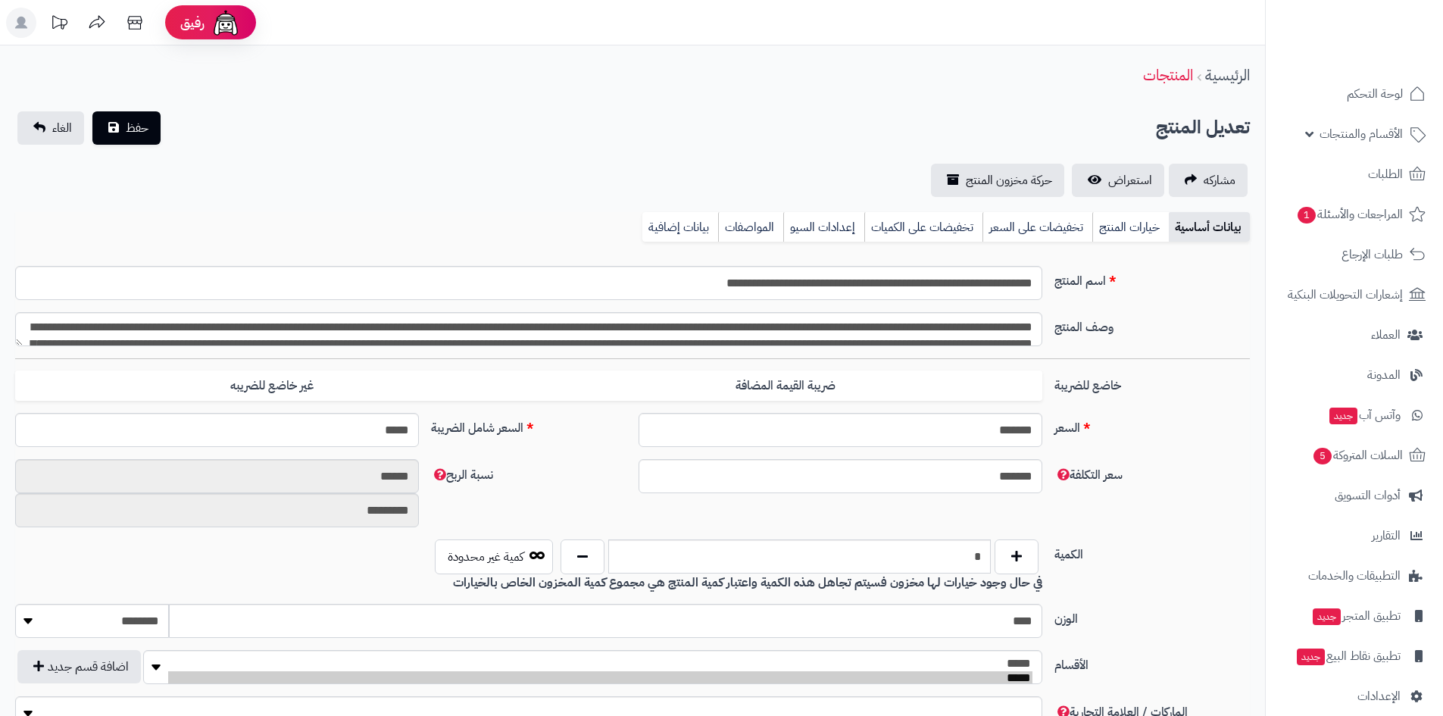
type input "*****"
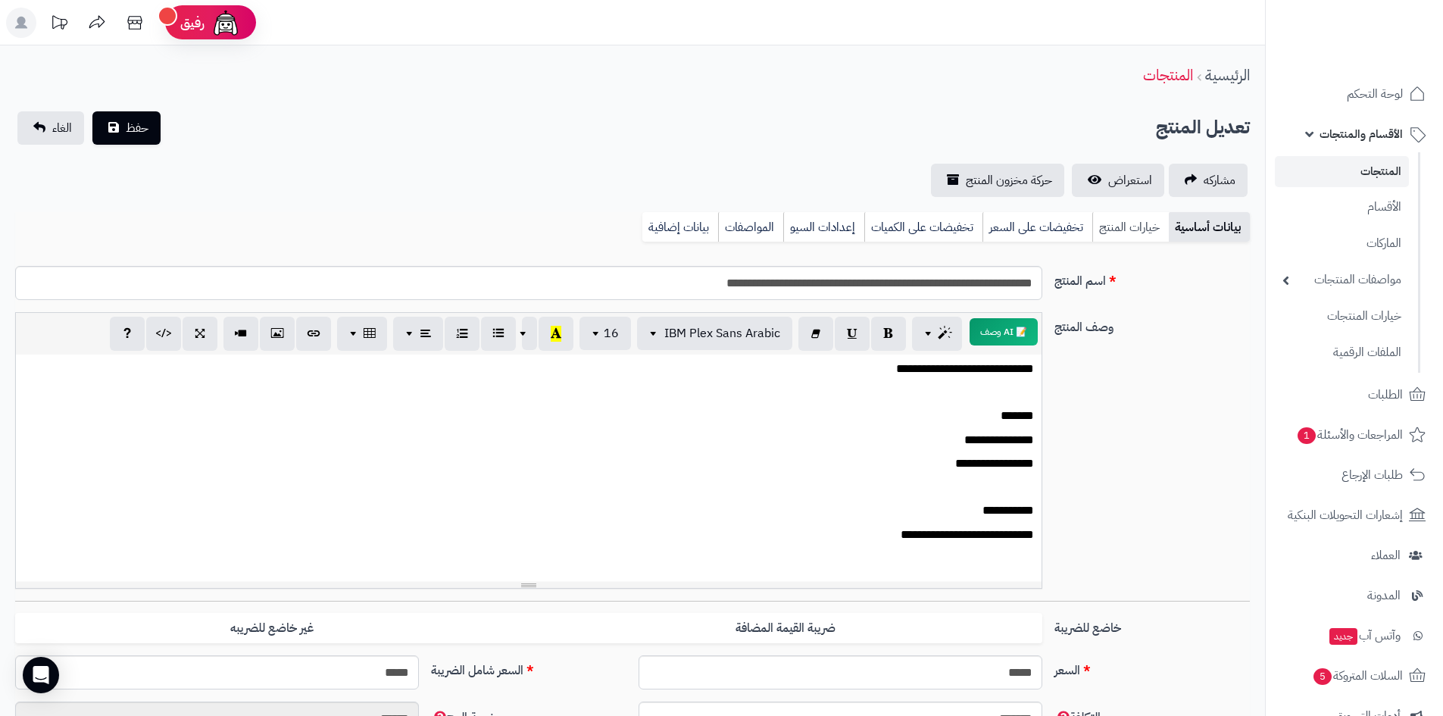
click at [1118, 221] on link "خيارات المنتج" at bounding box center [1130, 227] width 76 height 30
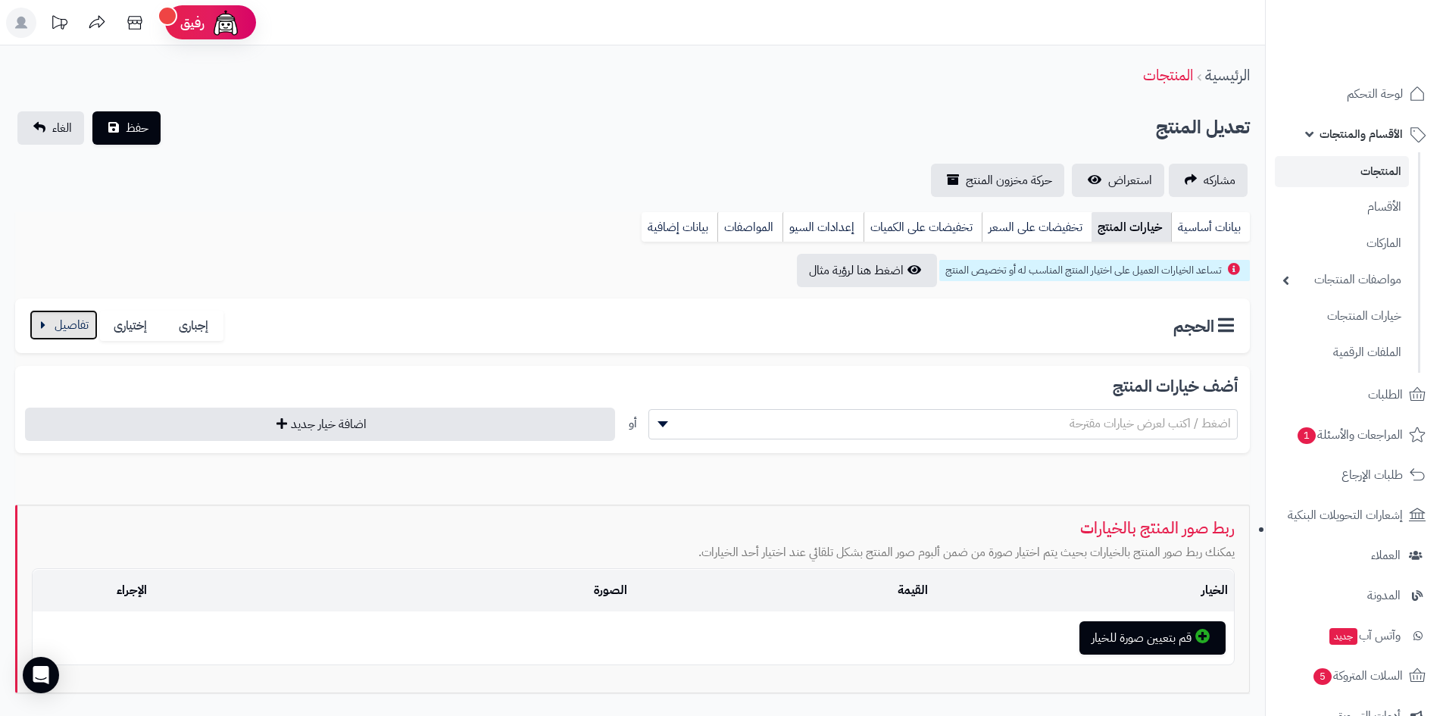
click at [69, 324] on button "button" at bounding box center [64, 325] width 68 height 30
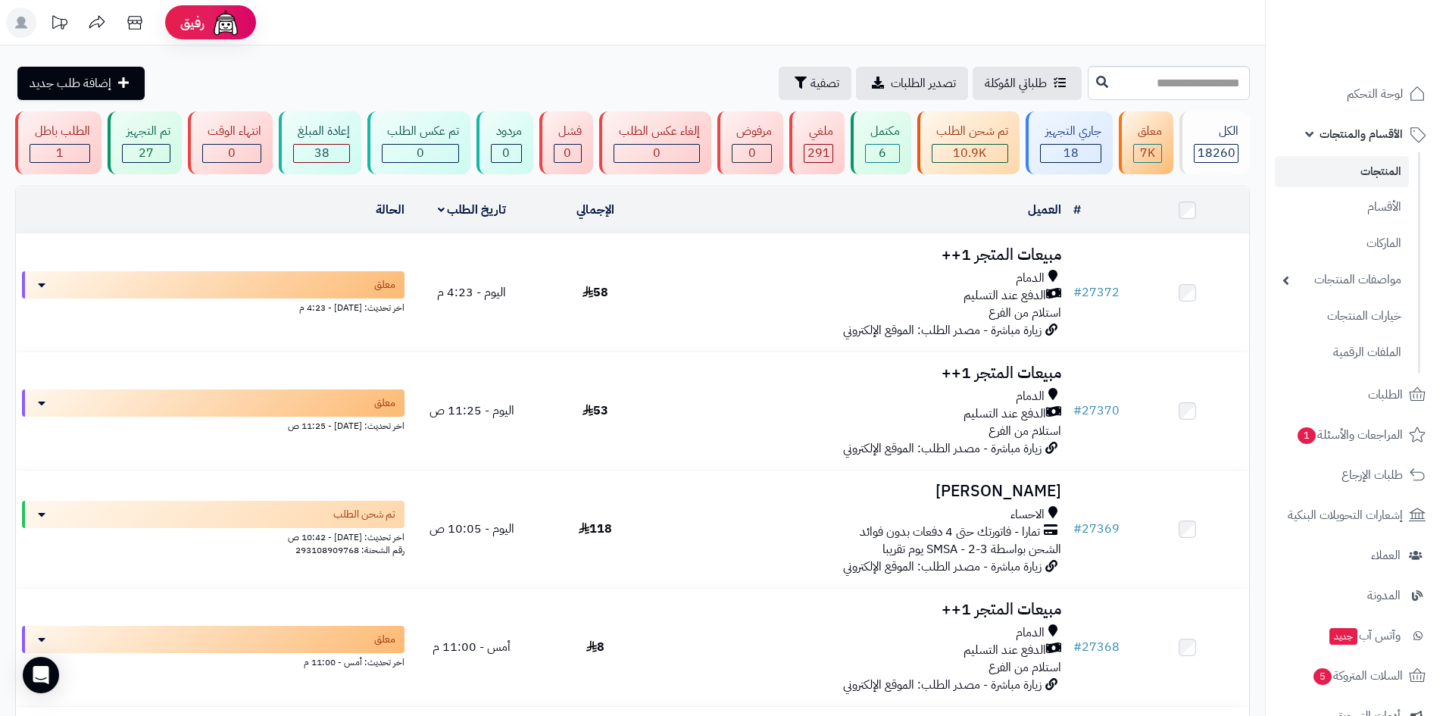
click at [1370, 173] on link "المنتجات" at bounding box center [1342, 171] width 134 height 31
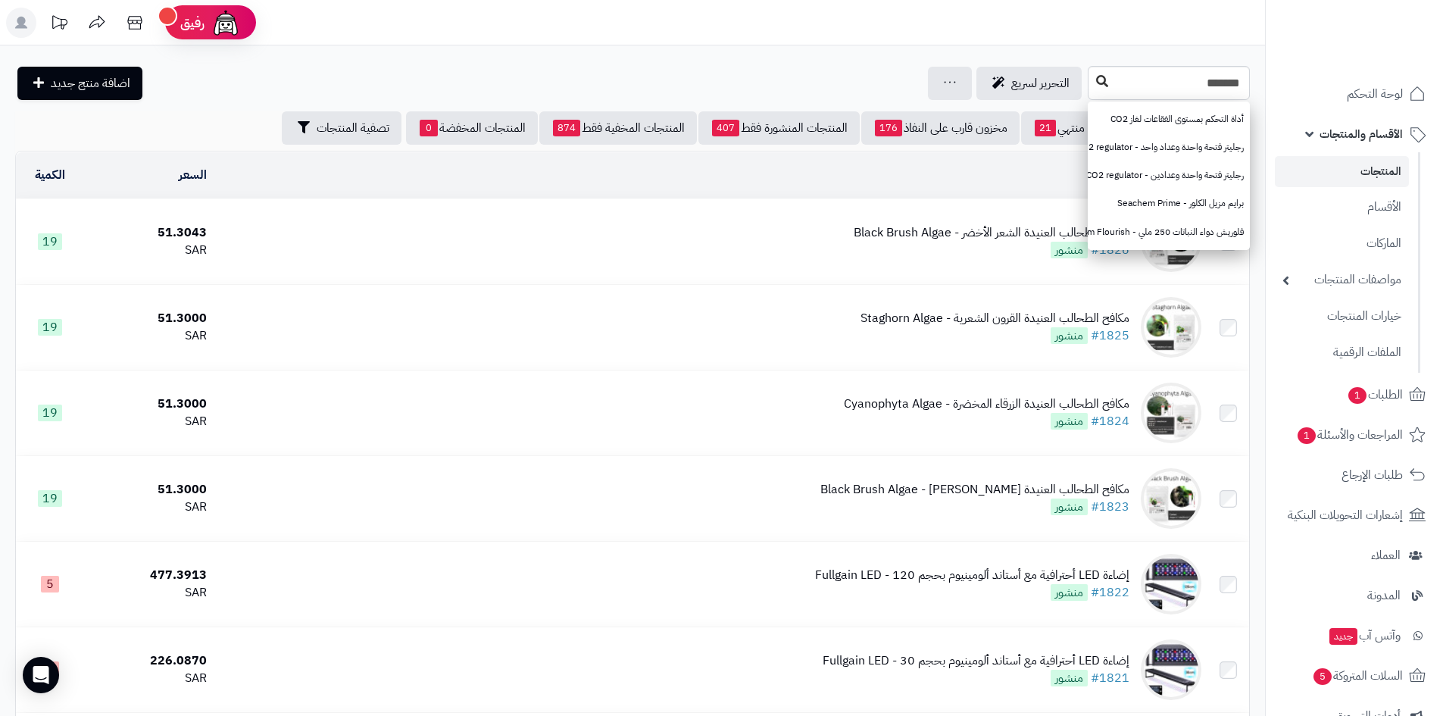
type input "*******"
click at [1096, 81] on icon at bounding box center [1102, 81] width 12 height 12
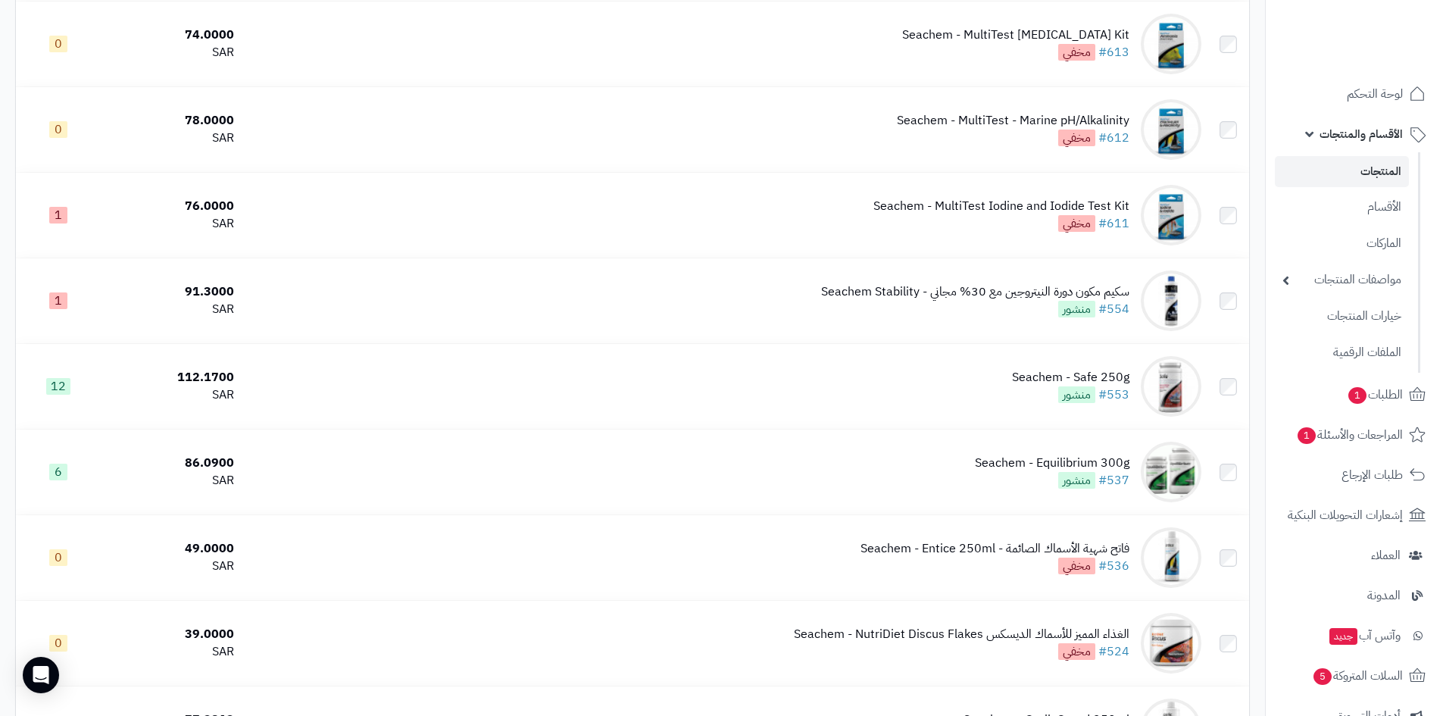
scroll to position [2424, 0]
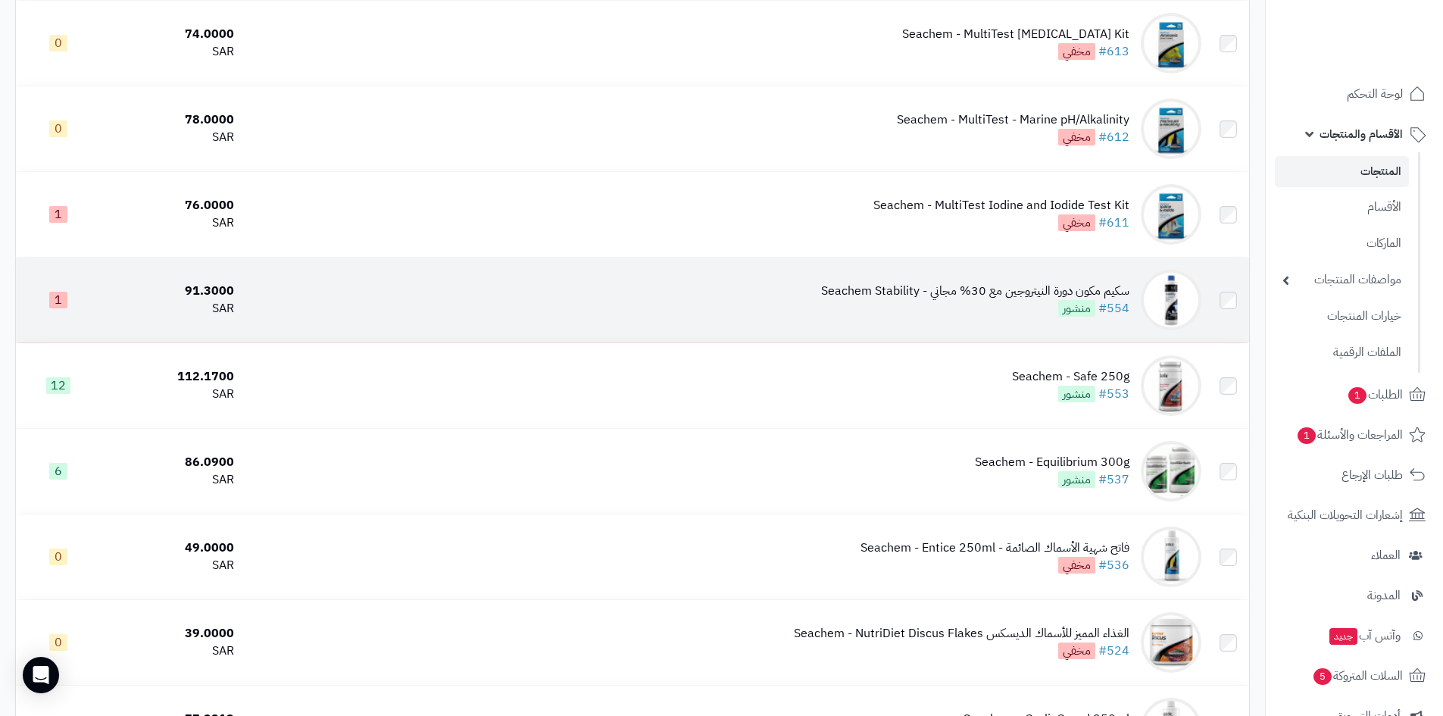
click at [987, 290] on div "سكيم مكون دورة النيتروجين مع 30% مجاني - Seachem Stability" at bounding box center [975, 290] width 308 height 17
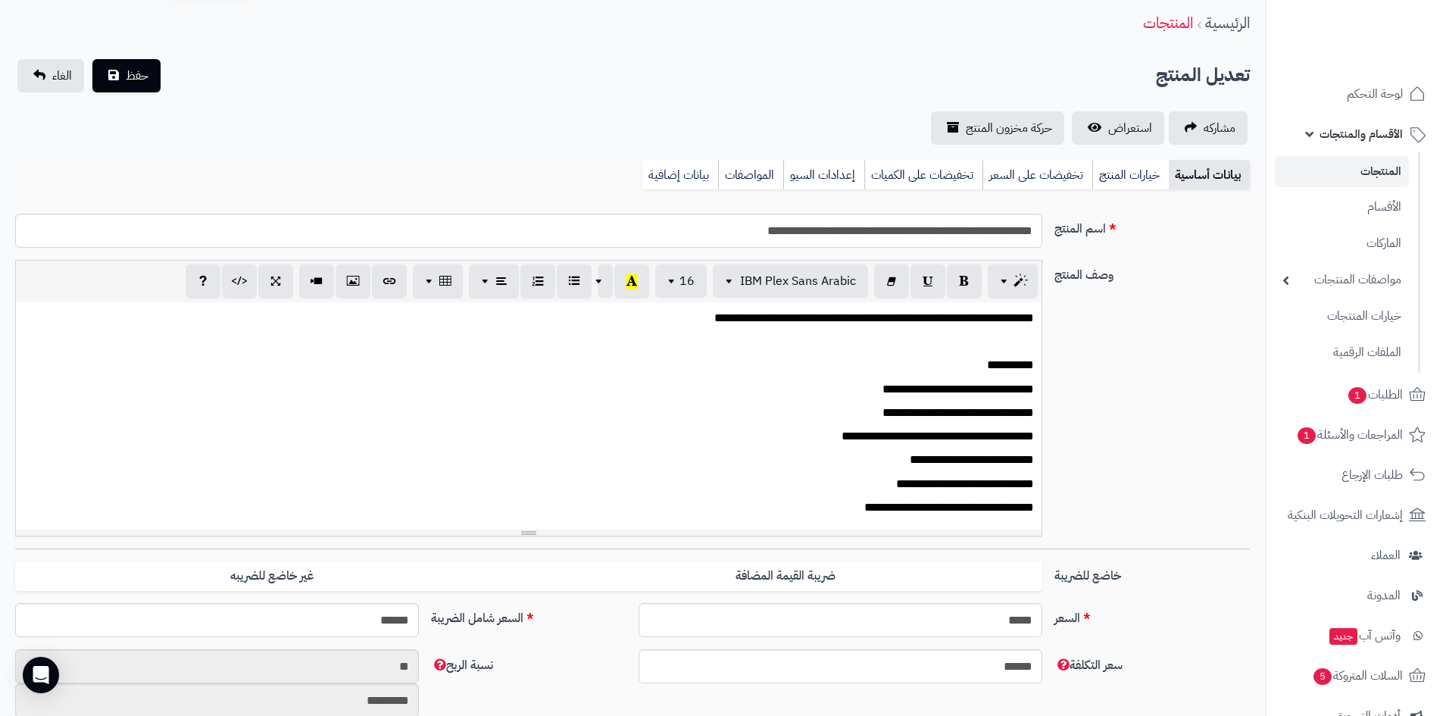
scroll to position [151, 0]
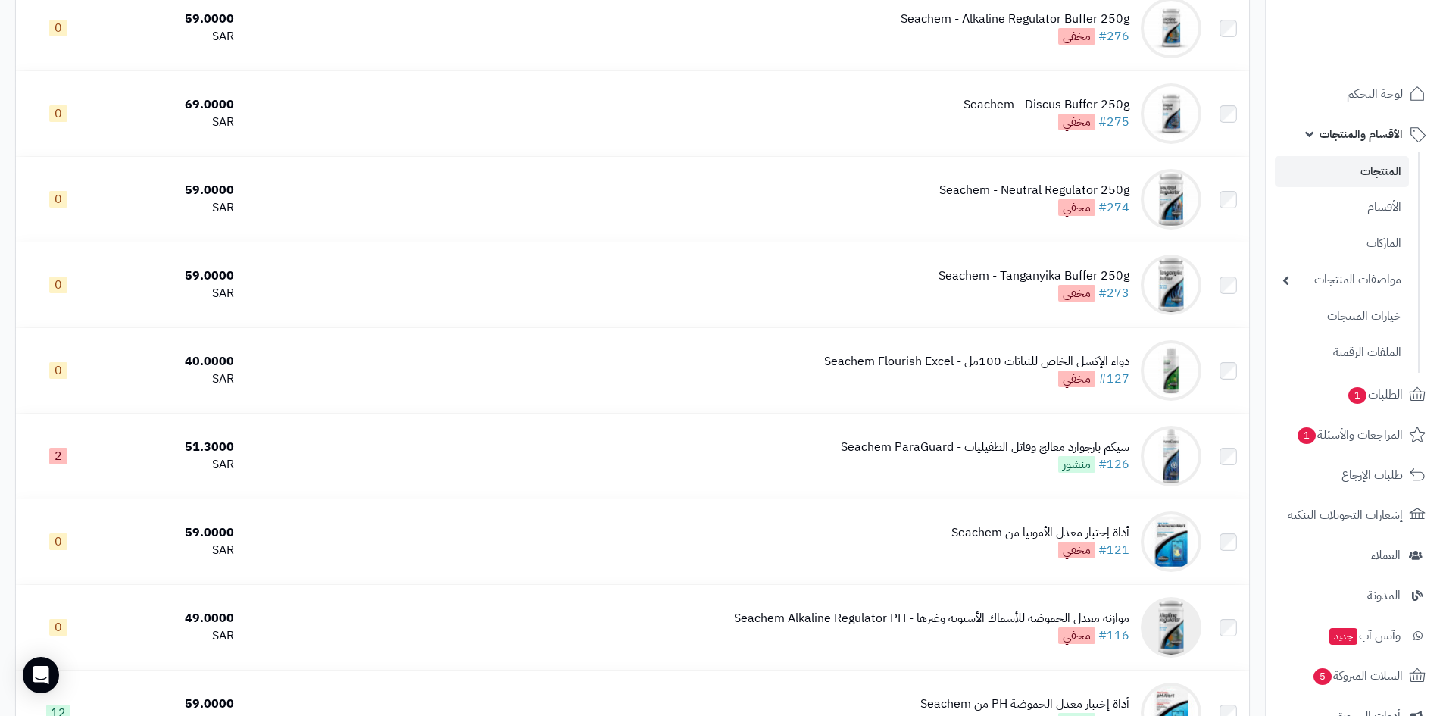
scroll to position [4166, 0]
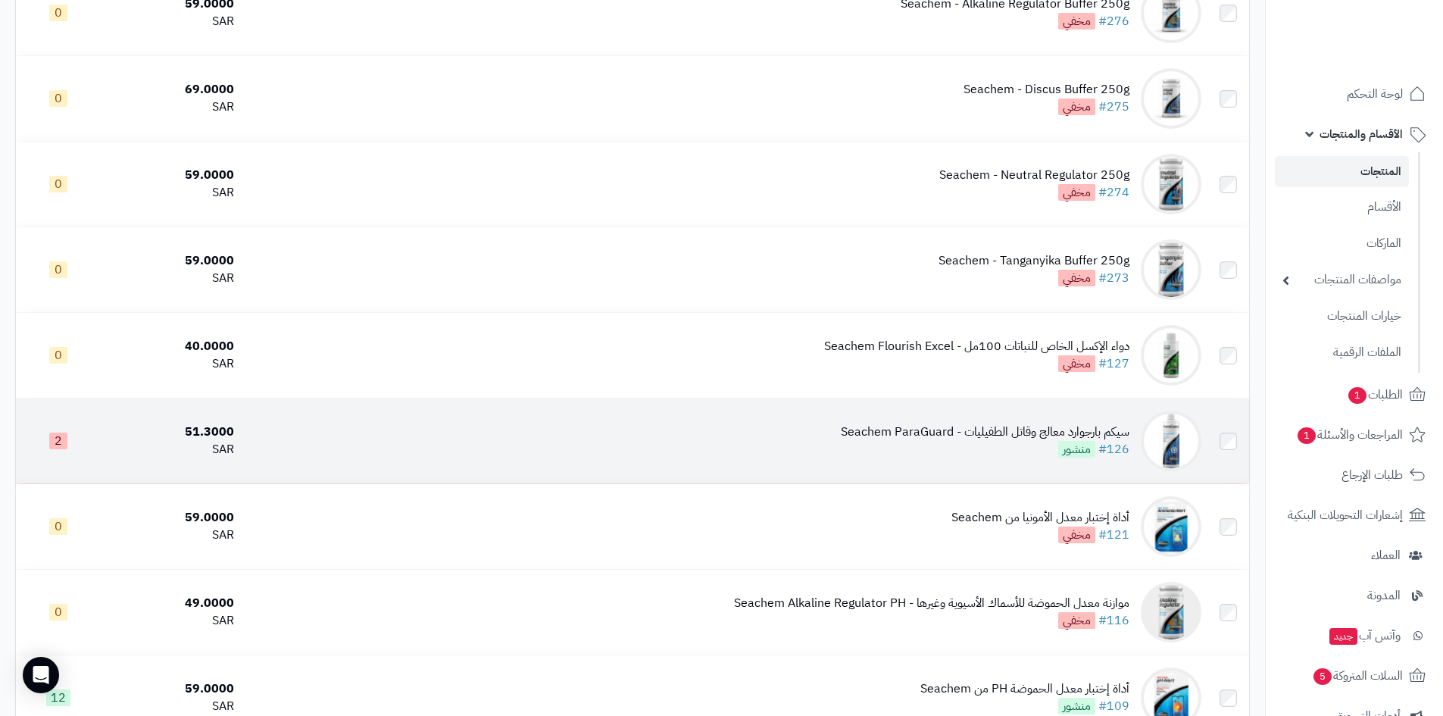
click at [1019, 427] on div "سيكم بارجوارد معالج وقاتل الطفيليات - Seachem ParaGuard" at bounding box center [985, 431] width 289 height 17
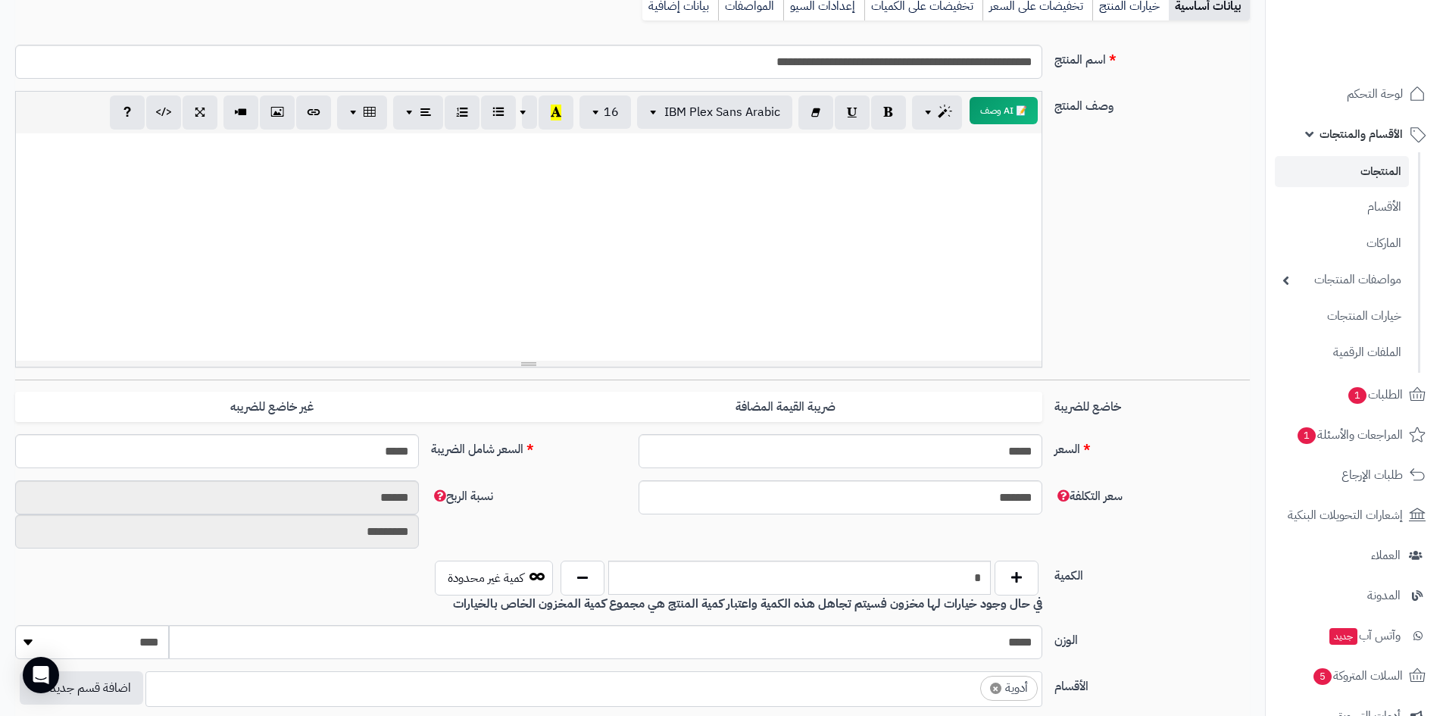
scroll to position [227, 0]
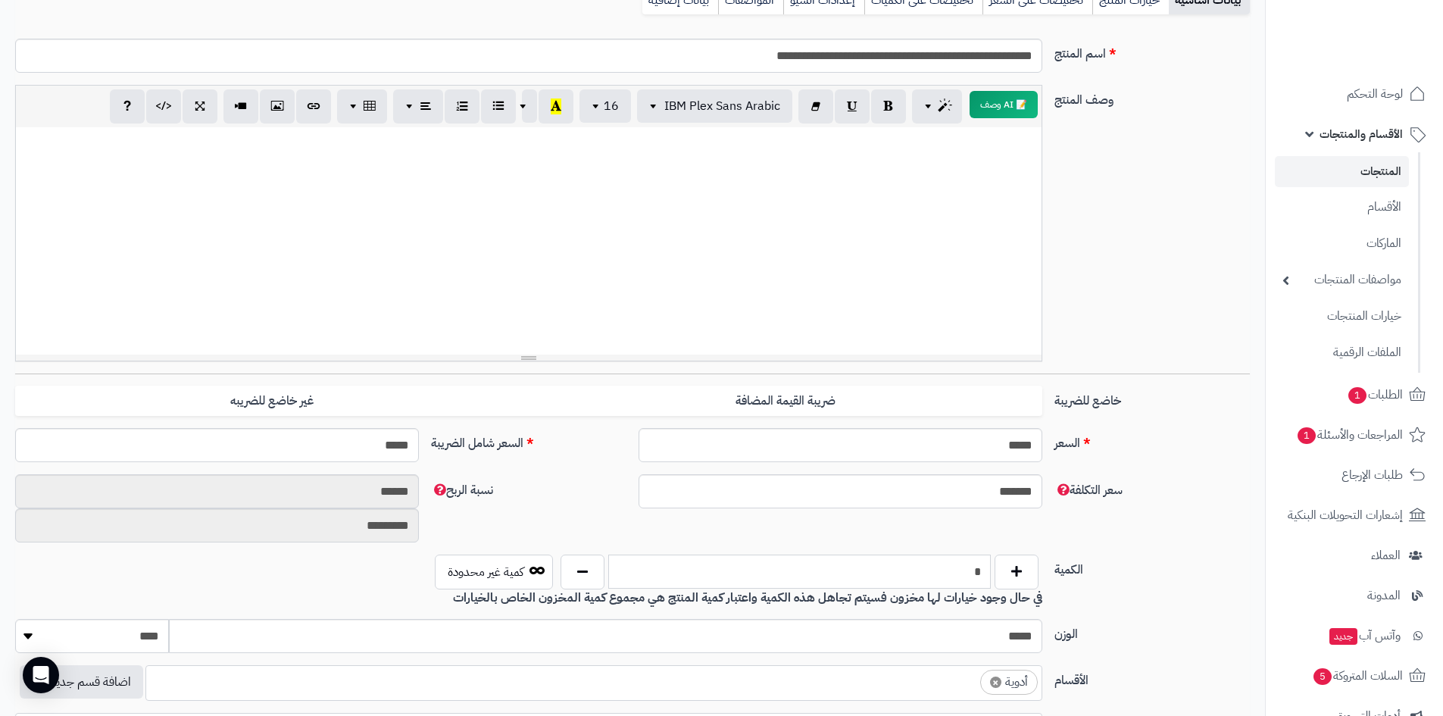
click at [981, 575] on input "*" at bounding box center [799, 571] width 382 height 34
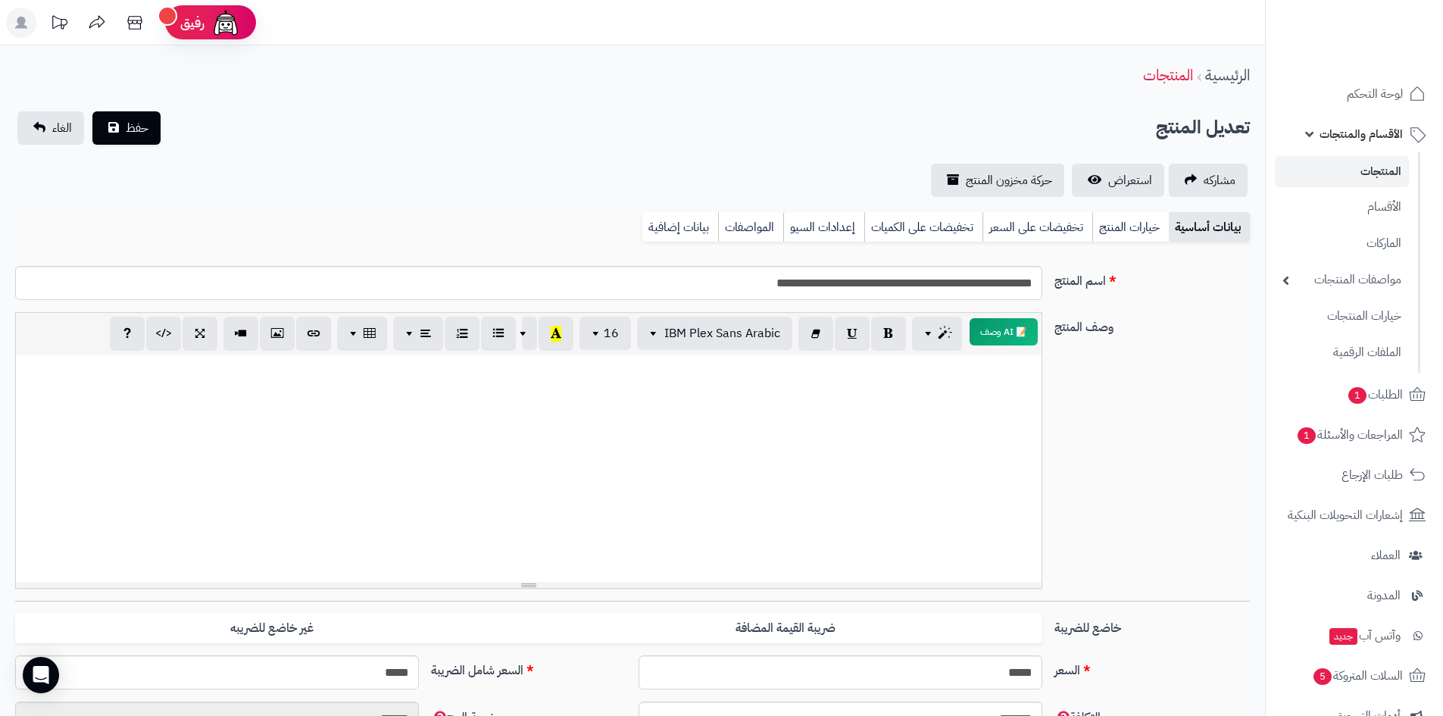
scroll to position [76, 0]
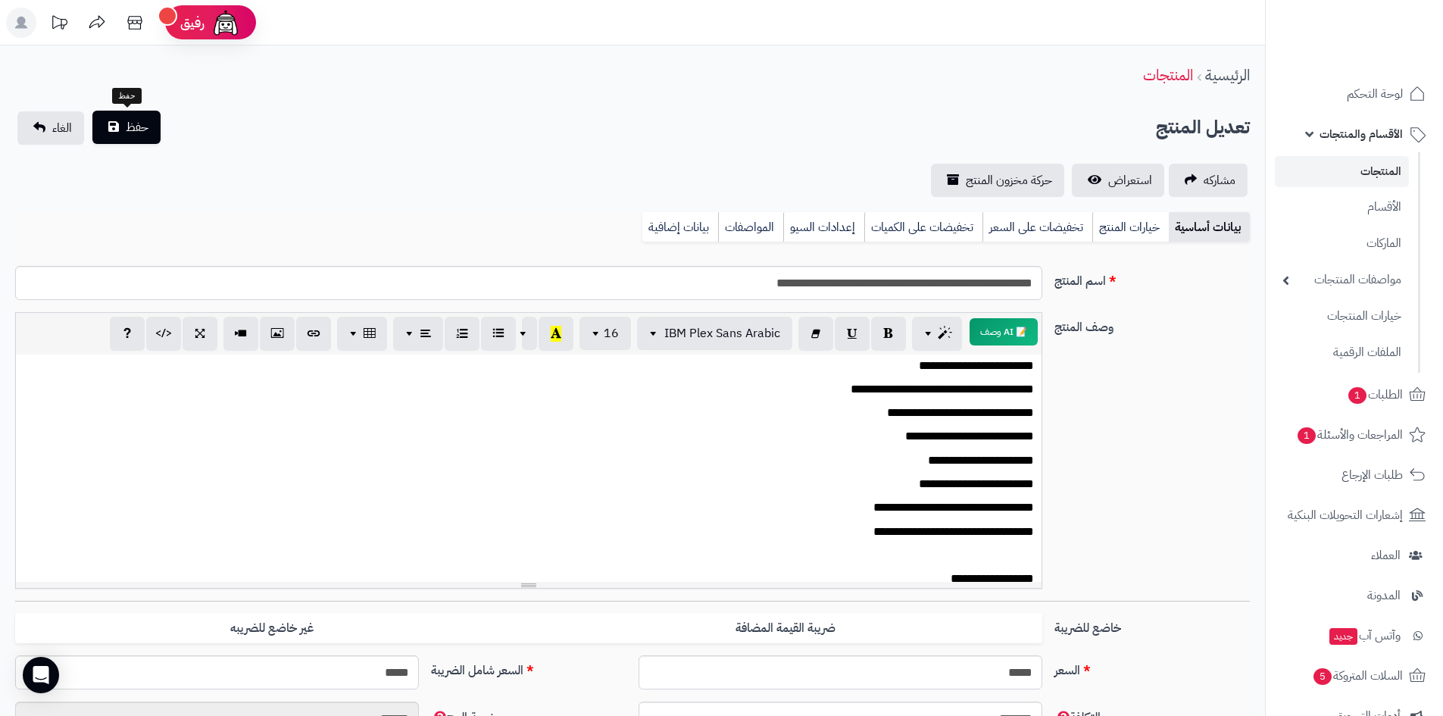
type input "*"
click at [129, 125] on span "حفظ" at bounding box center [137, 127] width 23 height 18
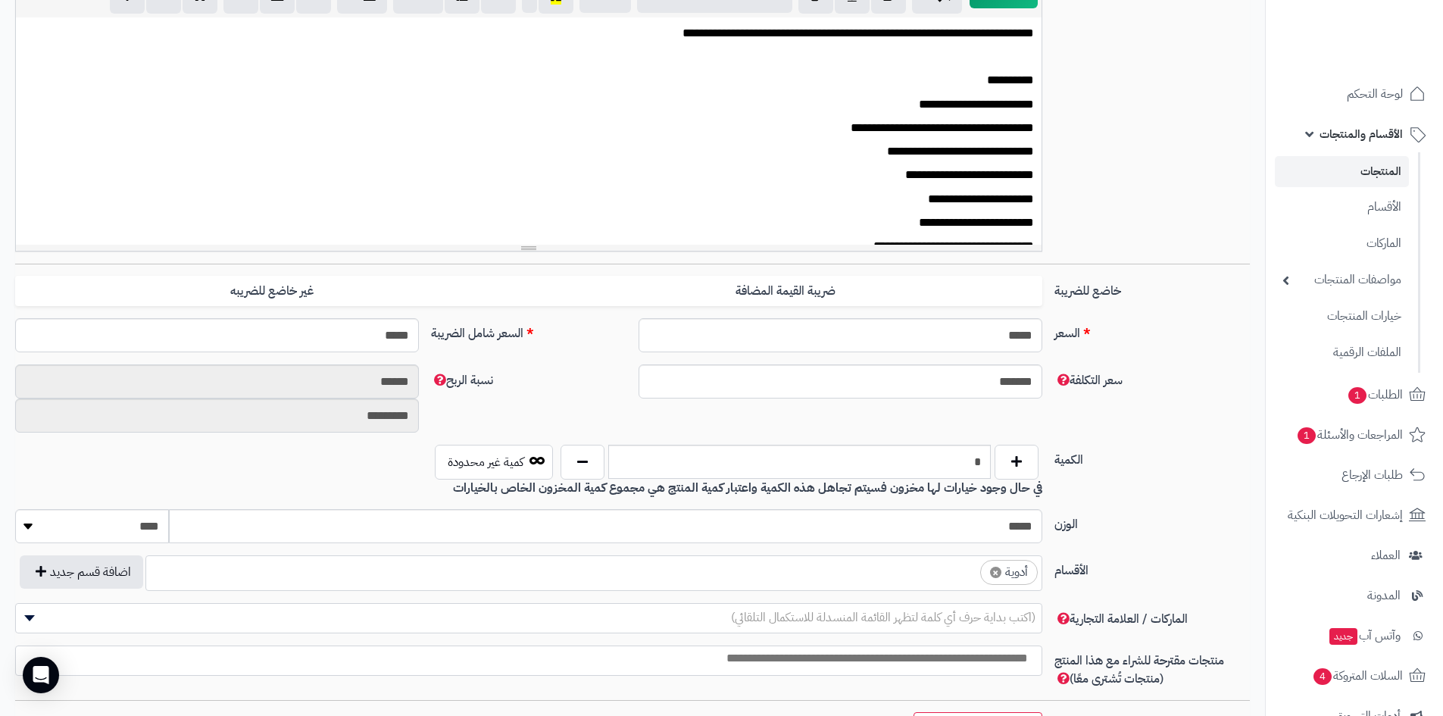
scroll to position [379, 0]
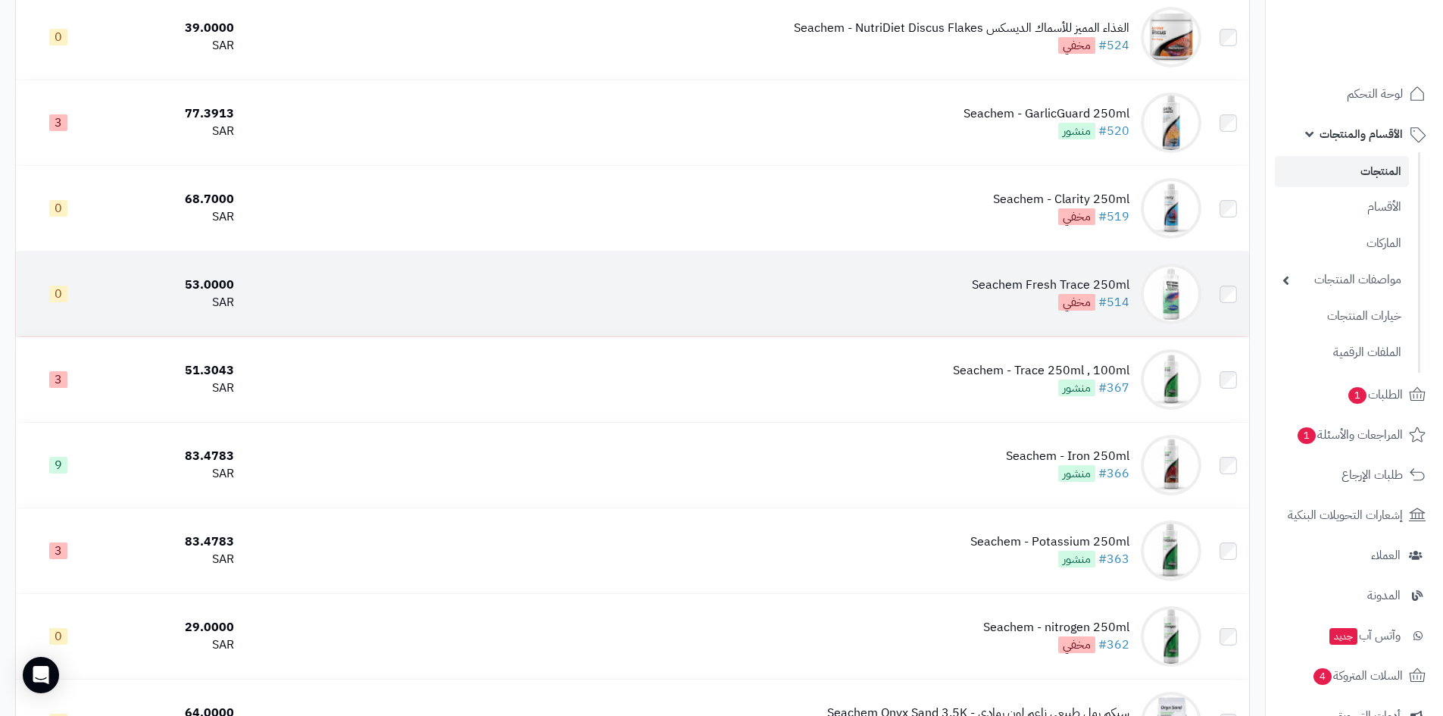
scroll to position [3029, 0]
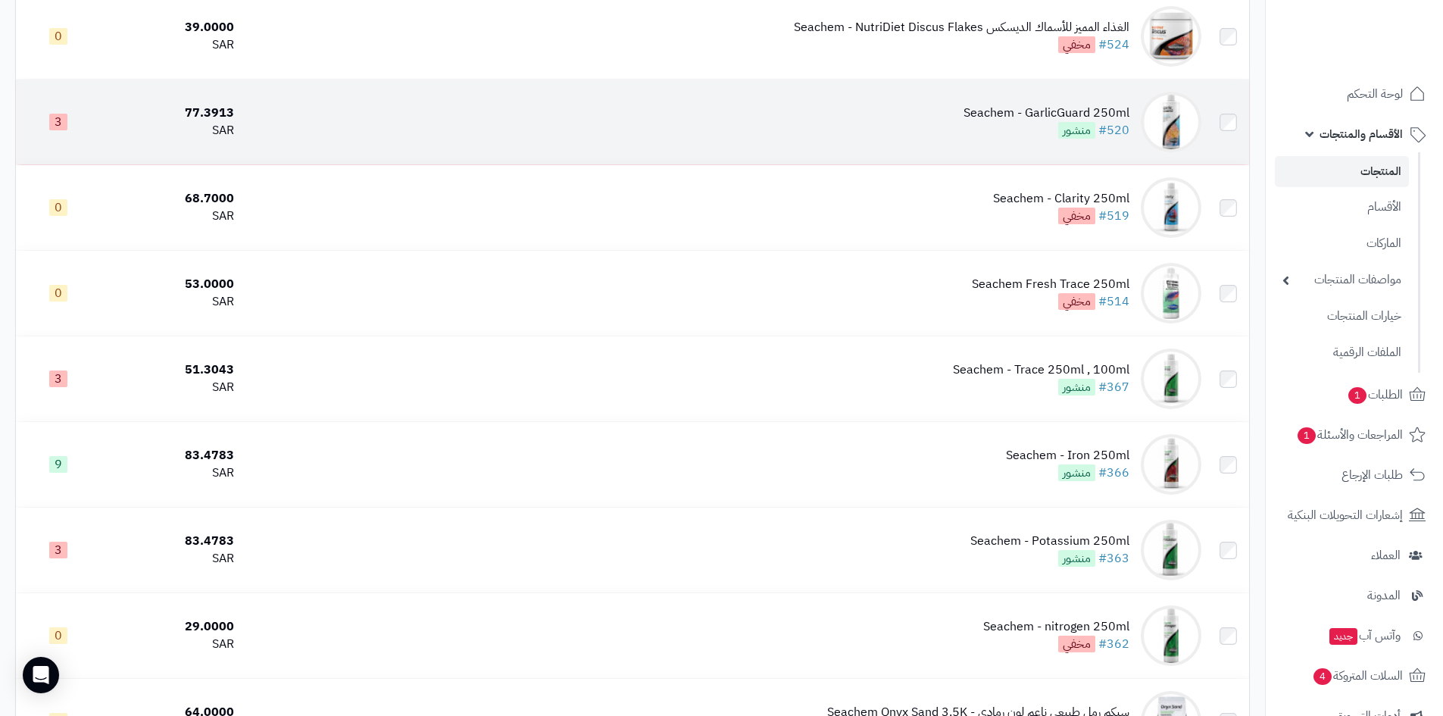
click at [1049, 109] on div "Seachem - GarlicGuard 250ml" at bounding box center [1046, 113] width 166 height 17
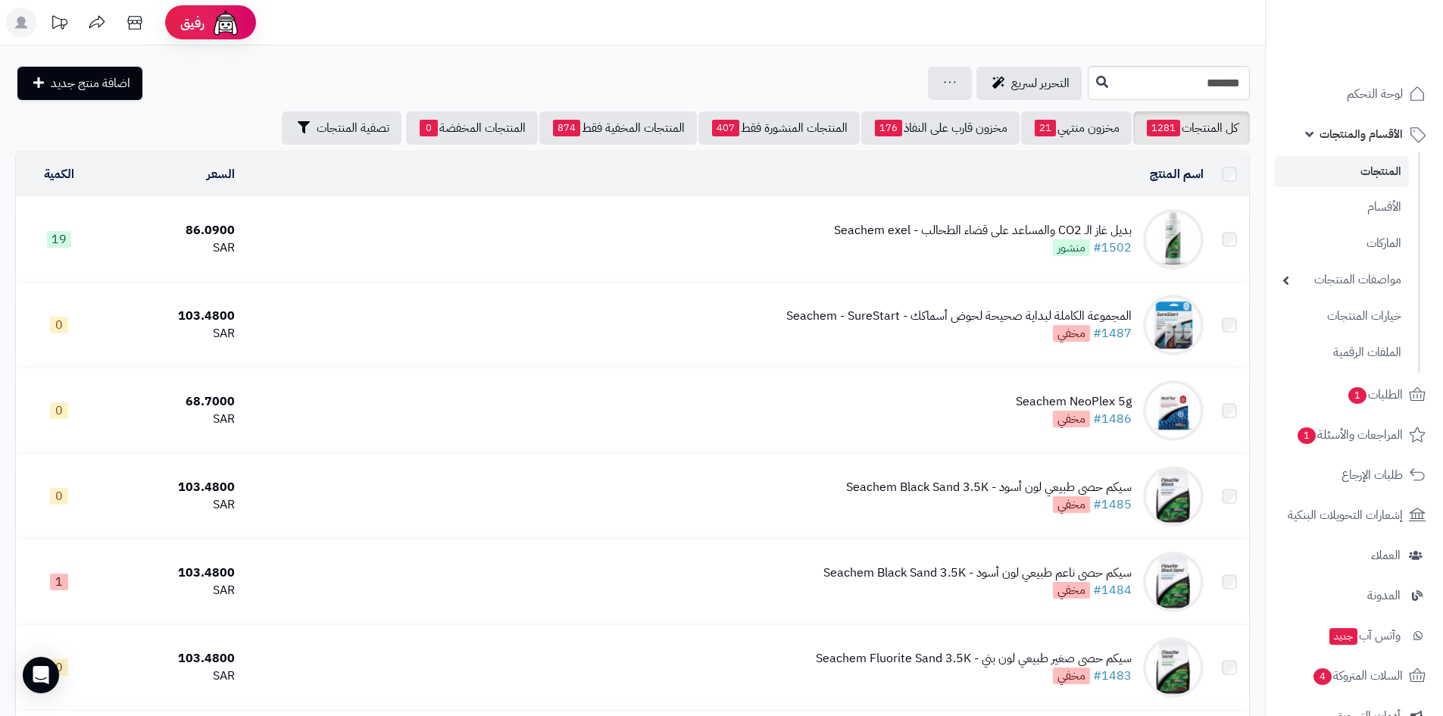
scroll to position [3029, 0]
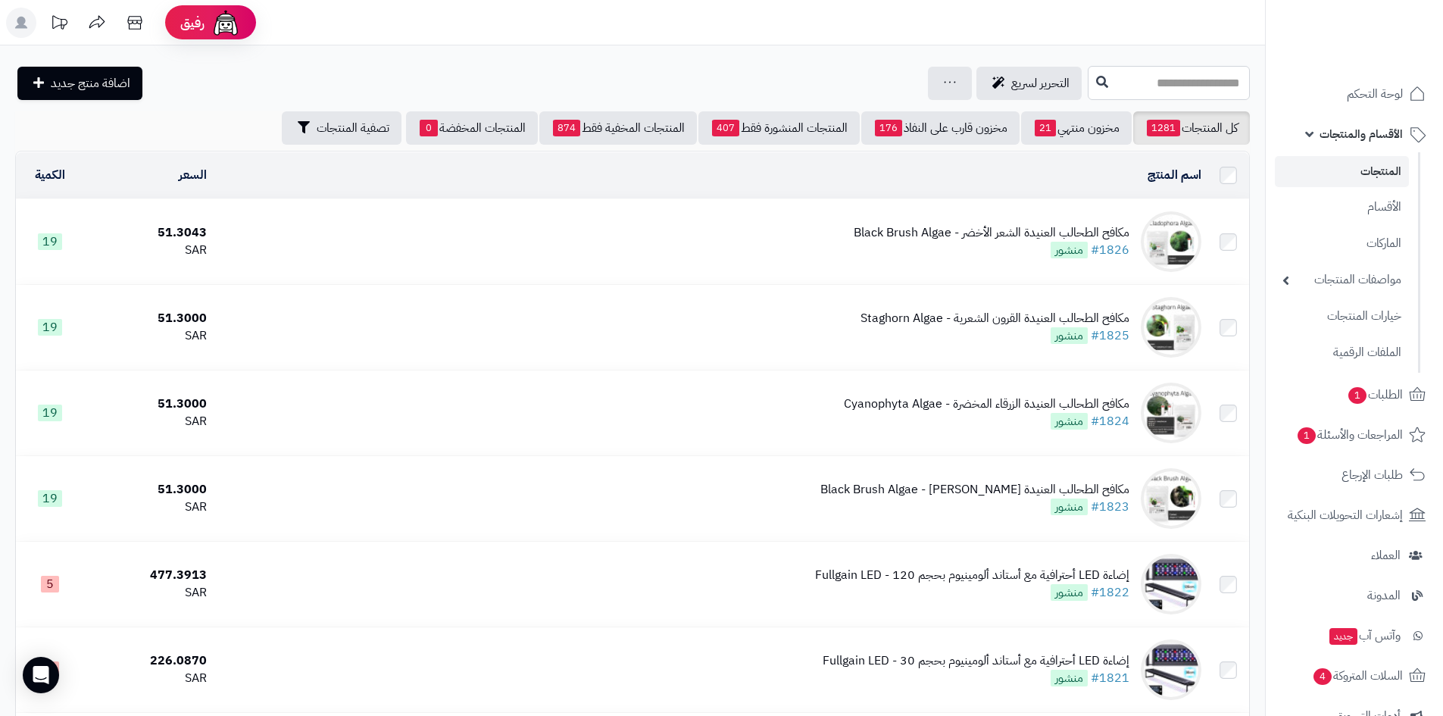
click at [1236, 80] on input "text" at bounding box center [1169, 83] width 162 height 34
type input "****"
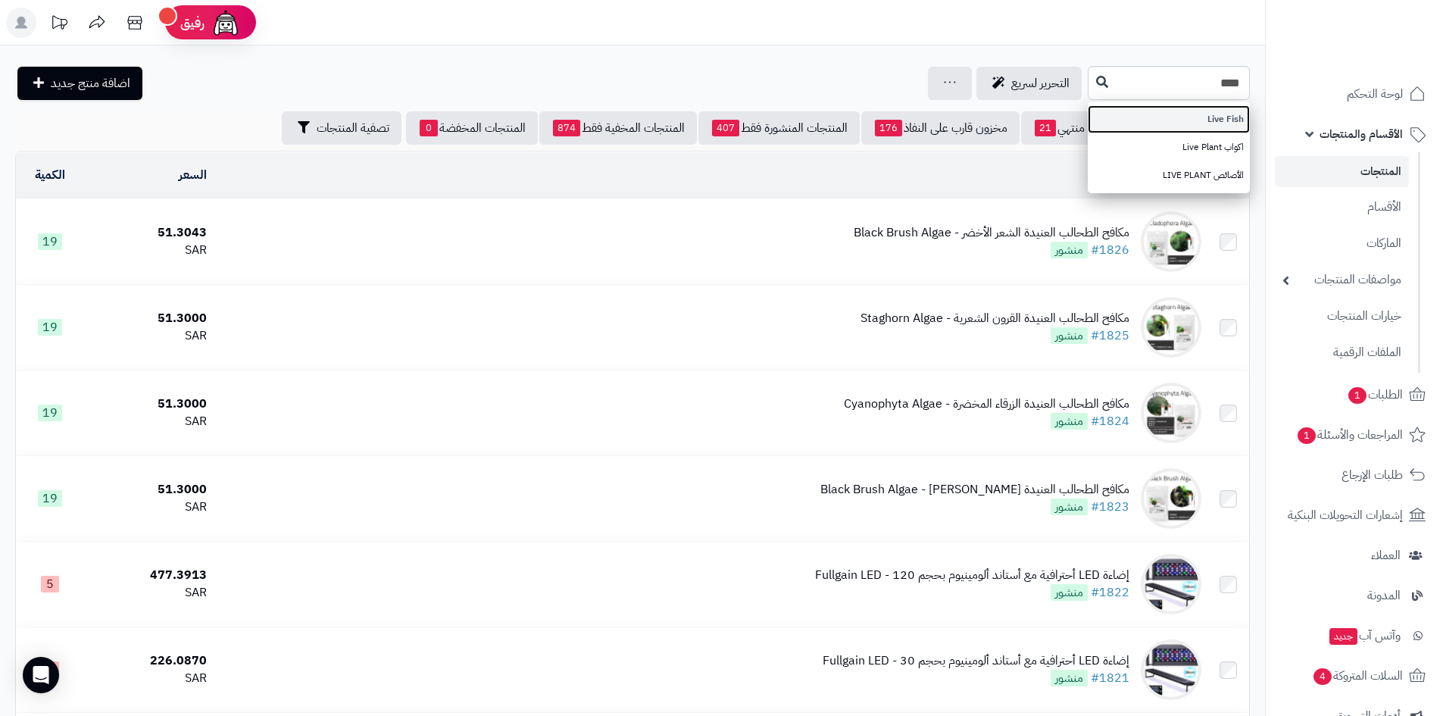
click at [1218, 120] on link "Live Fish" at bounding box center [1169, 119] width 162 height 28
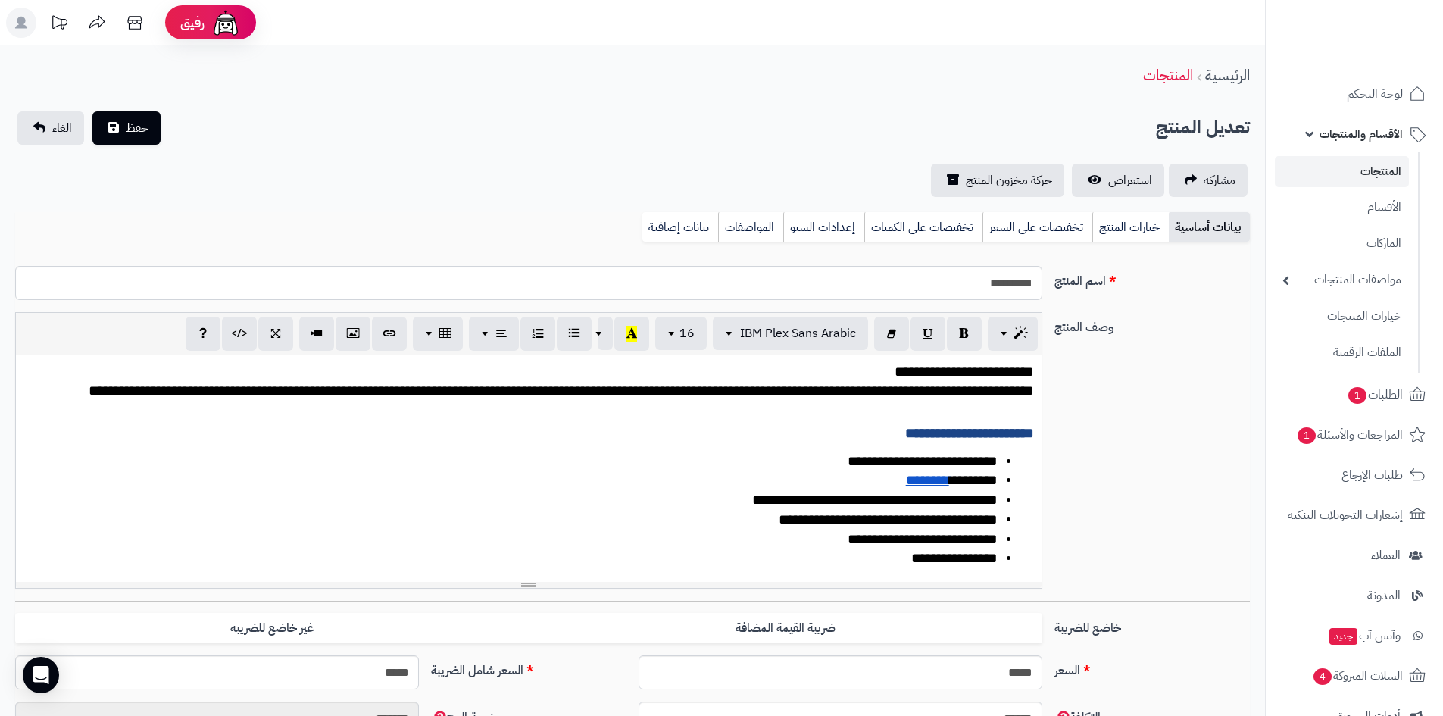
scroll to position [49, 0]
click at [401, 673] on input "*****" at bounding box center [217, 672] width 404 height 34
drag, startPoint x: 401, startPoint y: 673, endPoint x: 411, endPoint y: 667, distance: 12.2
click at [401, 673] on input "*****" at bounding box center [217, 672] width 404 height 34
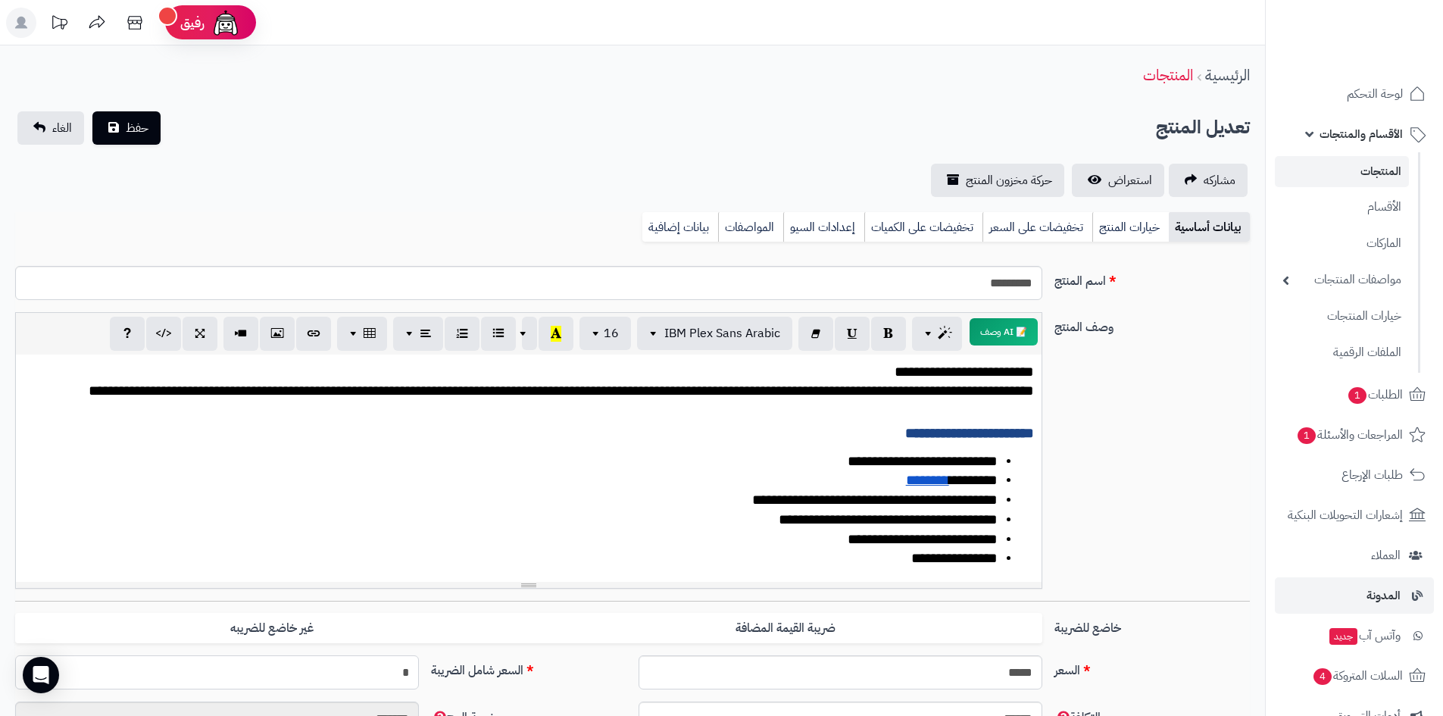
type input "**"
type input "**********"
type input "**"
click at [132, 125] on span "حفظ" at bounding box center [137, 127] width 23 height 18
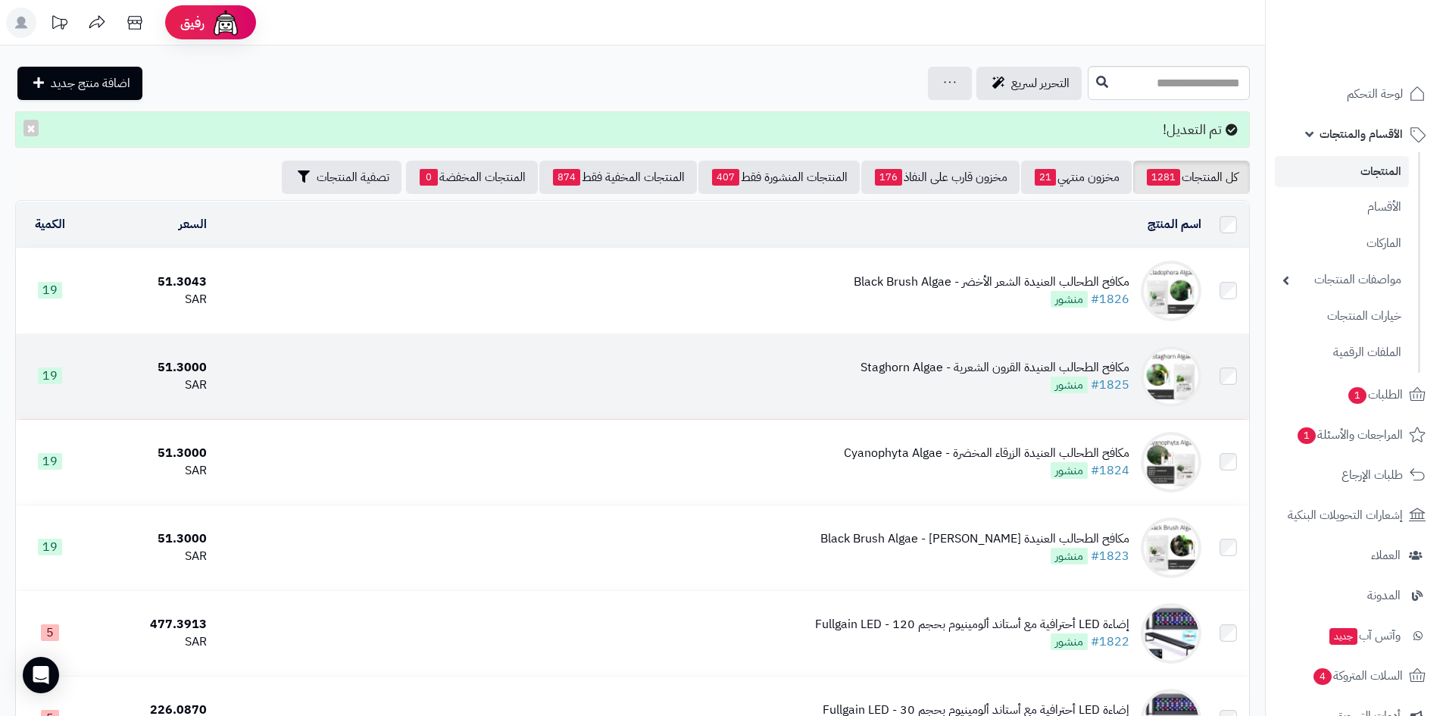
drag, startPoint x: 1174, startPoint y: 0, endPoint x: 655, endPoint y: 338, distance: 619.1
click at [653, 338] on td "مكافح الطحالب العنيدة القرون الشعرية - Staghorn Algae #1825 منشور" at bounding box center [710, 376] width 994 height 85
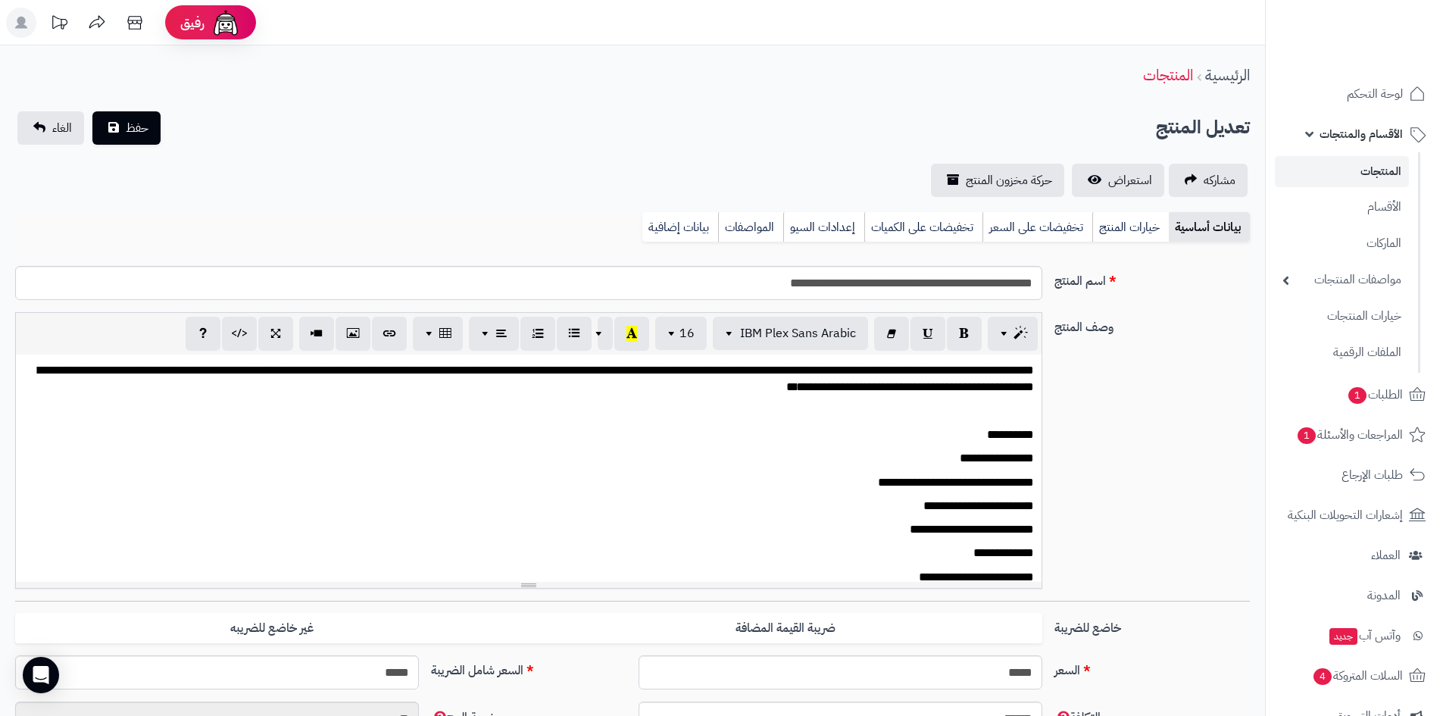
scroll to position [11, 0]
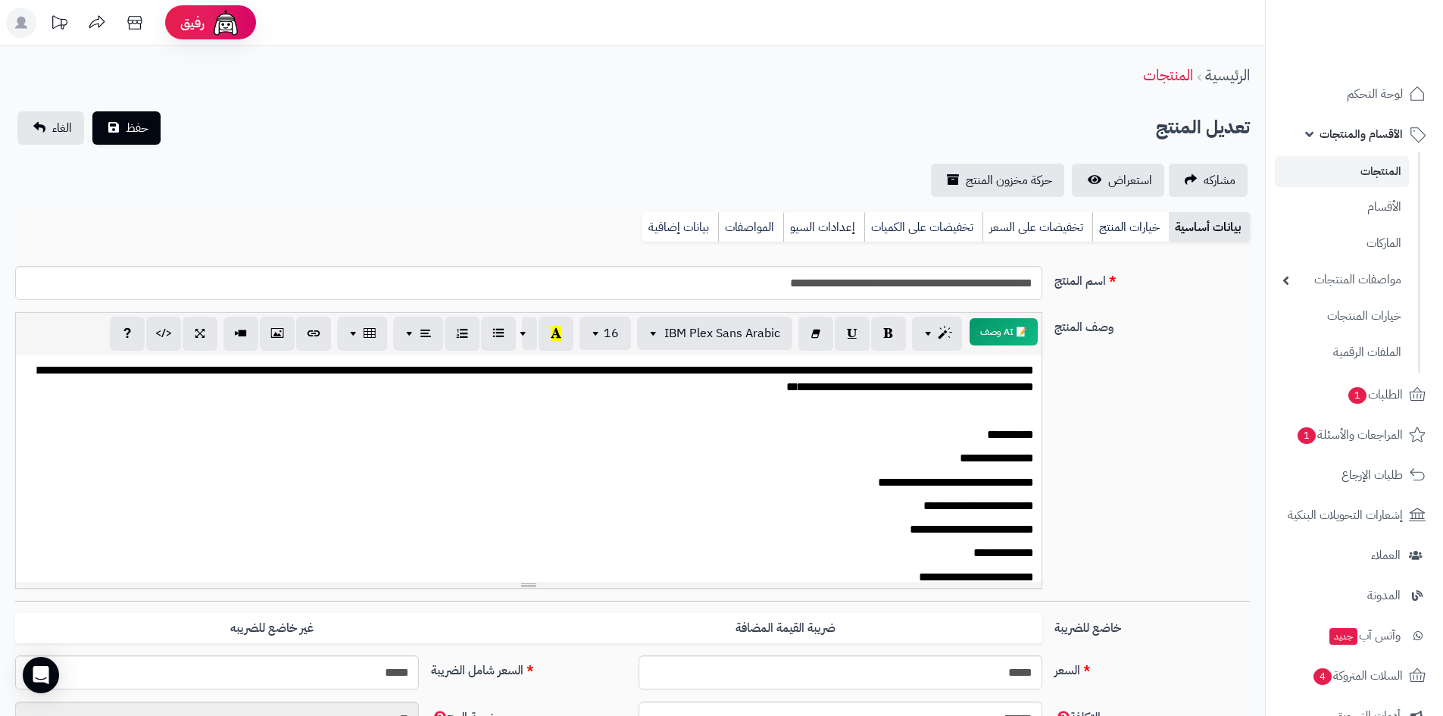
drag, startPoint x: 8, startPoint y: 288, endPoint x: 42, endPoint y: 307, distance: 39.7
drag, startPoint x: 0, startPoint y: 167, endPoint x: 33, endPoint y: 171, distance: 33.6
drag, startPoint x: 33, startPoint y: 171, endPoint x: 545, endPoint y: 81, distance: 519.9
click at [545, 81] on div "الرئيسية المنتجات" at bounding box center [632, 76] width 1265 height 42
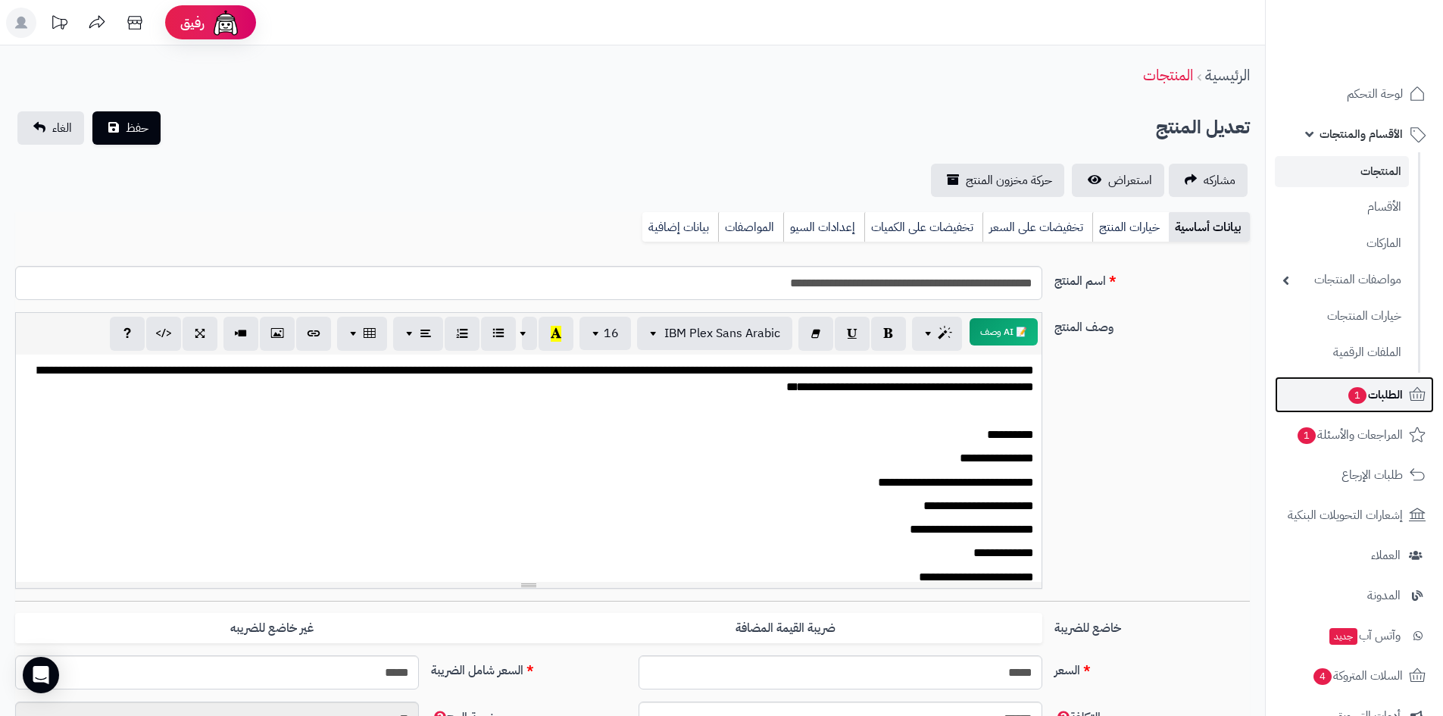
click at [1379, 395] on span "الطلبات 1" at bounding box center [1375, 394] width 56 height 21
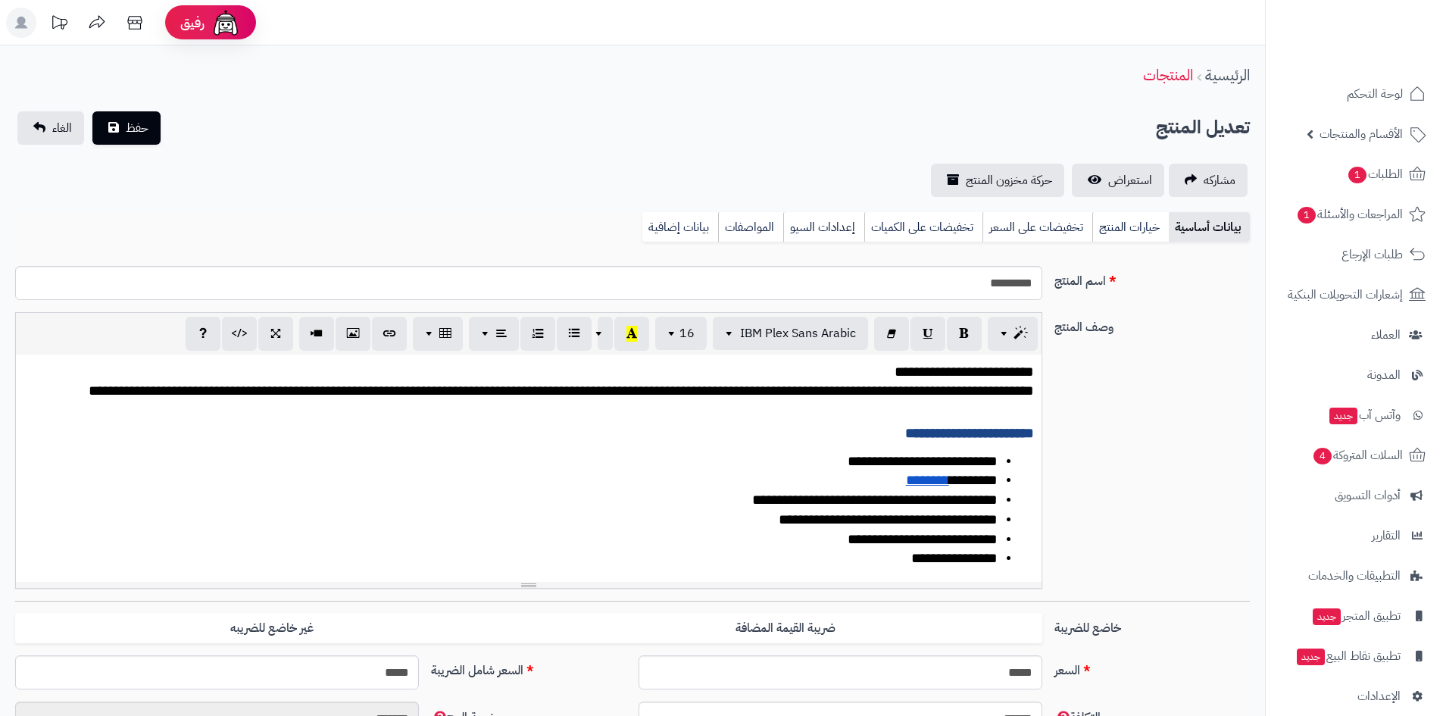
scroll to position [49, 0]
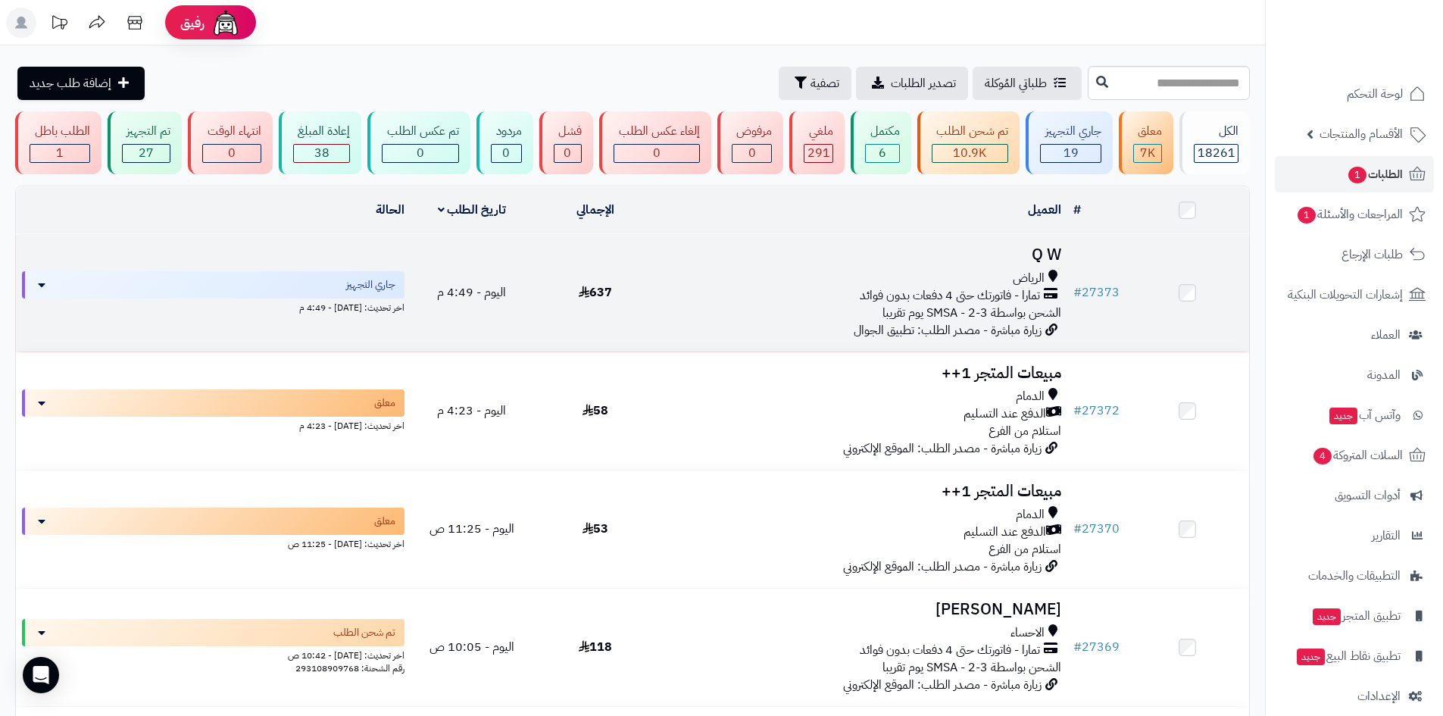
click at [603, 289] on span "637" at bounding box center [595, 292] width 33 height 18
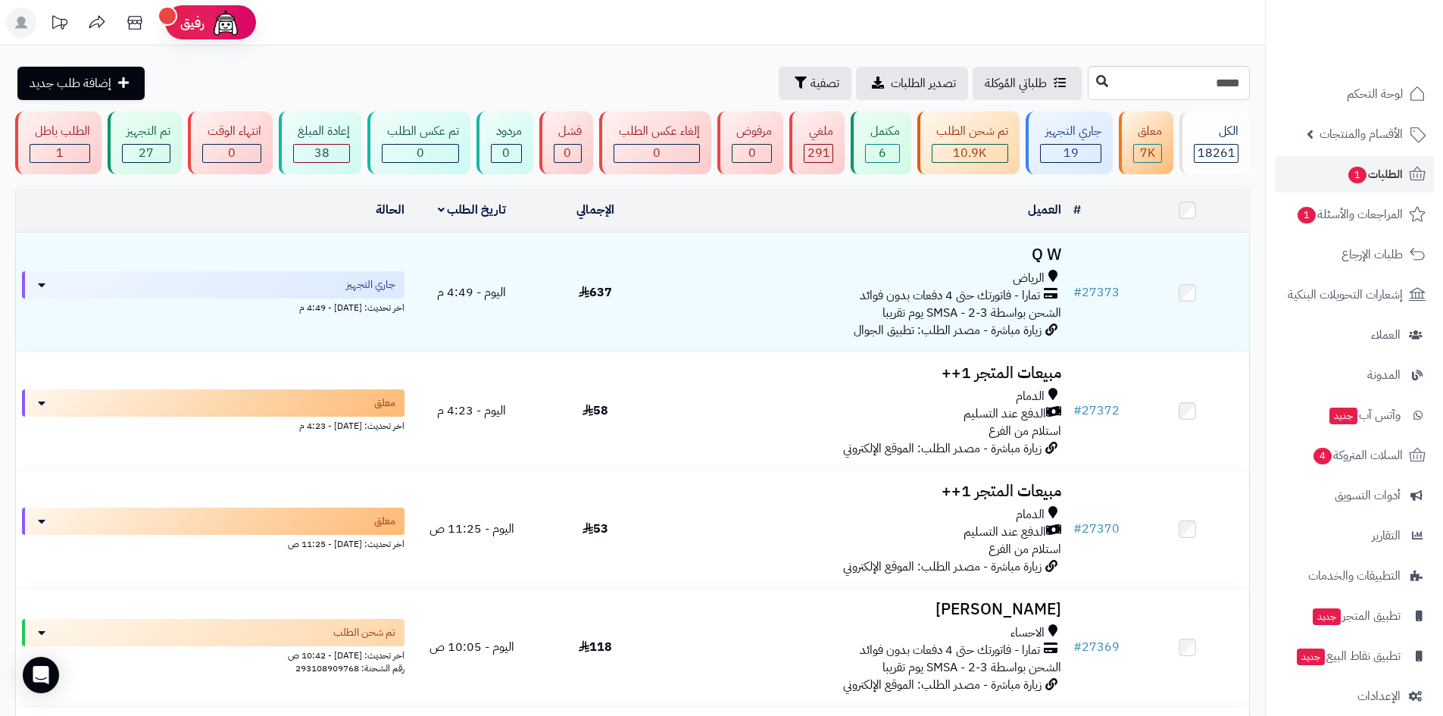
type input "*****"
click at [1096, 83] on icon at bounding box center [1102, 81] width 12 height 12
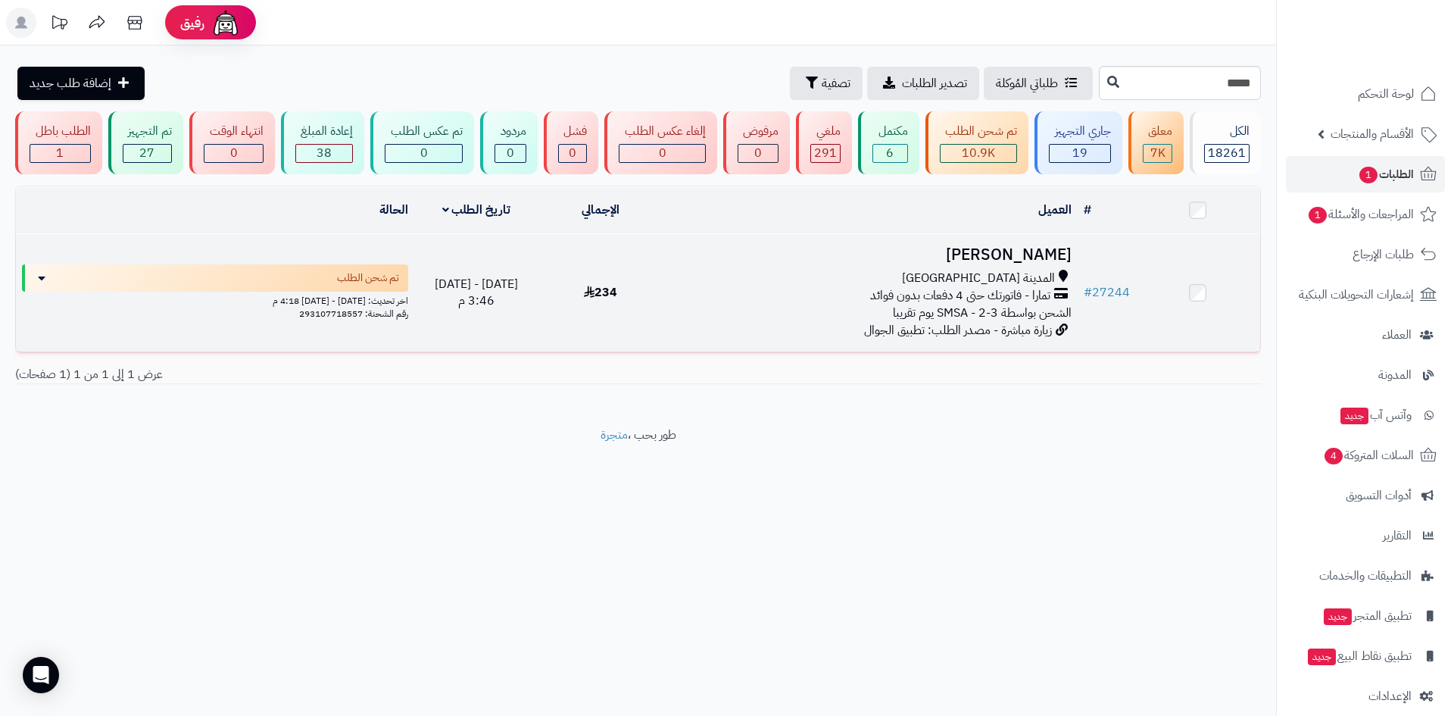
click at [613, 292] on span "234" at bounding box center [600, 292] width 33 height 18
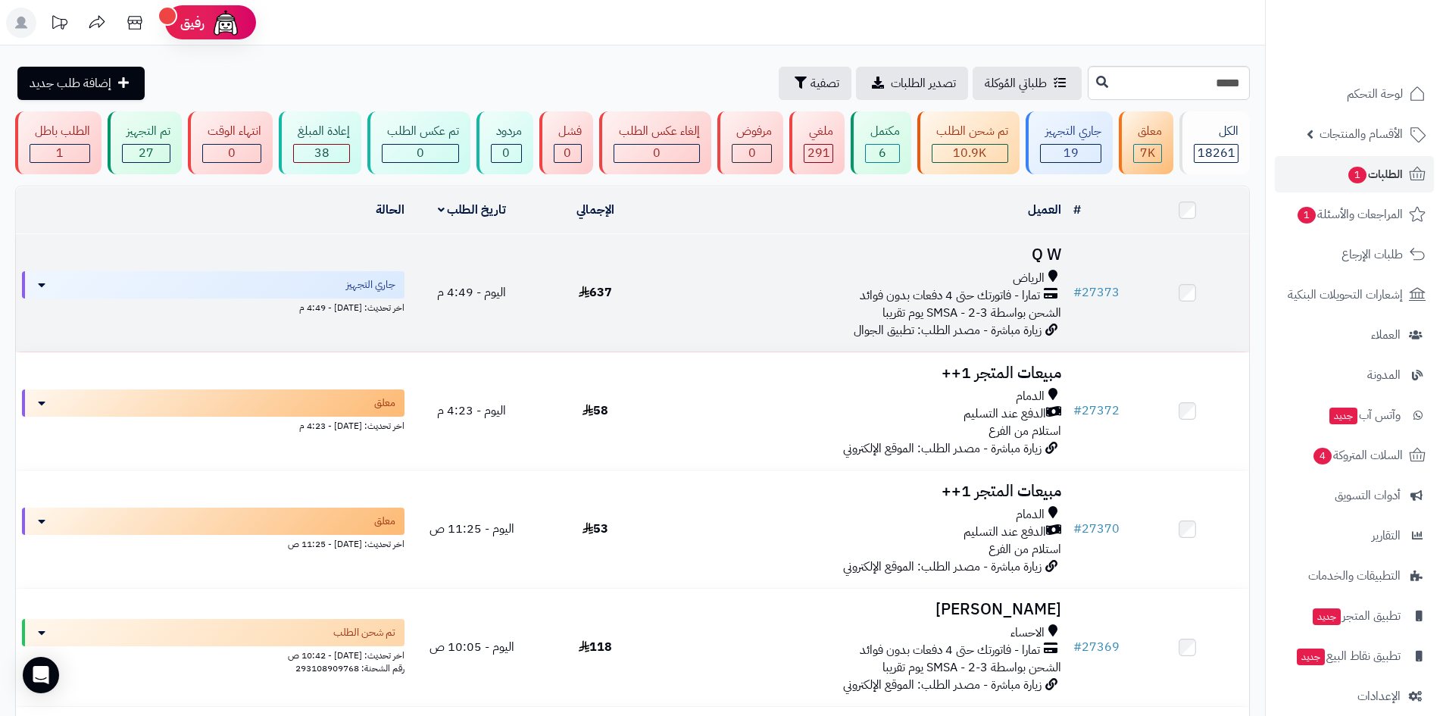
click at [603, 293] on span "637" at bounding box center [595, 292] width 33 height 18
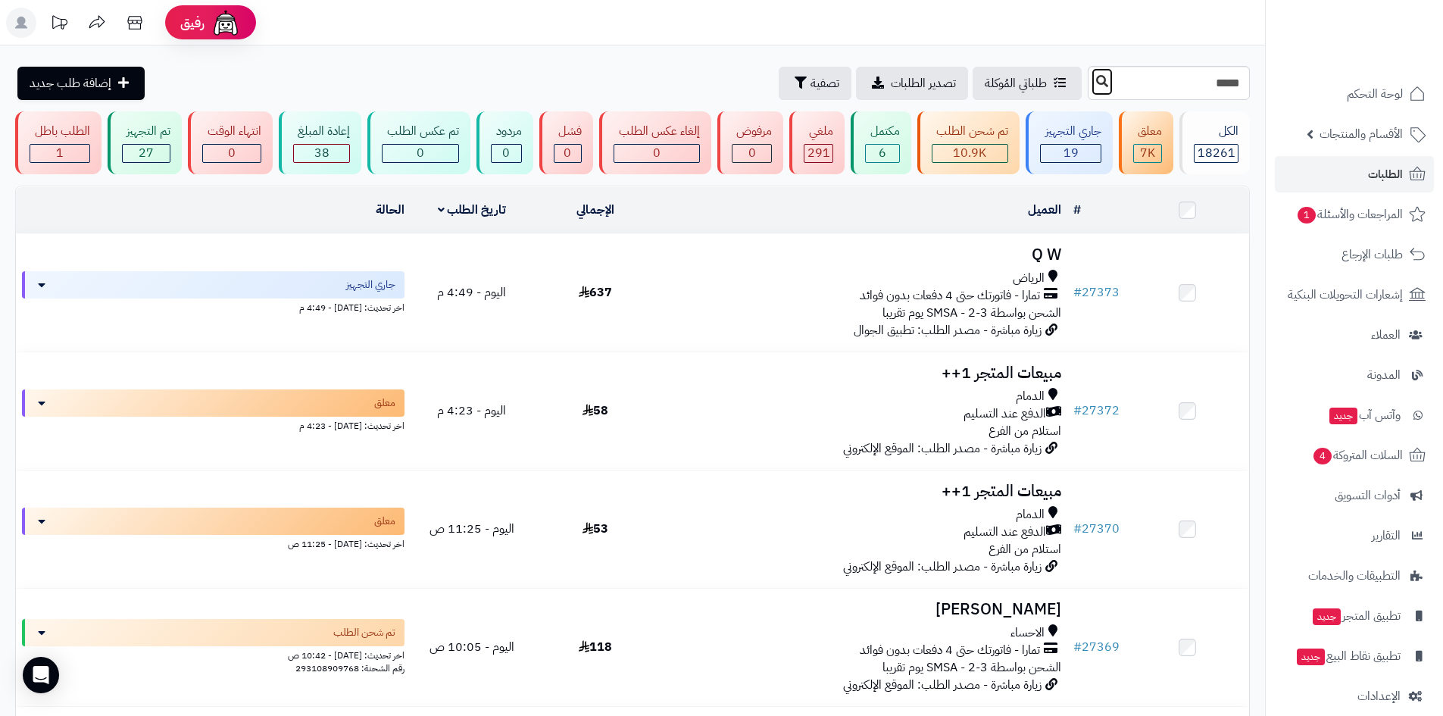
click at [1096, 82] on icon at bounding box center [1102, 81] width 12 height 12
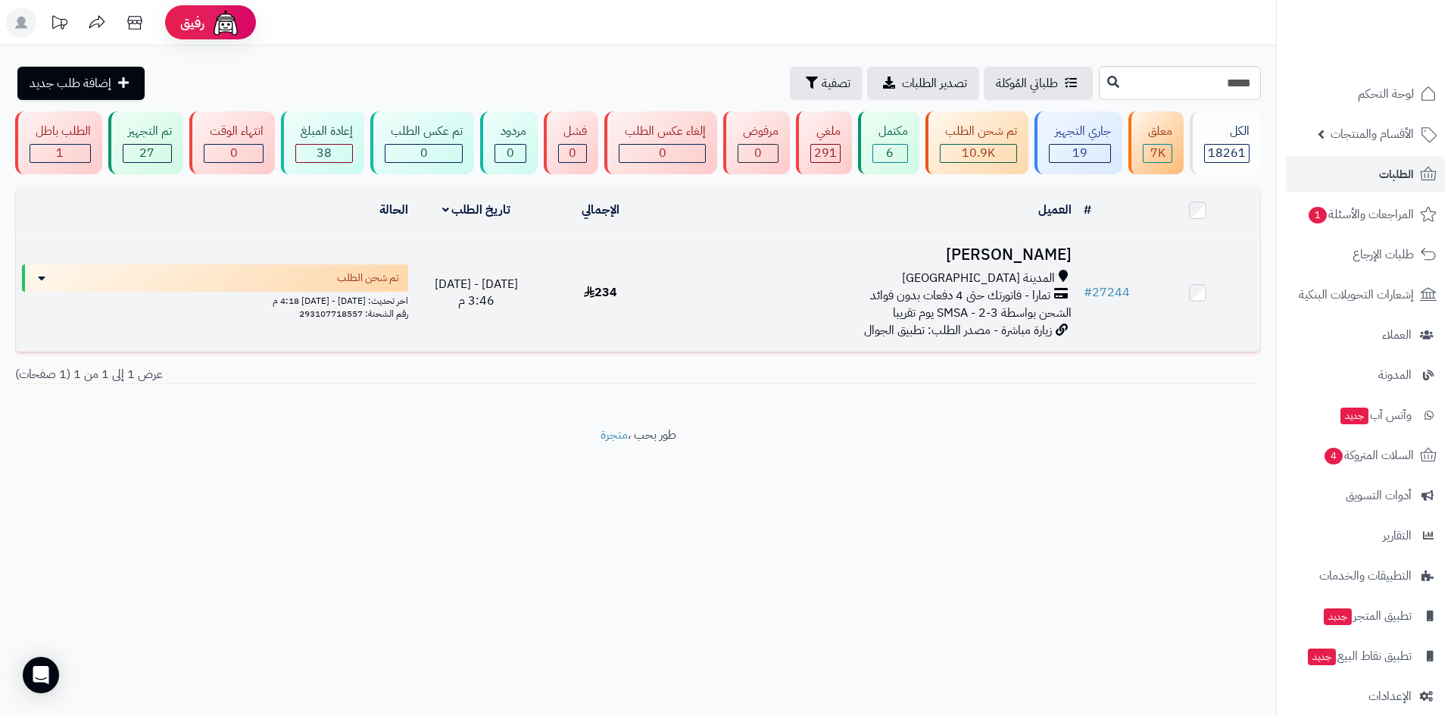
click at [605, 286] on span "234" at bounding box center [600, 292] width 33 height 18
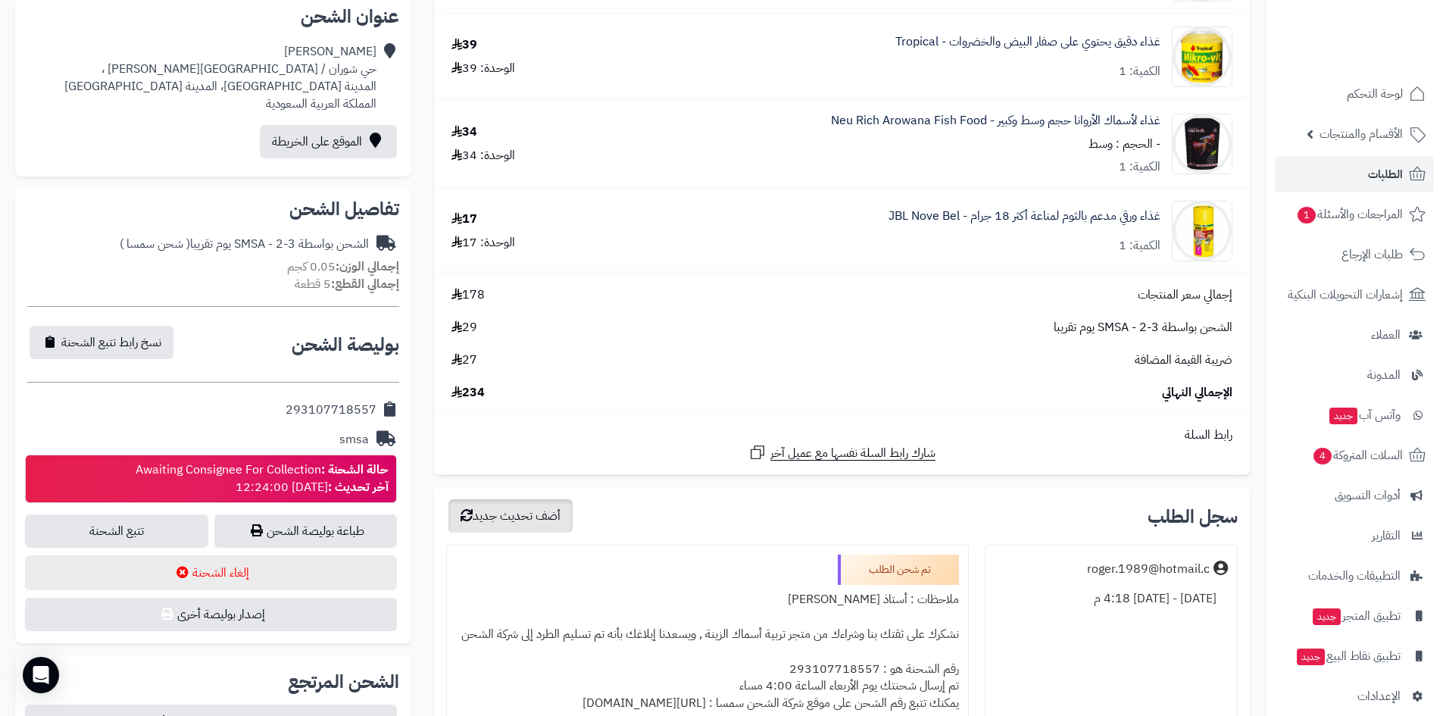
scroll to position [303, 0]
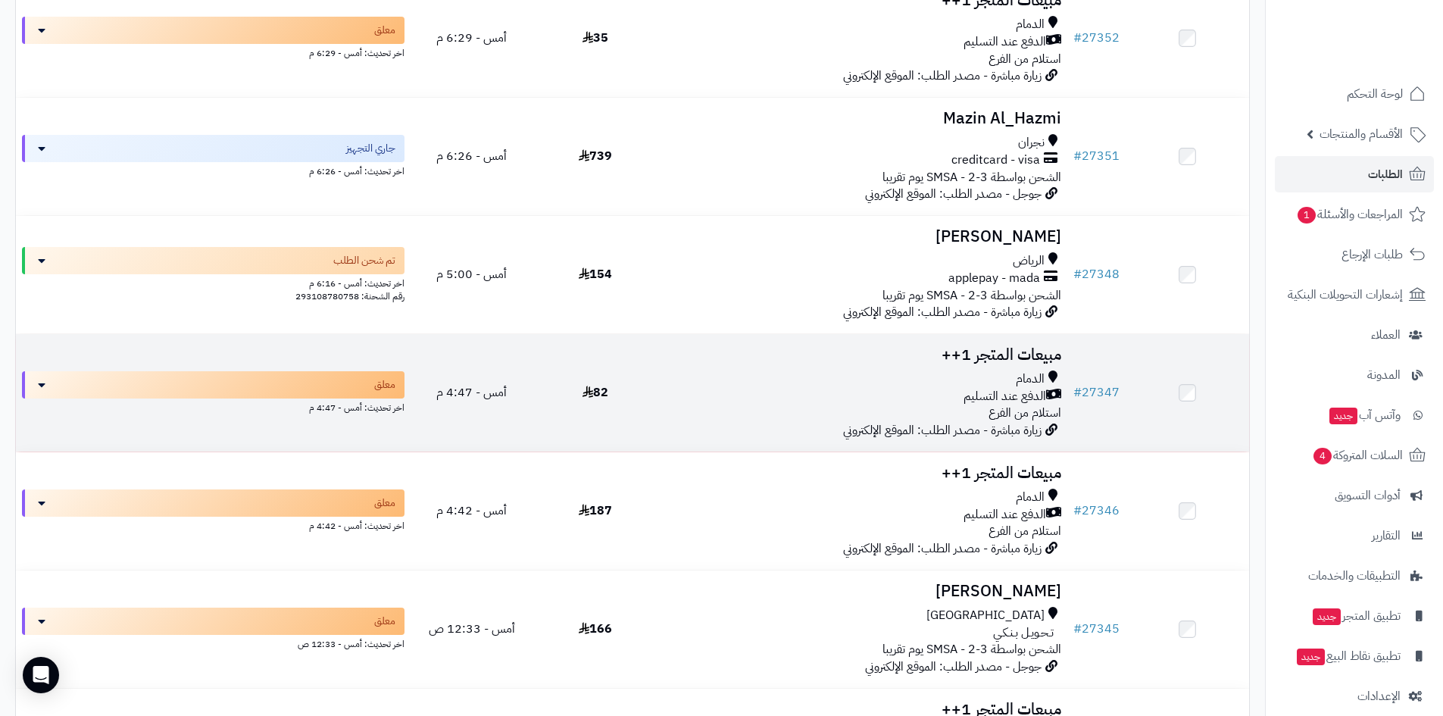
scroll to position [2499, 0]
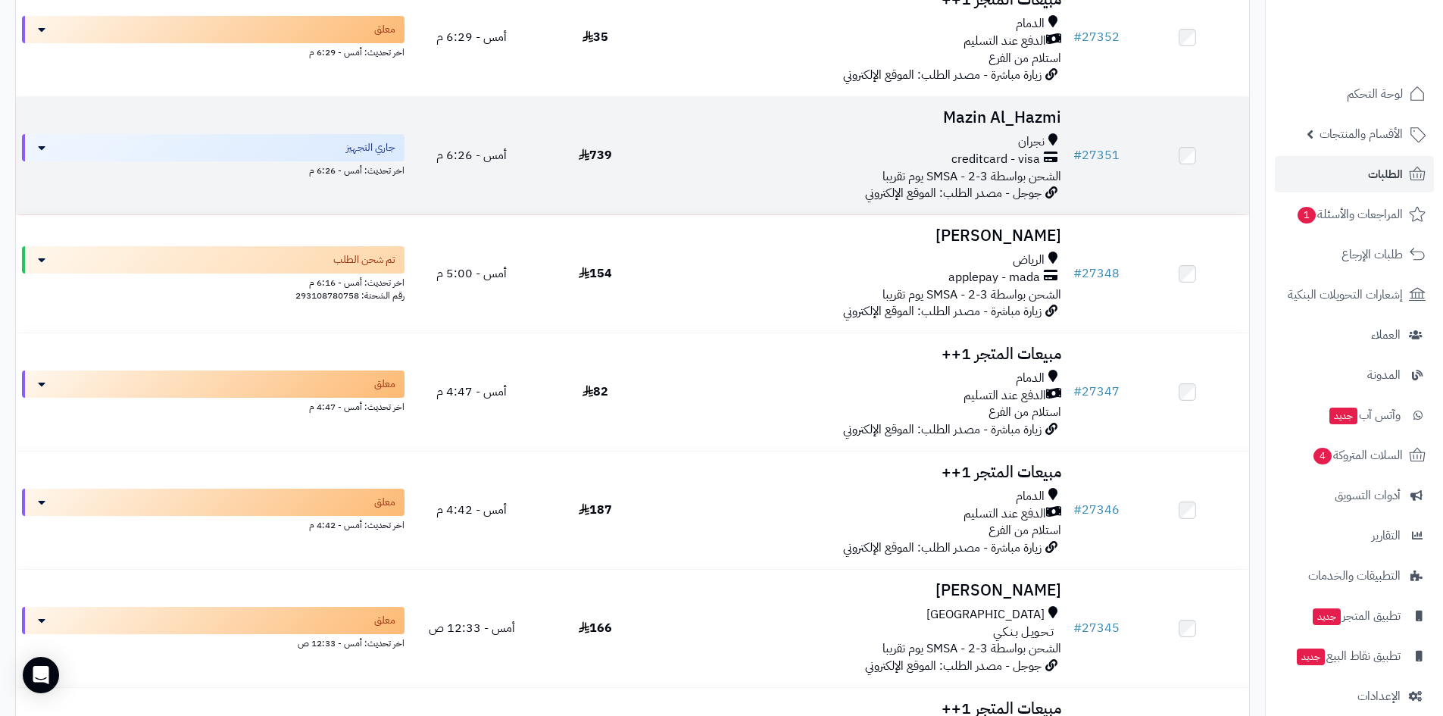
click at [607, 151] on span "739" at bounding box center [595, 155] width 33 height 18
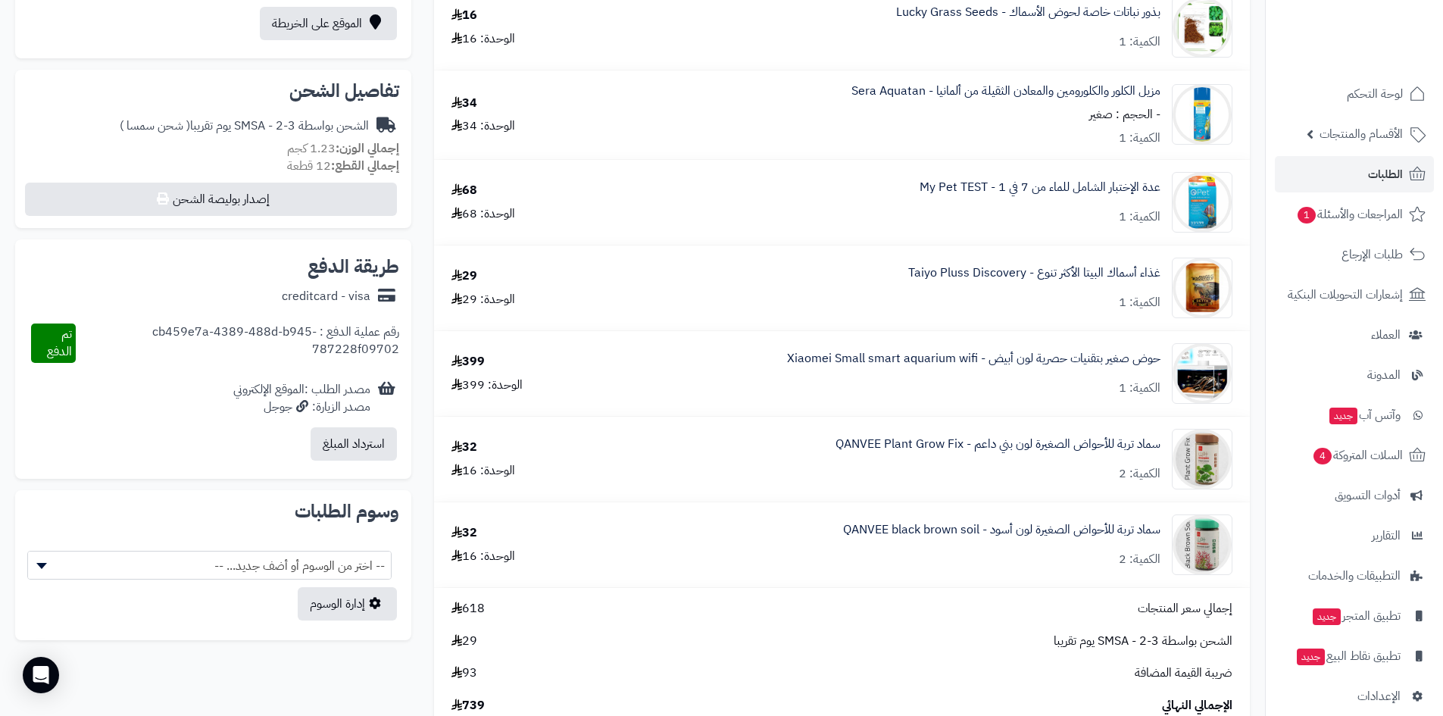
scroll to position [454, 0]
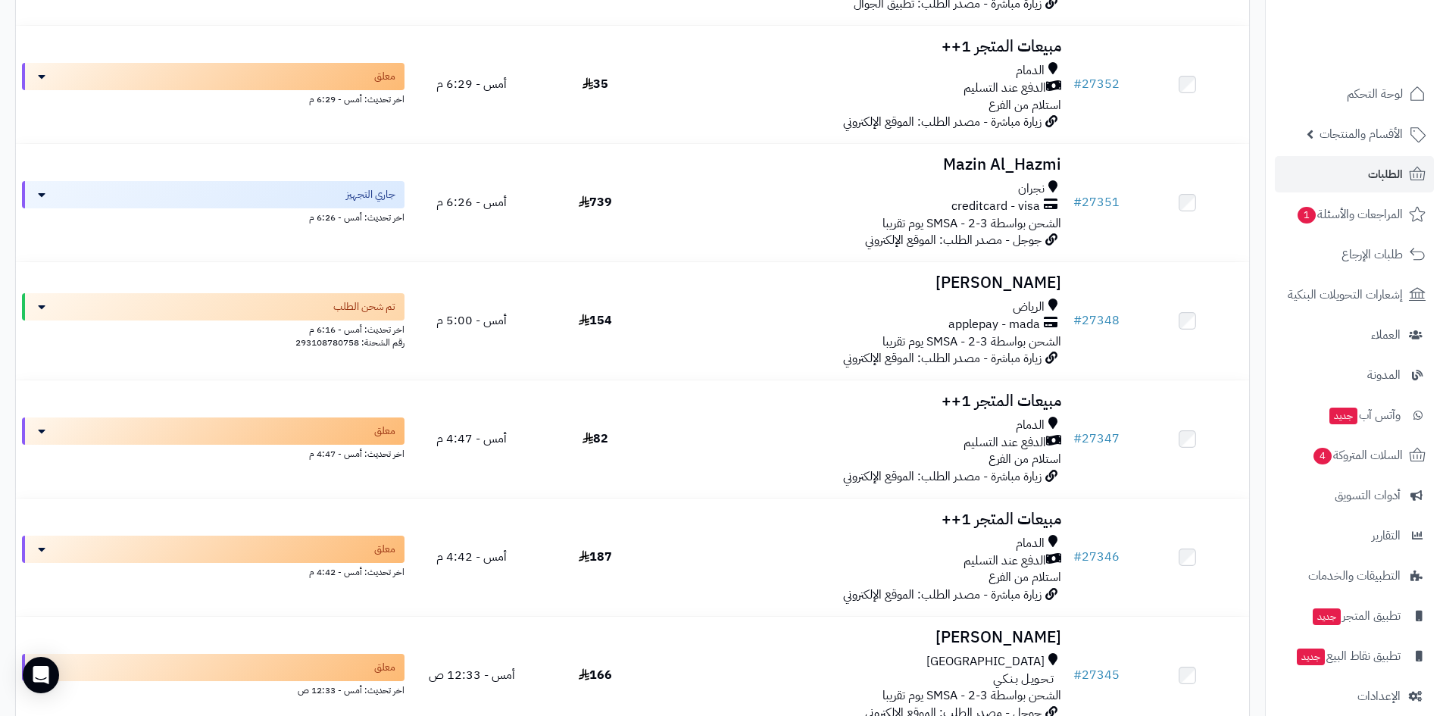
scroll to position [2499, 0]
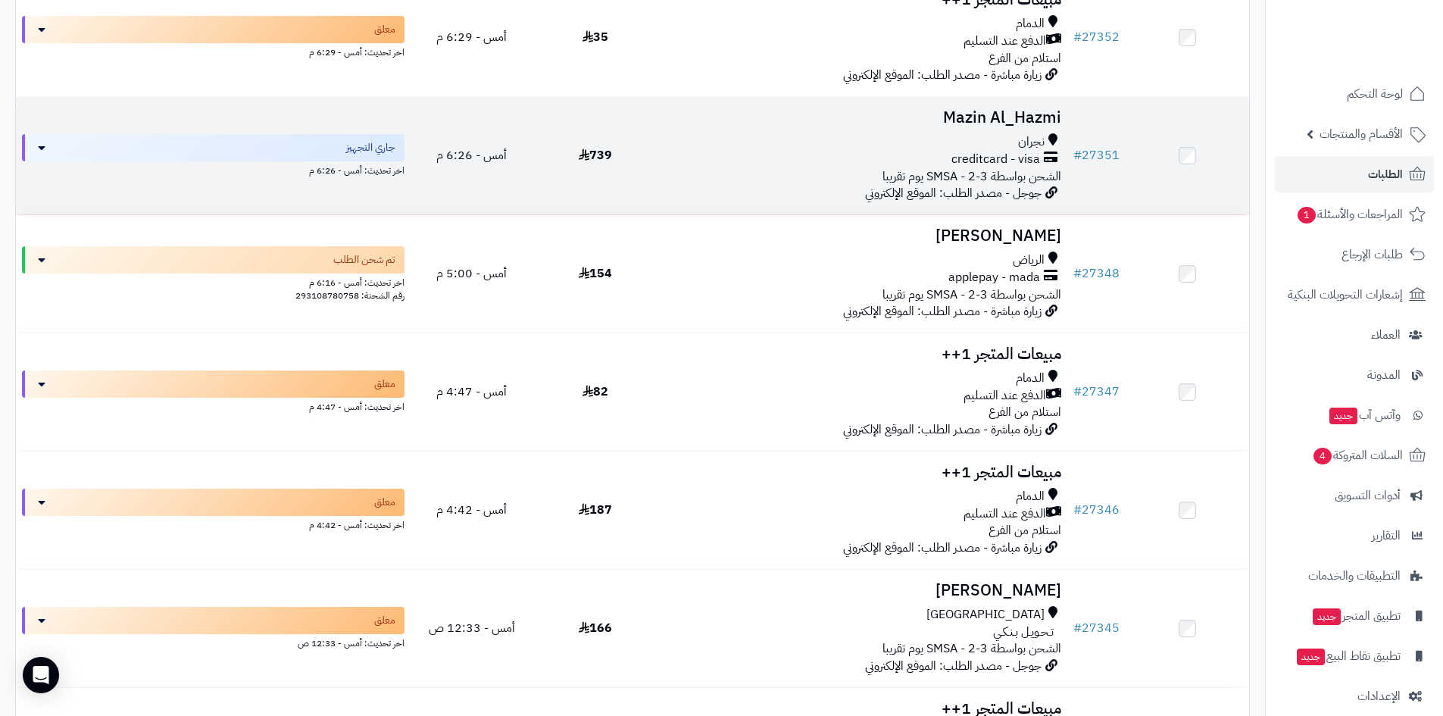
click at [608, 154] on span "739" at bounding box center [595, 155] width 33 height 18
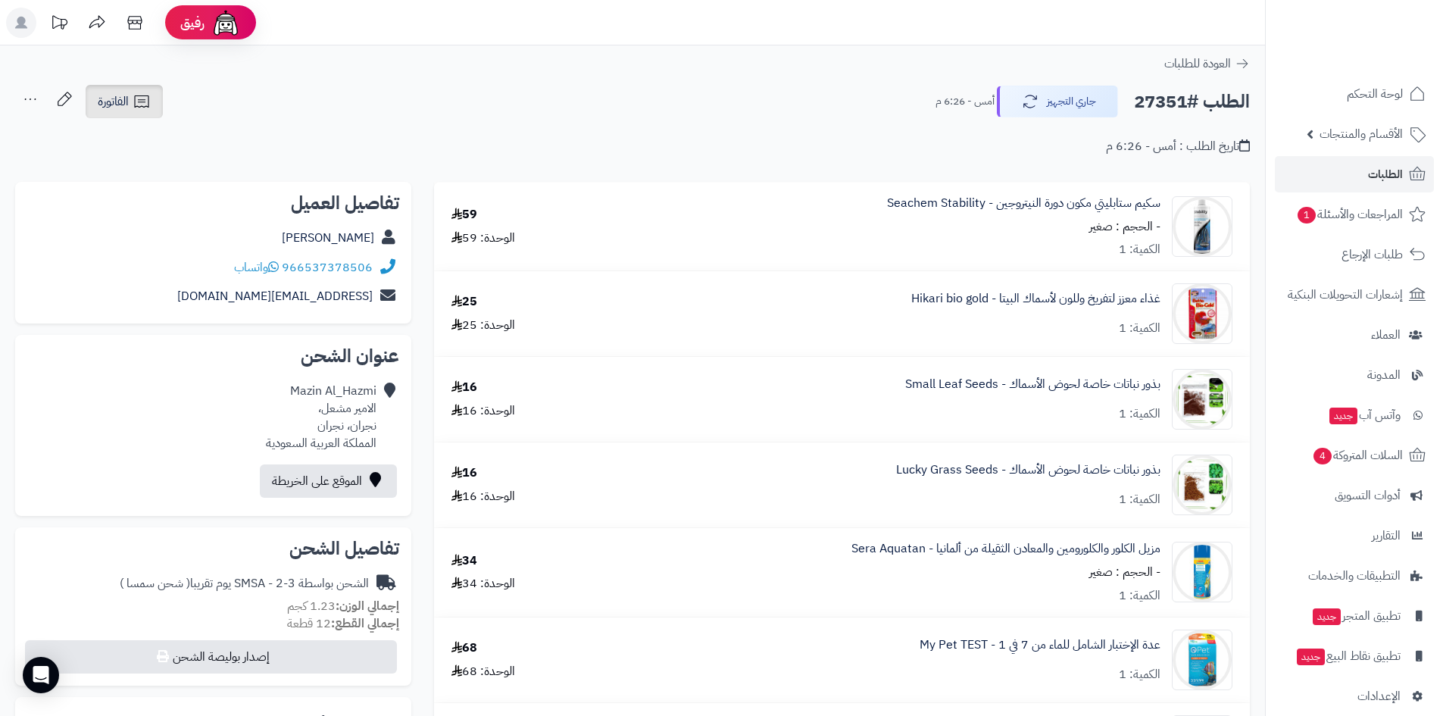
click at [139, 101] on icon at bounding box center [142, 101] width 18 height 18
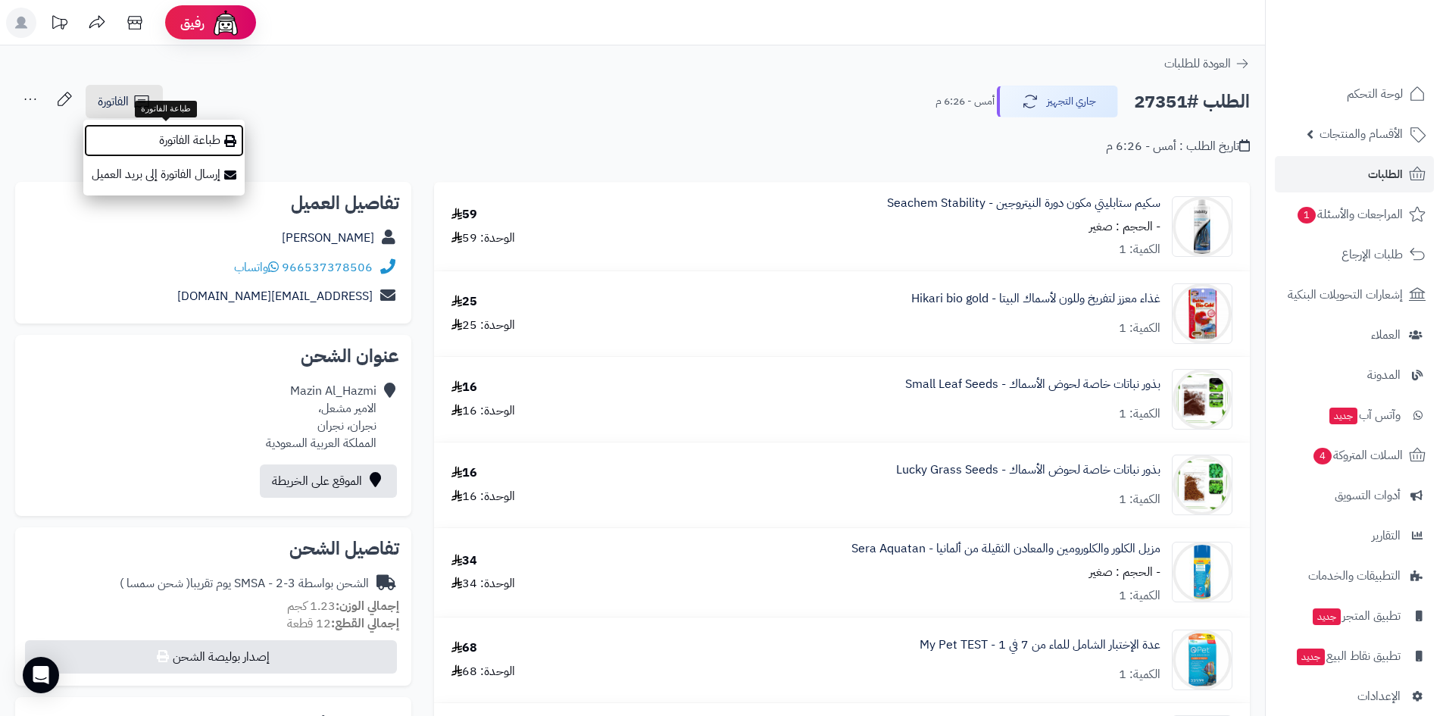
click at [211, 136] on link "طباعة الفاتورة" at bounding box center [163, 140] width 161 height 34
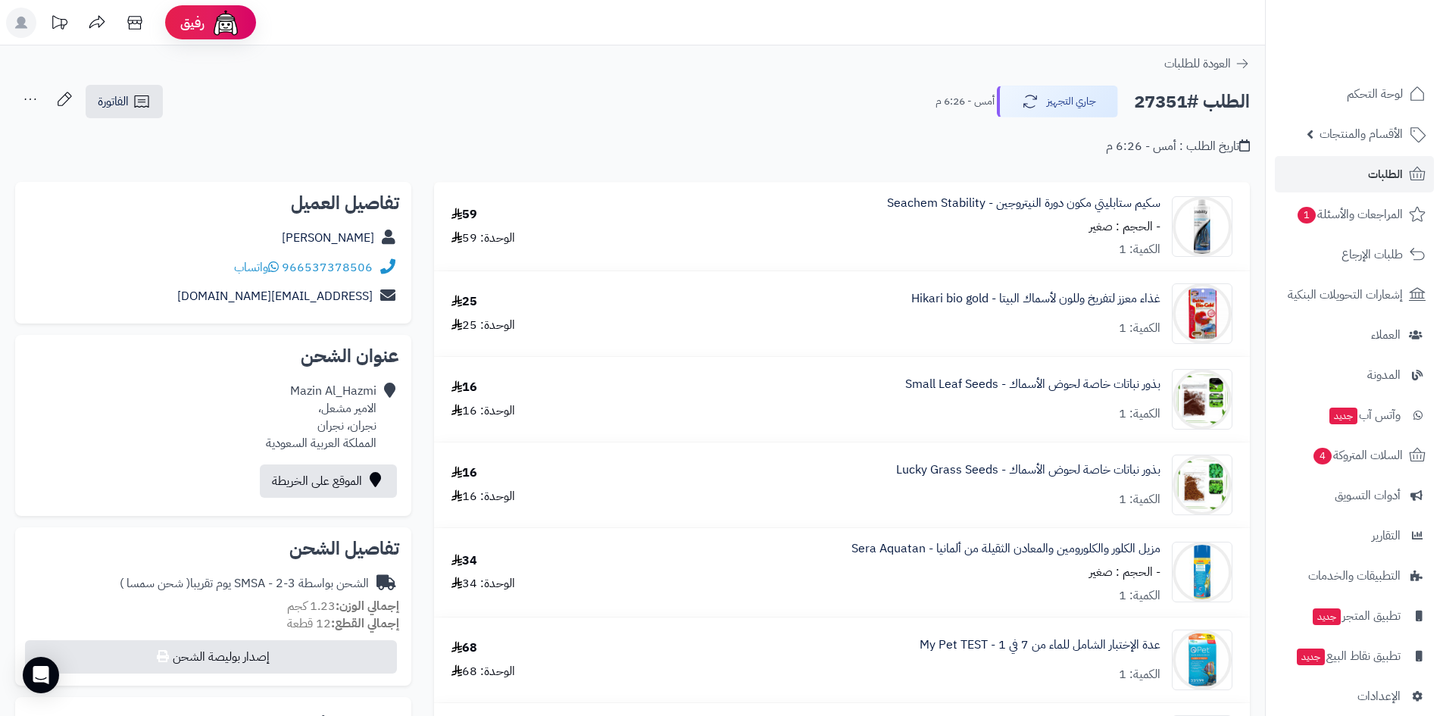
click at [881, 637] on div "عدة الإختبار الشامل للماء من 7 في 1 - My Pet TEST الكمية: 1" at bounding box center [916, 659] width 656 height 61
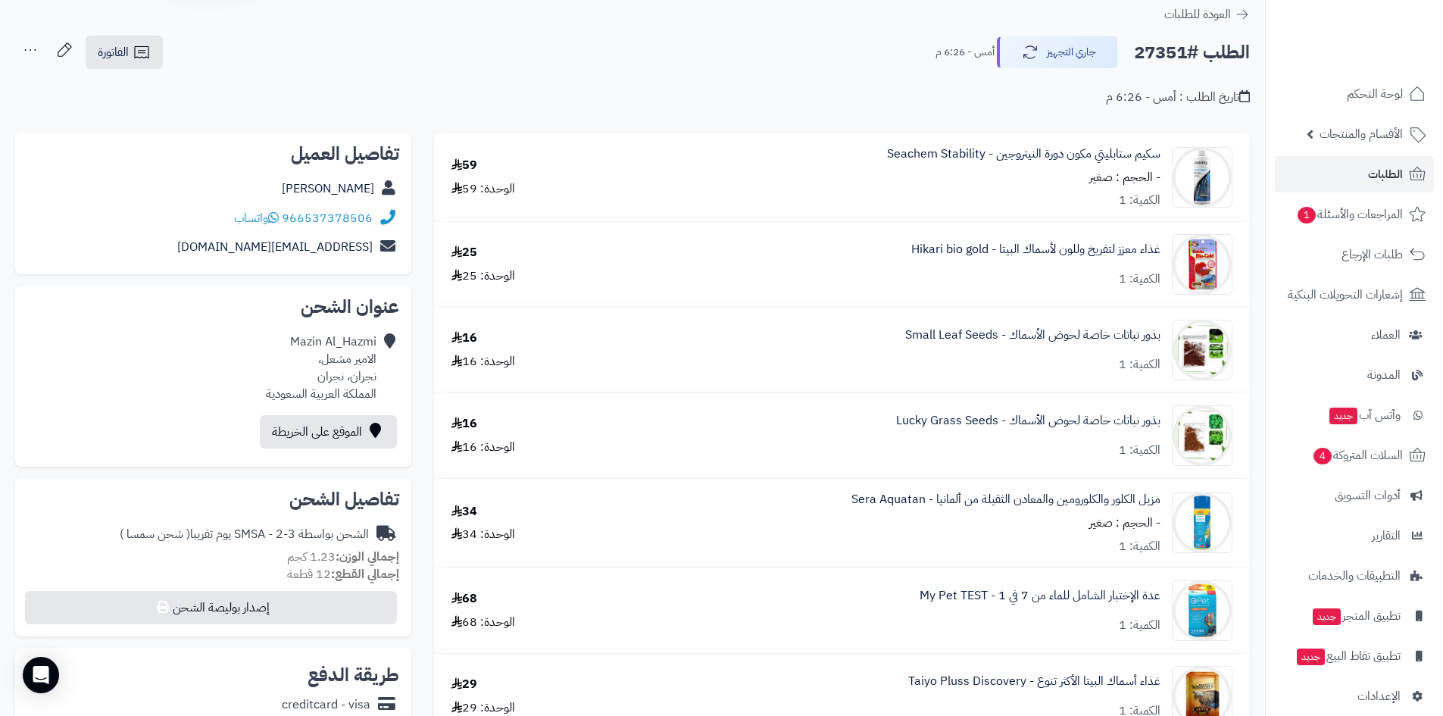
scroll to position [76, 0]
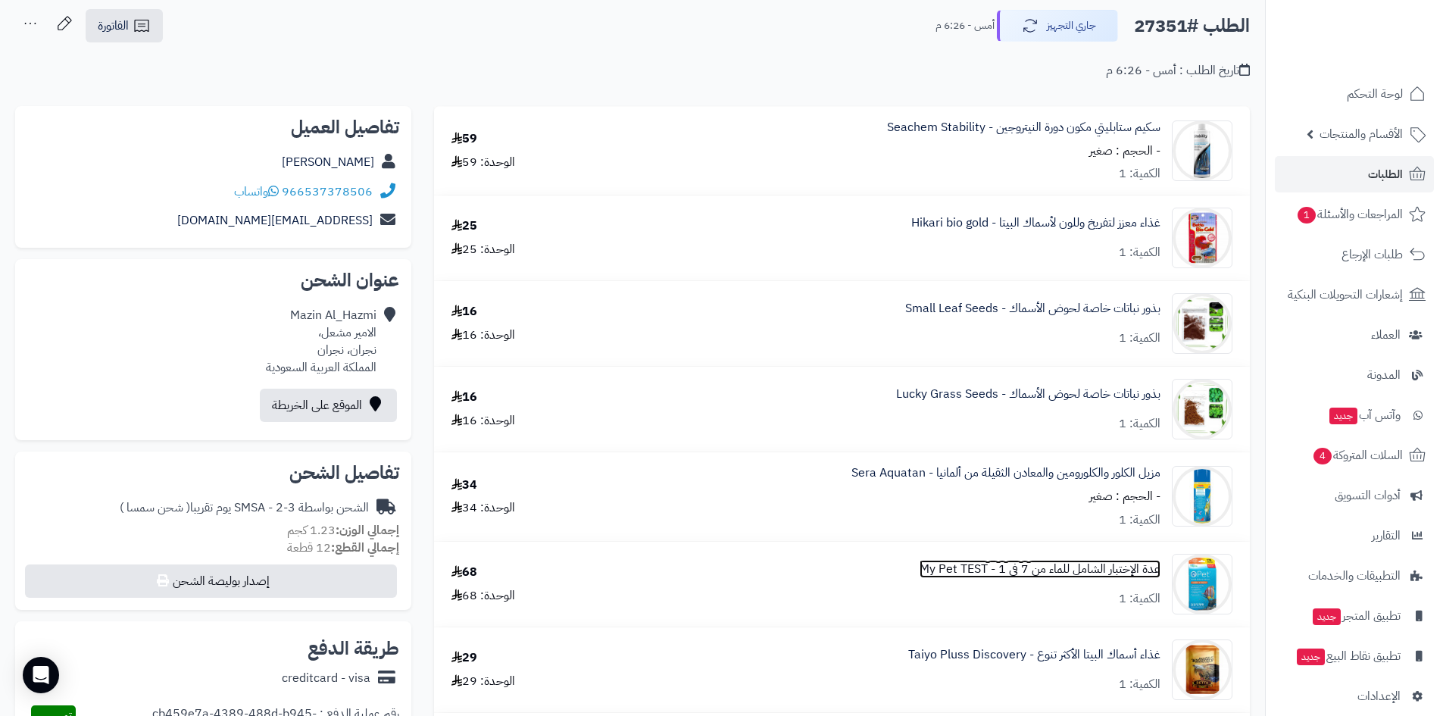
click at [1035, 571] on link "عدة الإختبار الشامل للماء من 7 في 1 - My Pet TEST" at bounding box center [1039, 568] width 241 height 17
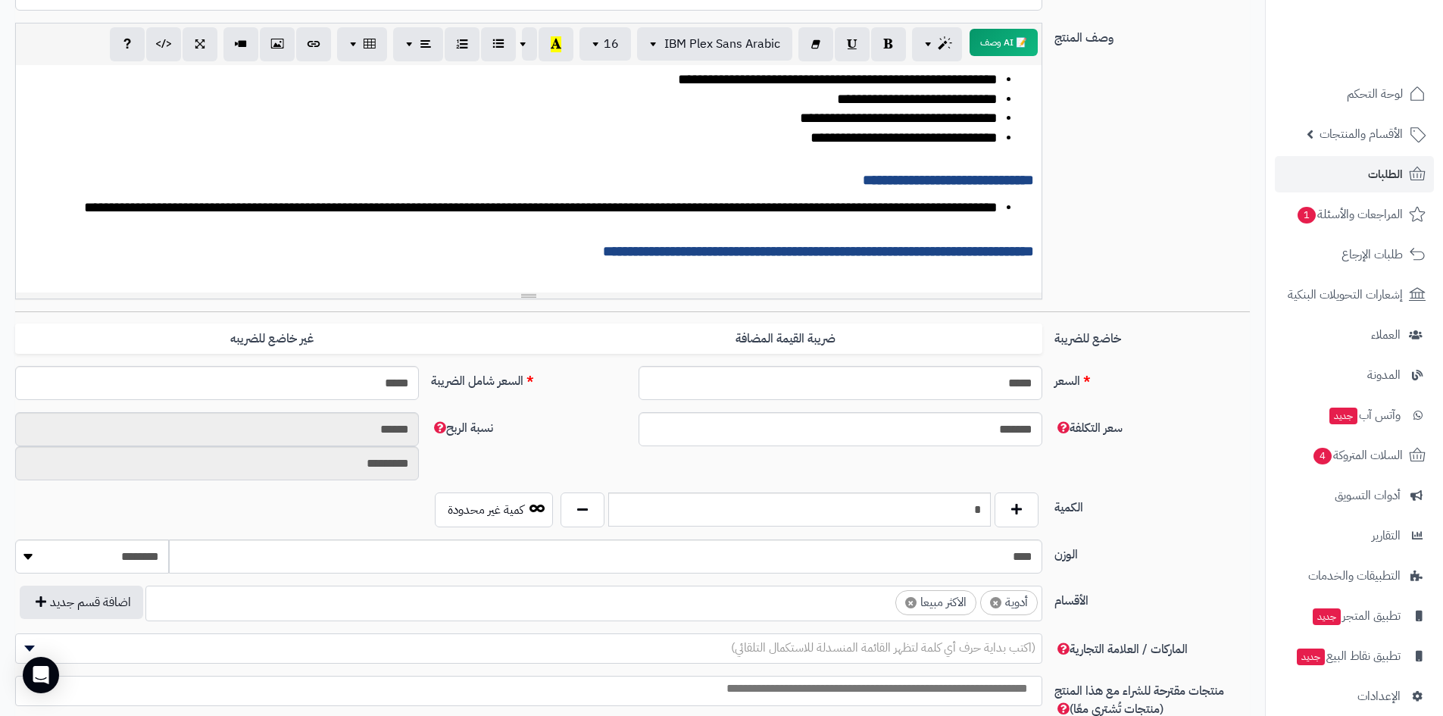
scroll to position [175, 0]
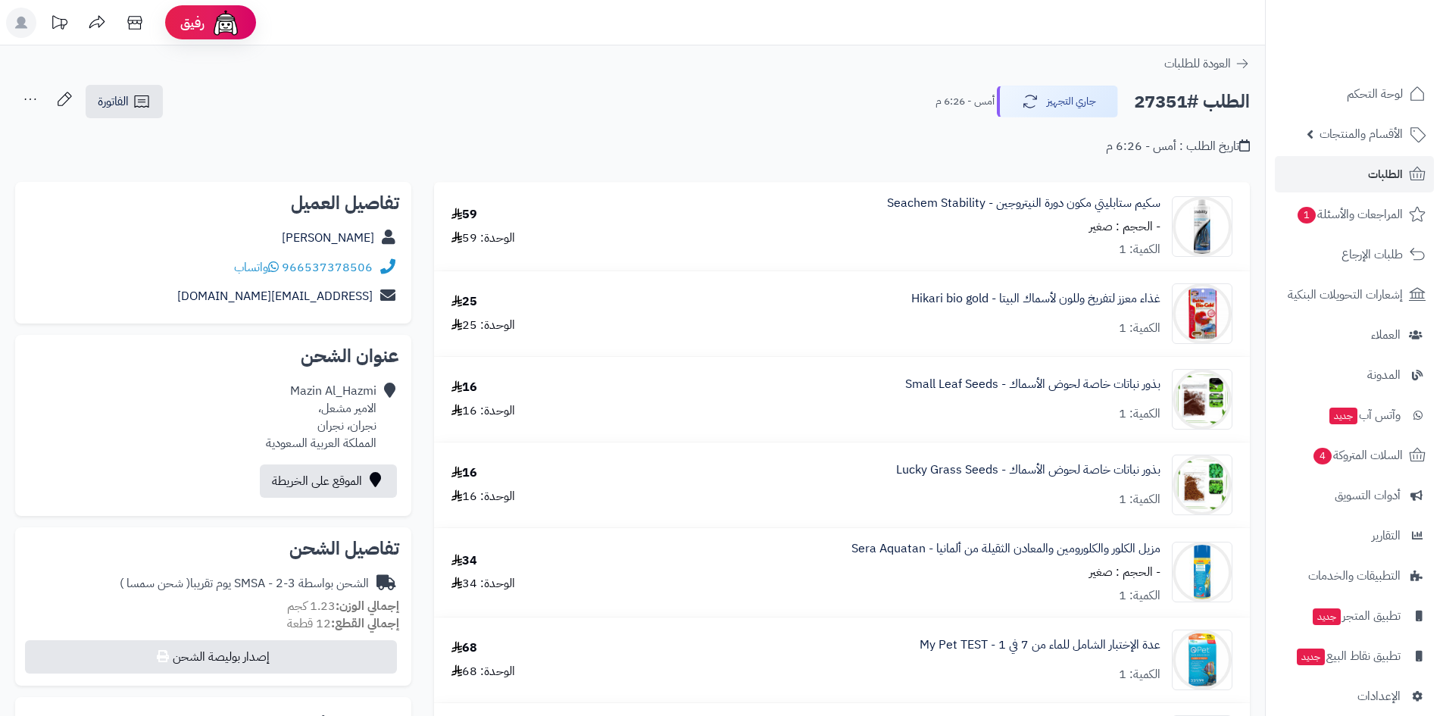
scroll to position [76, 0]
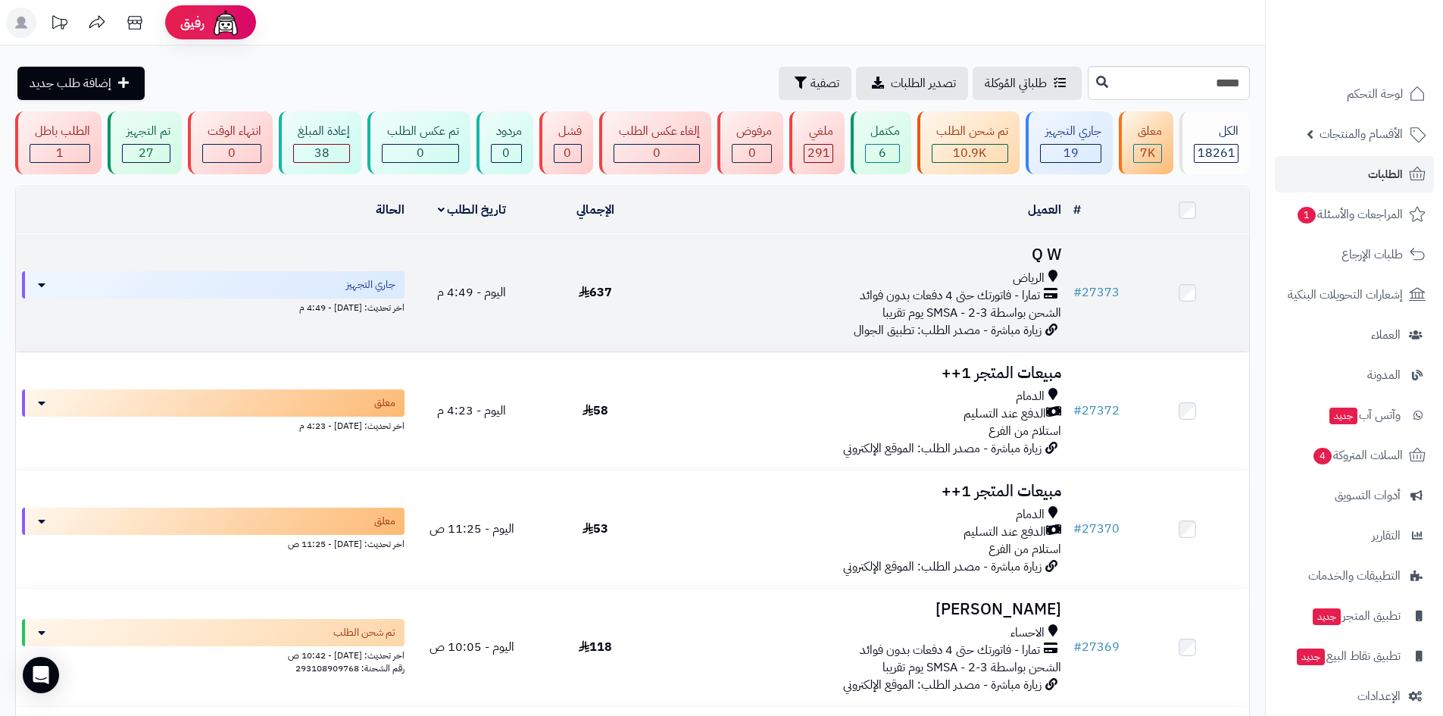
click at [610, 289] on span "637" at bounding box center [595, 292] width 33 height 18
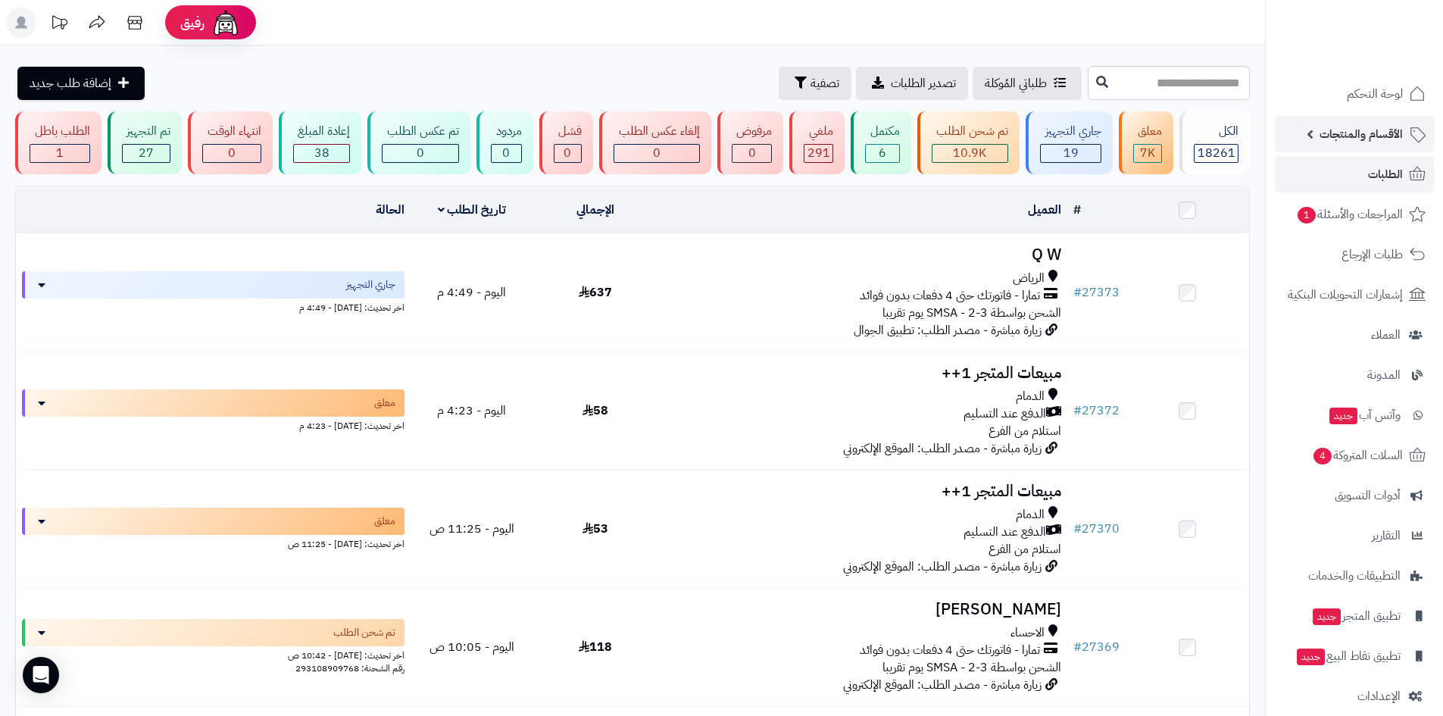
click at [1350, 133] on span "الأقسام والمنتجات" at bounding box center [1360, 133] width 83 height 21
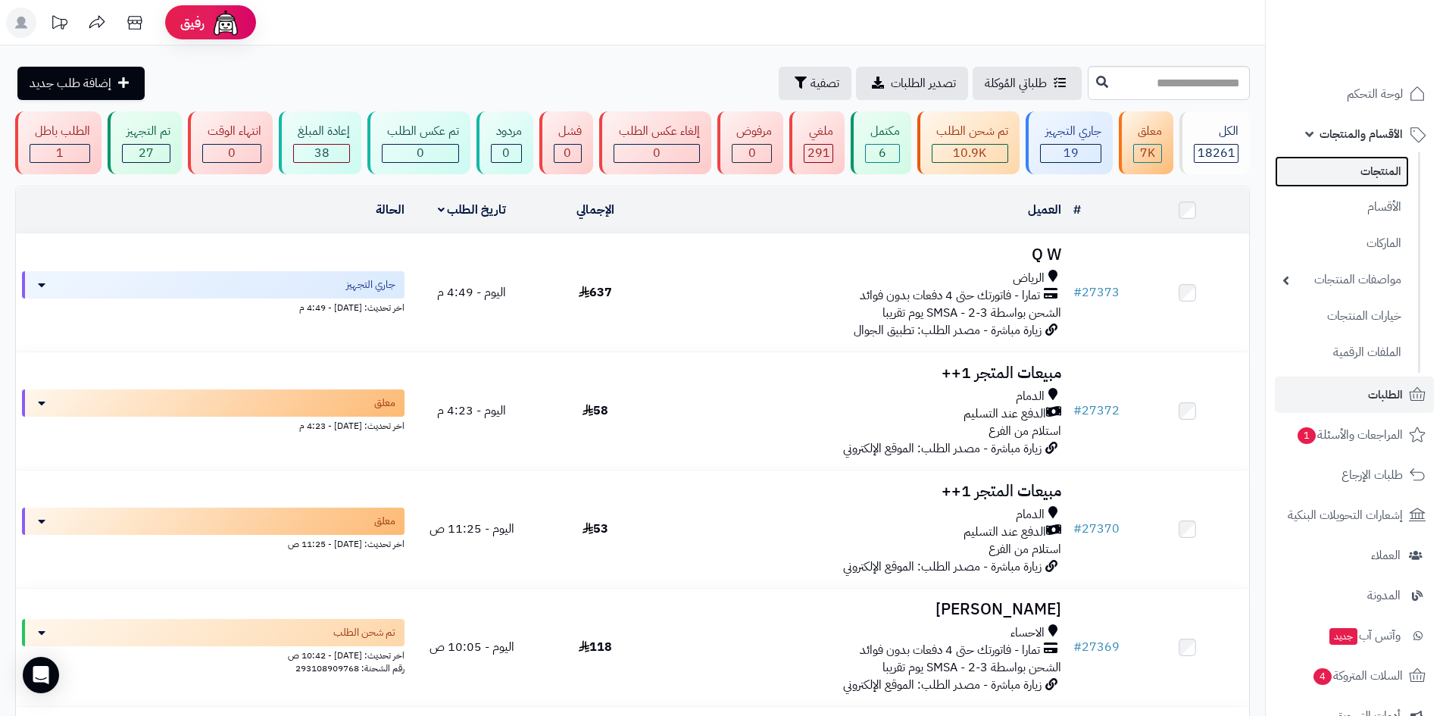
click at [1364, 172] on link "المنتجات" at bounding box center [1342, 171] width 134 height 31
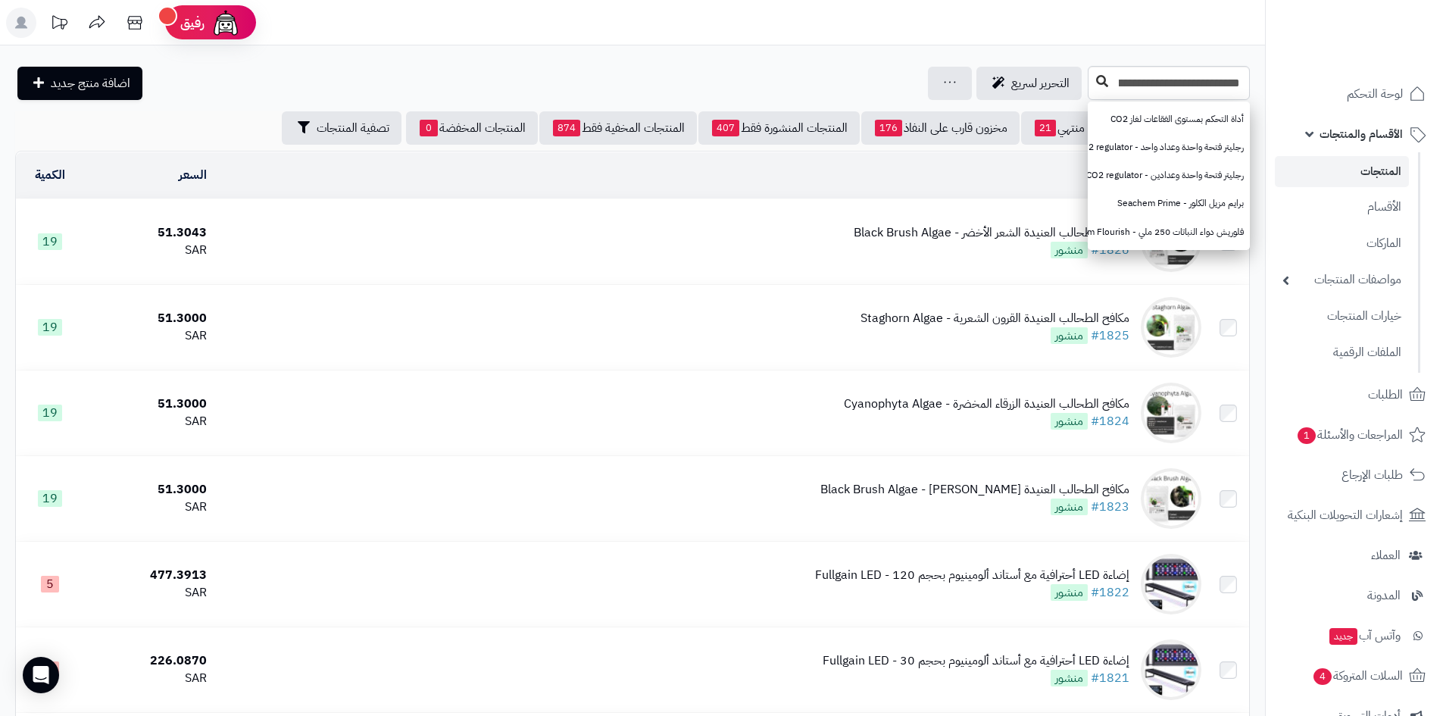
type input "**********"
click at [1096, 83] on icon at bounding box center [1102, 81] width 12 height 12
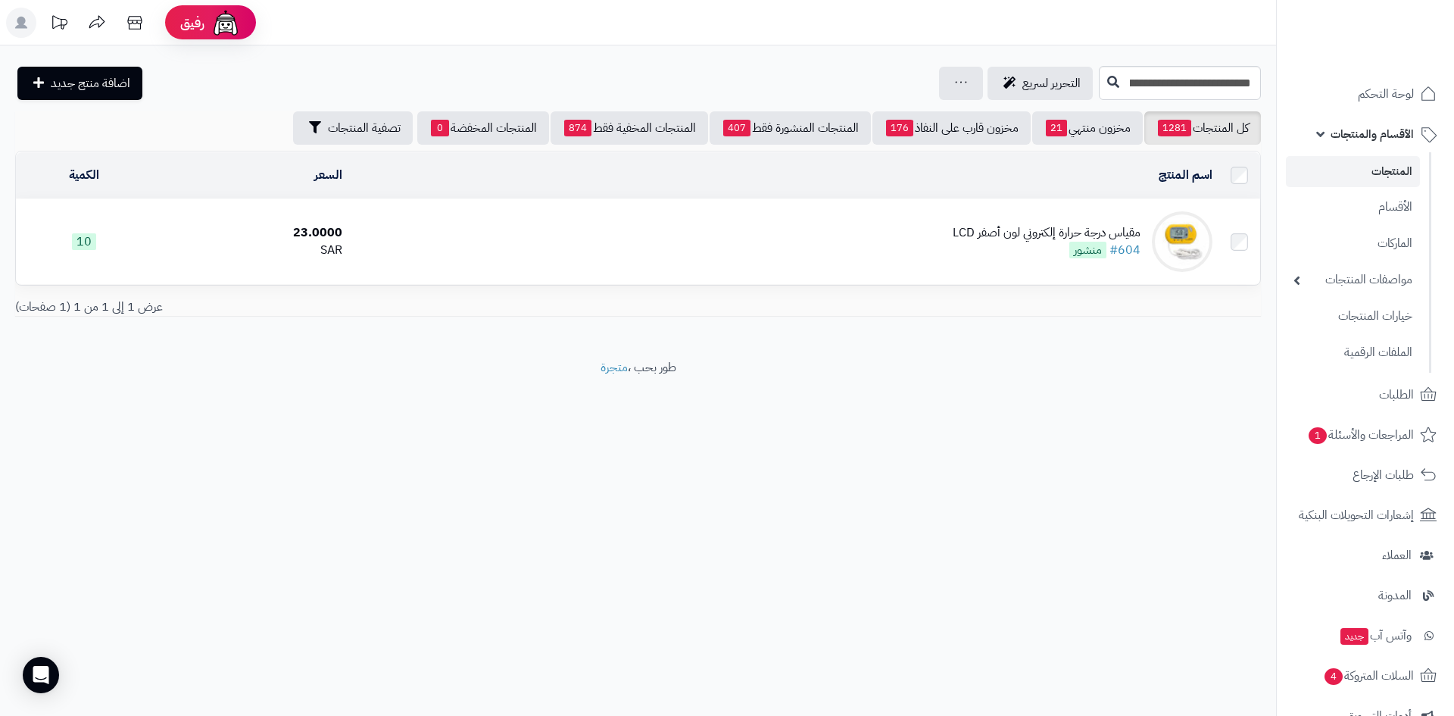
click at [1077, 229] on div "مقياس درجة حرارة إلكتروني لون أصفر LCD" at bounding box center [1047, 232] width 188 height 17
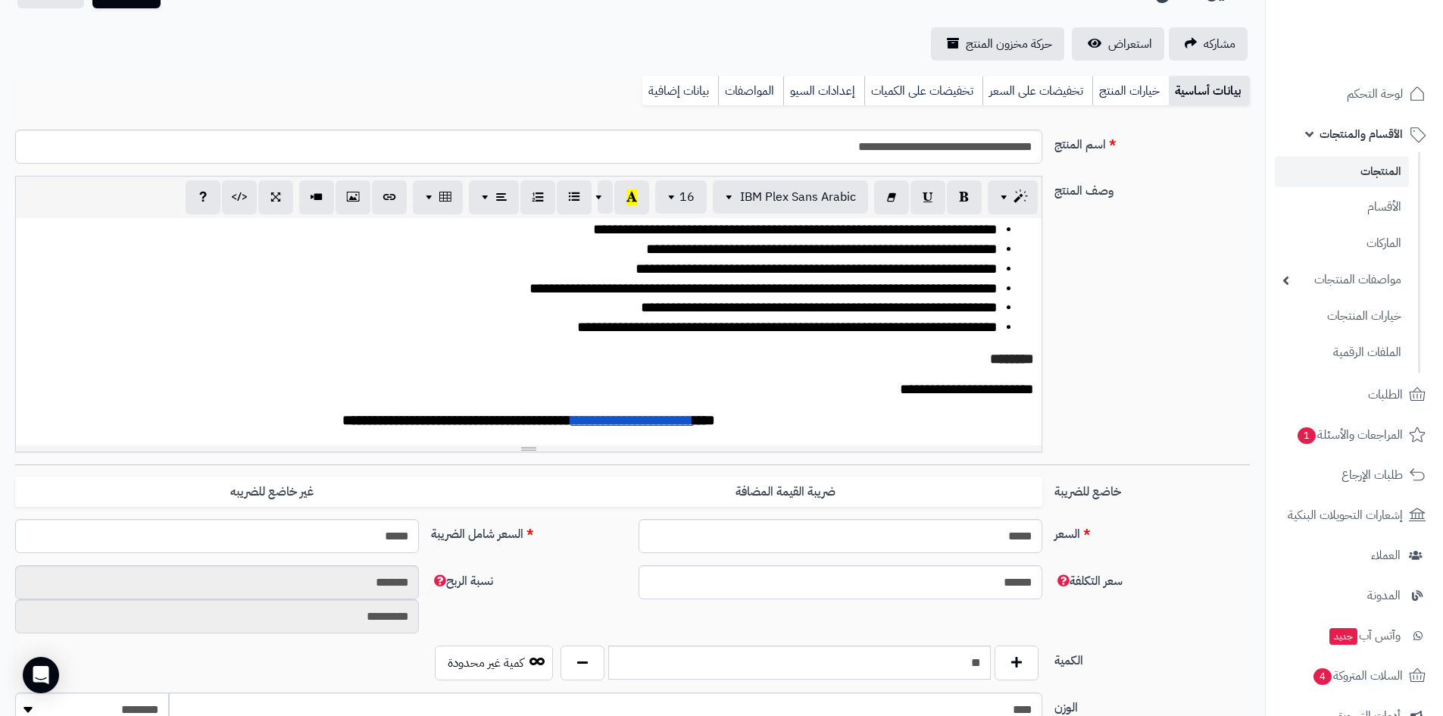
scroll to position [151, 0]
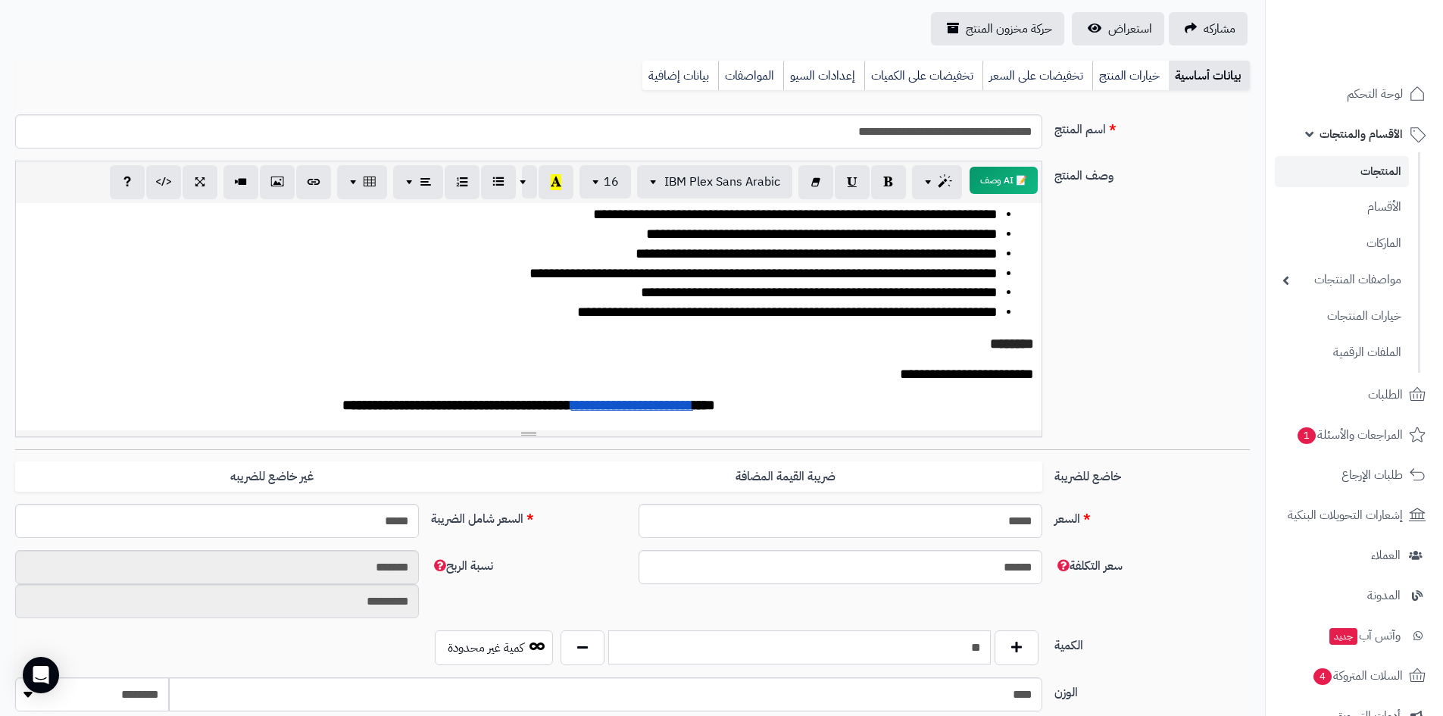
click at [975, 642] on input "**" at bounding box center [799, 647] width 382 height 34
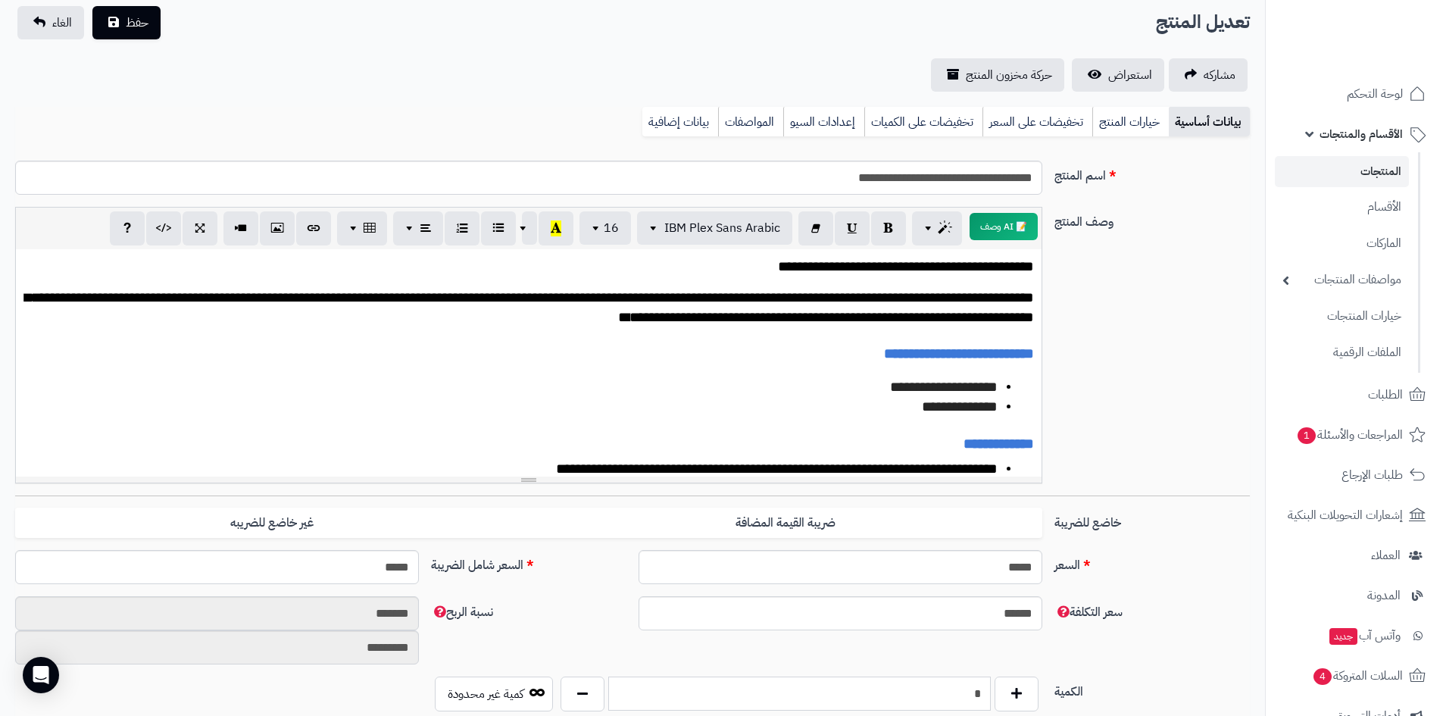
scroll to position [0, 0]
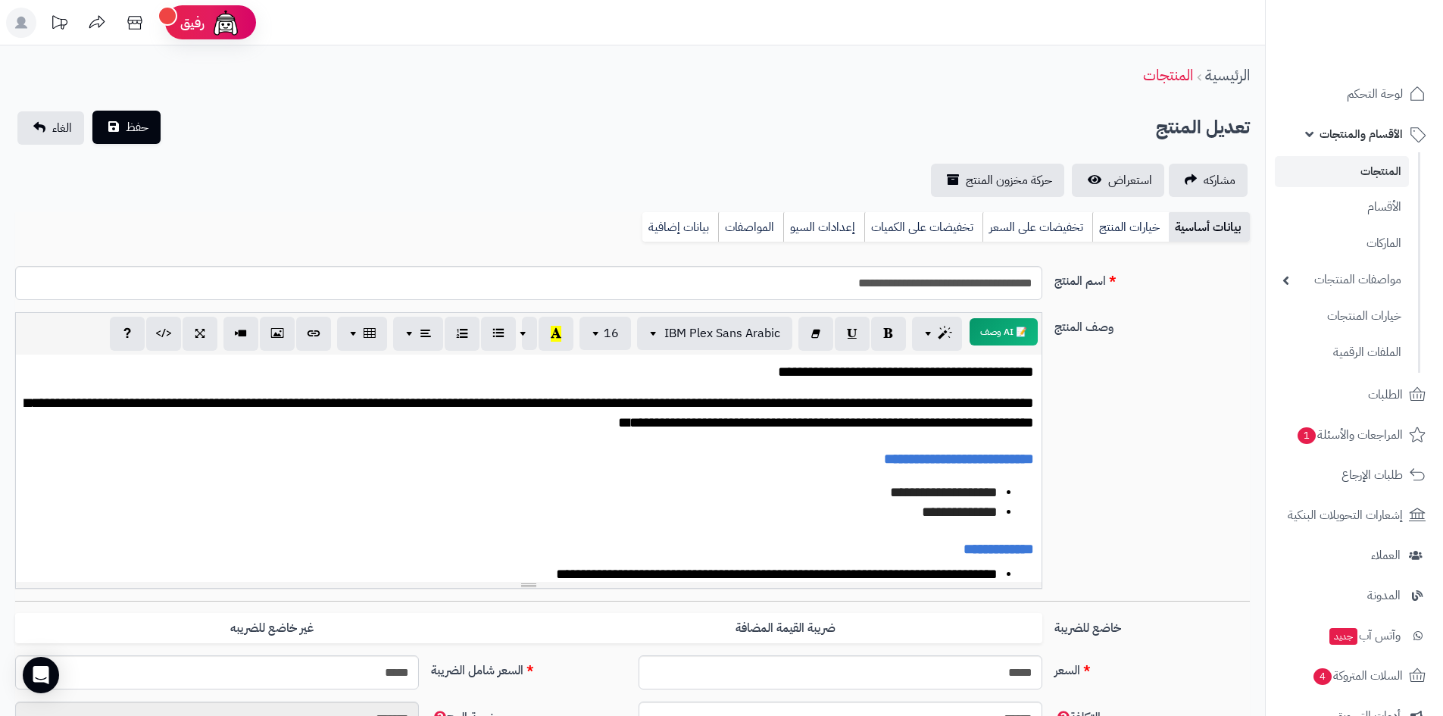
type input "*"
click at [137, 124] on span "حفظ" at bounding box center [137, 127] width 23 height 18
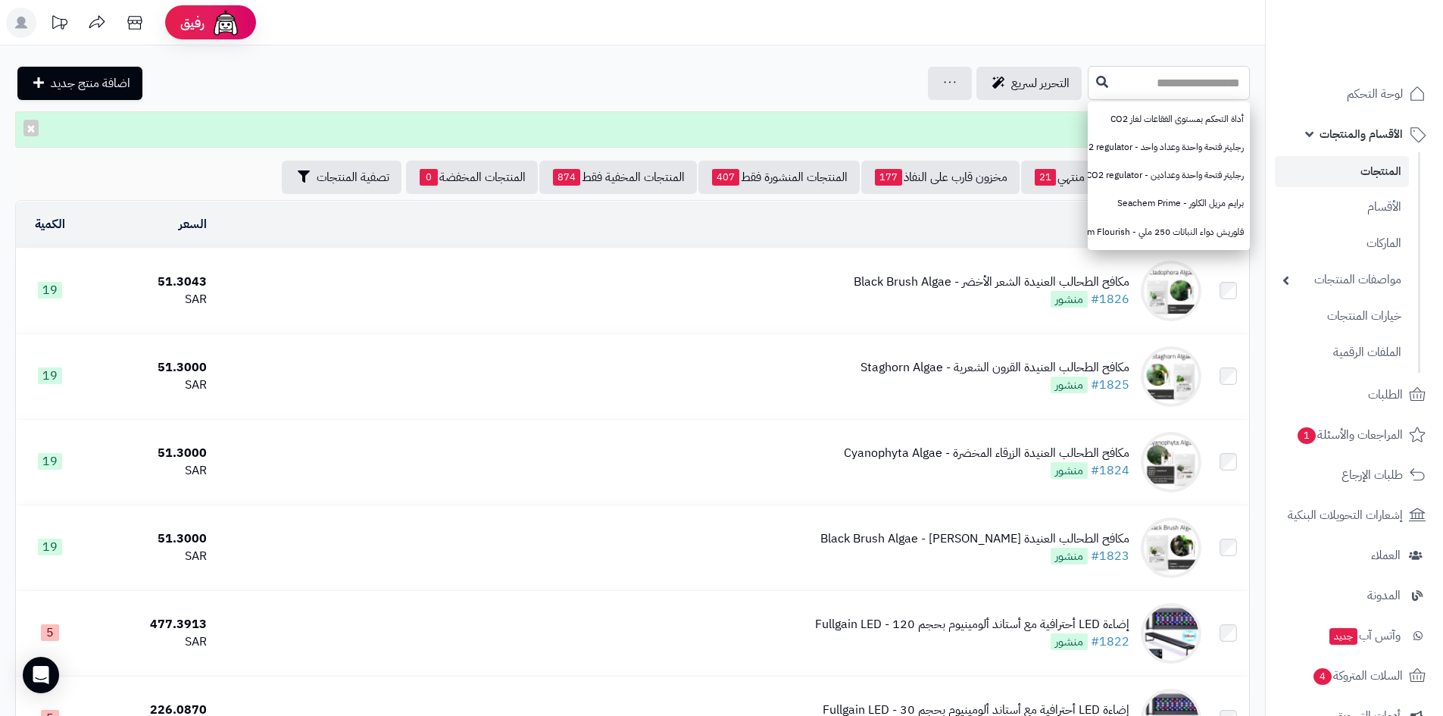
paste input "**********"
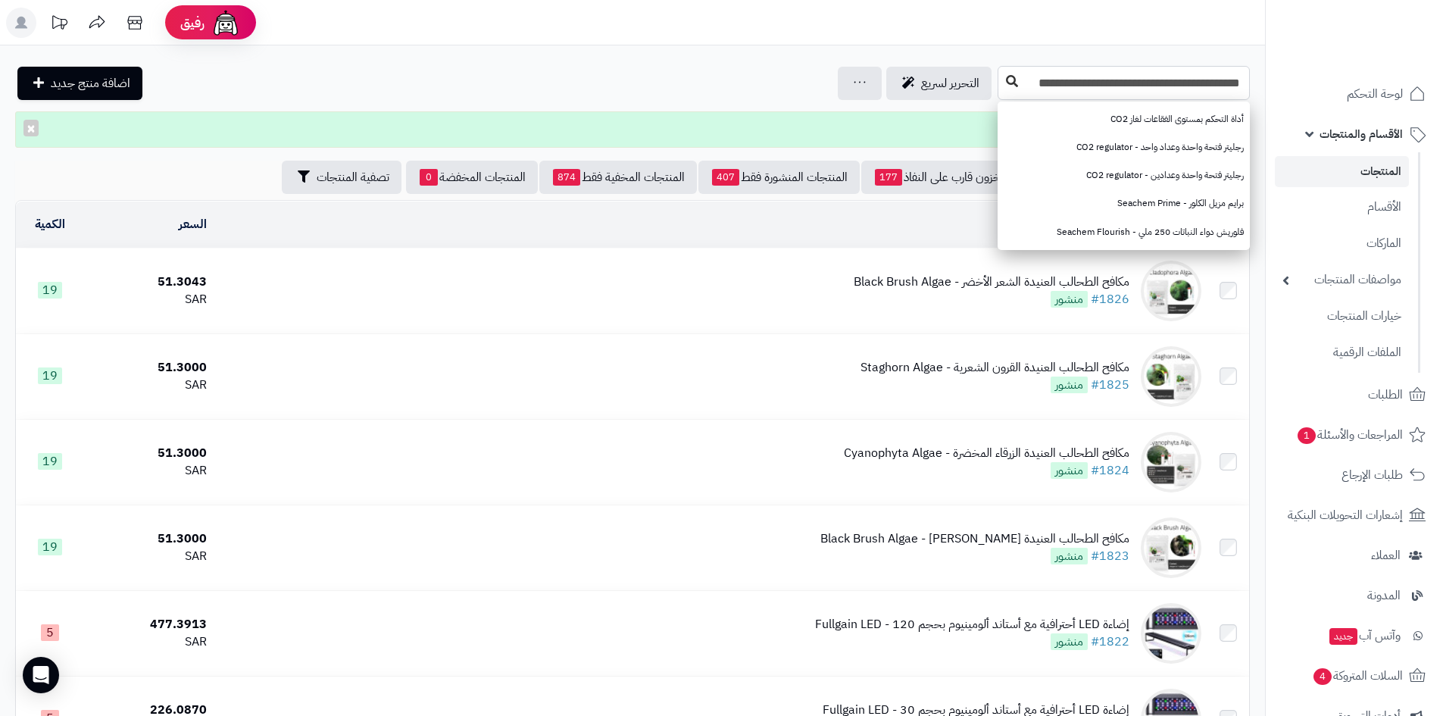
type input "**********"
click at [1010, 78] on icon at bounding box center [1012, 81] width 12 height 12
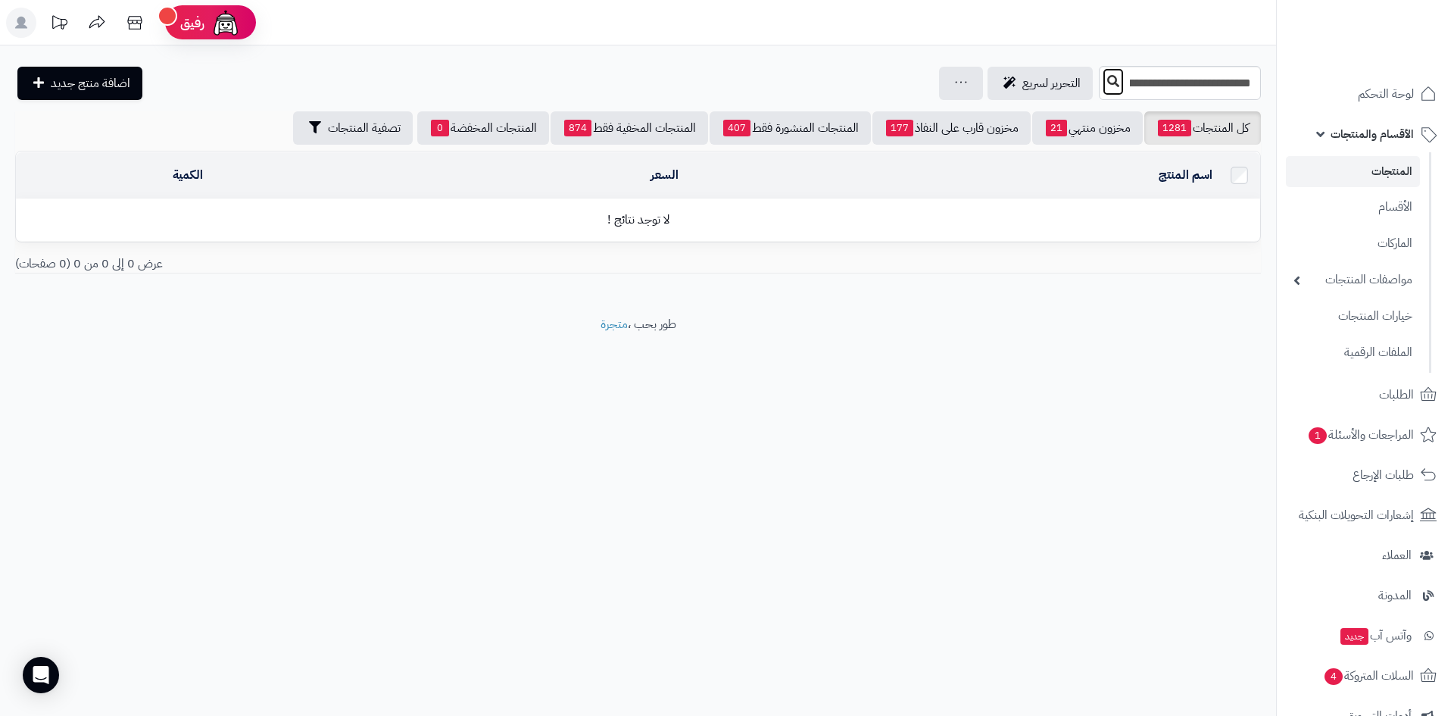
click at [1107, 77] on icon at bounding box center [1113, 81] width 12 height 12
drag, startPoint x: 1167, startPoint y: 86, endPoint x: 1063, endPoint y: 84, distance: 104.5
click at [1099, 84] on input "**********" at bounding box center [1180, 83] width 162 height 34
type input "**********"
click at [1107, 82] on icon at bounding box center [1113, 81] width 12 height 12
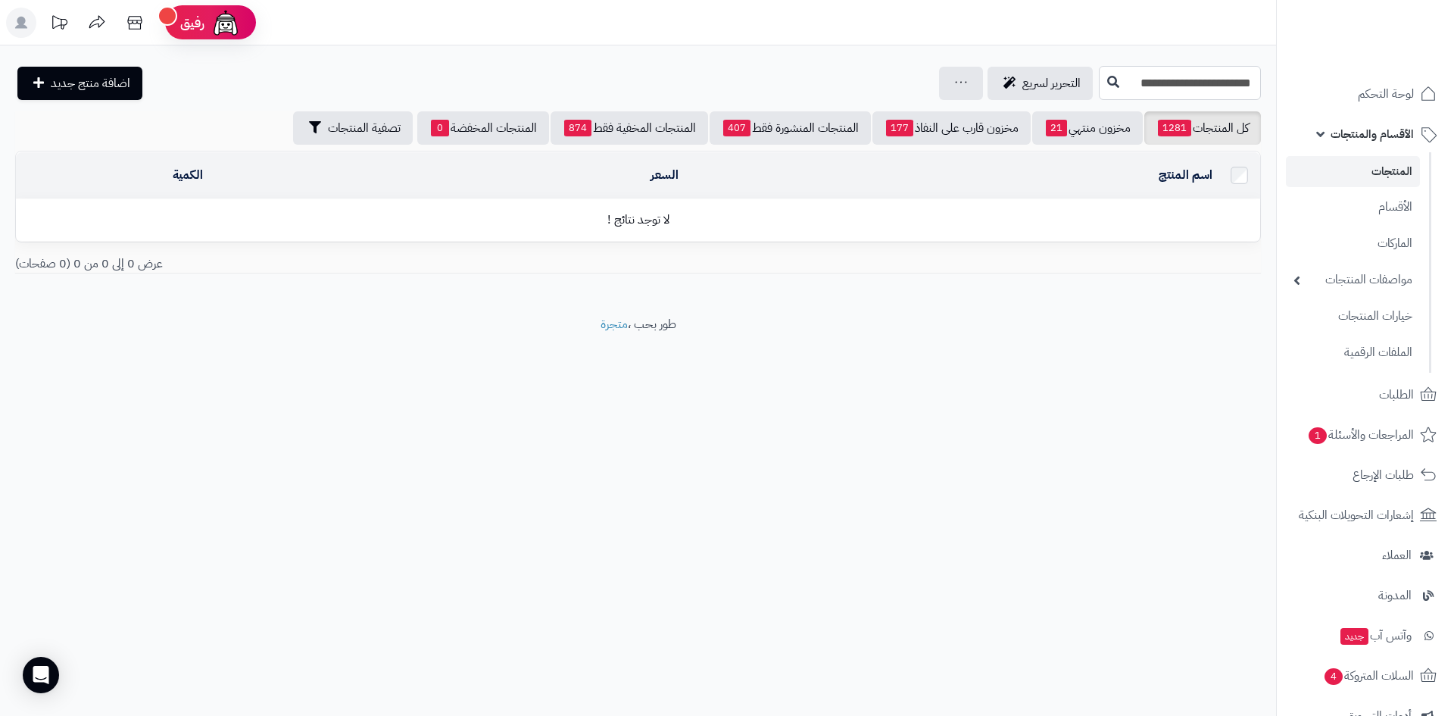
drag, startPoint x: 1252, startPoint y: 85, endPoint x: 1212, endPoint y: 86, distance: 40.2
click at [1170, 84] on input "**********" at bounding box center [1180, 83] width 162 height 34
type input "******"
click at [1107, 82] on icon at bounding box center [1113, 81] width 12 height 12
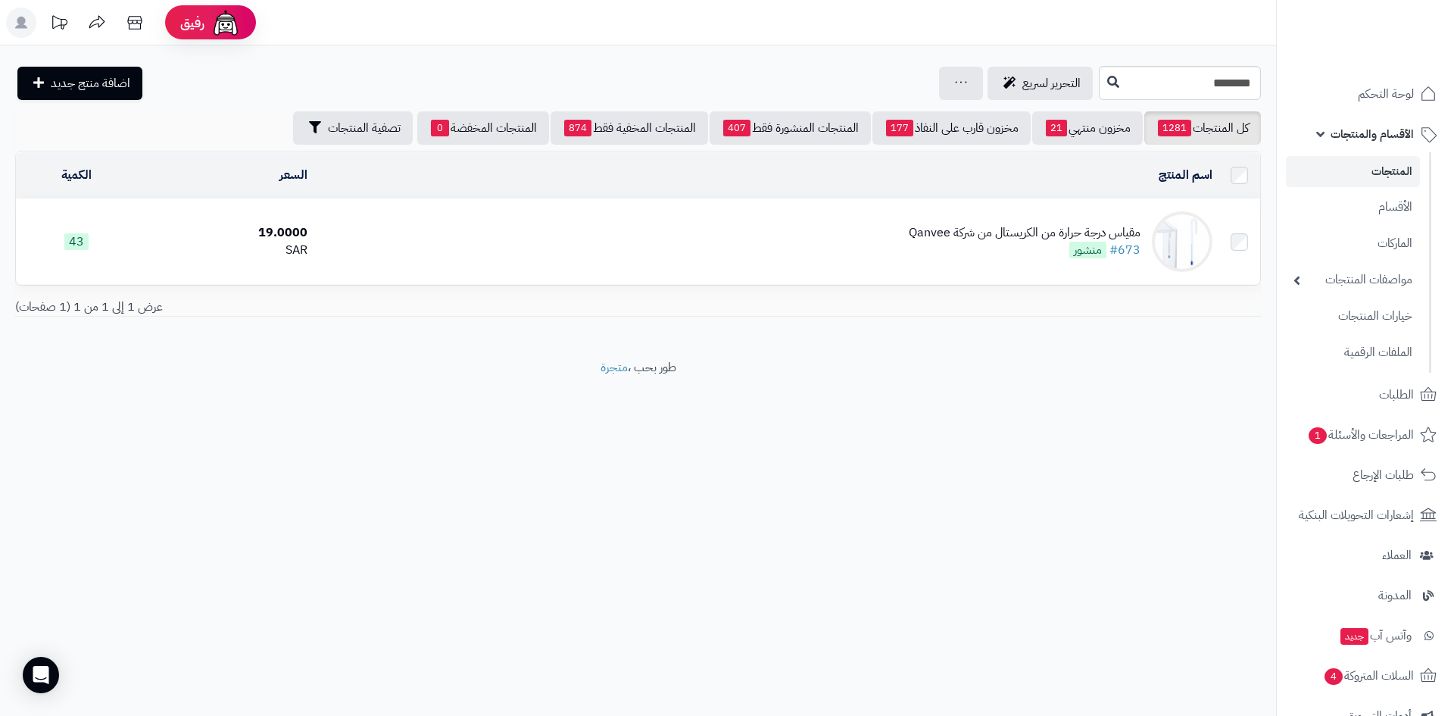
click at [1047, 233] on div "مقياس درجة حرارة من الكريستال من شركة Qanvee" at bounding box center [1025, 232] width 232 height 17
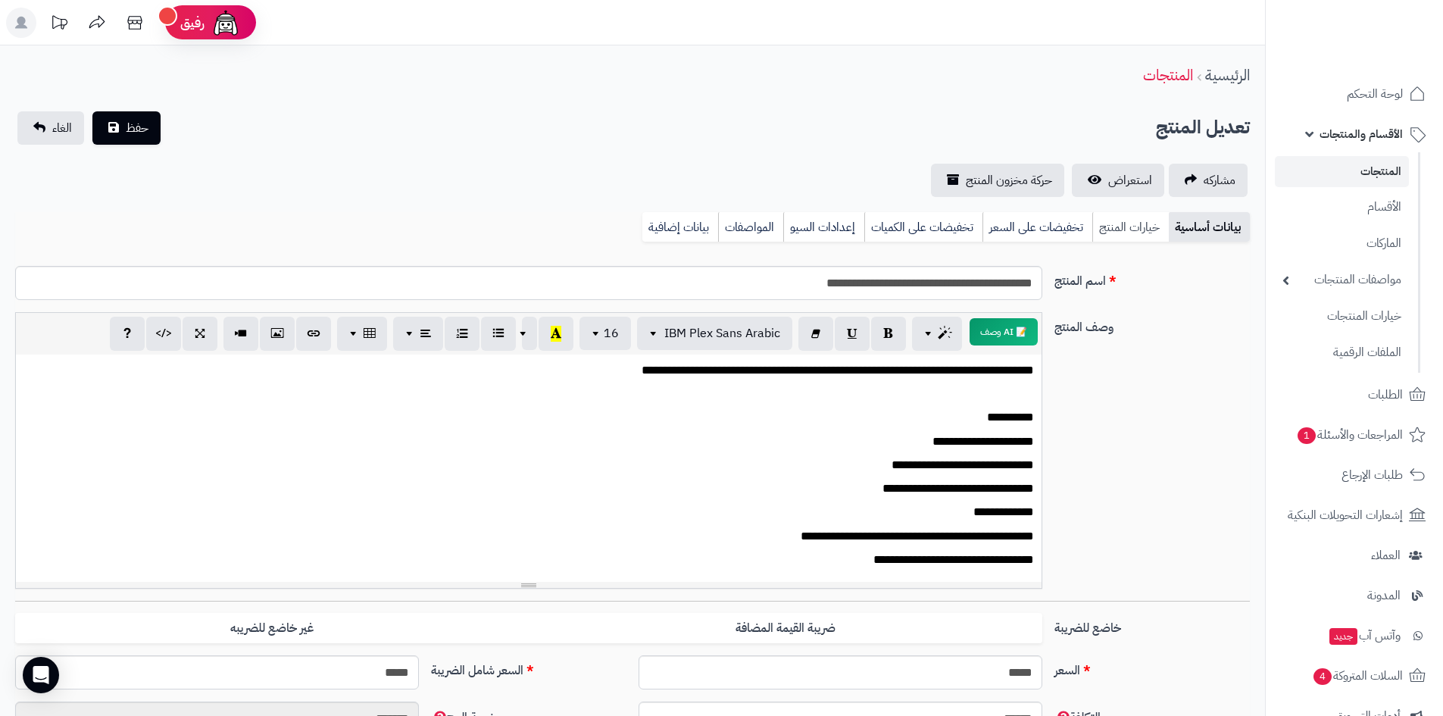
click at [1132, 224] on link "خيارات المنتج" at bounding box center [1130, 227] width 76 height 30
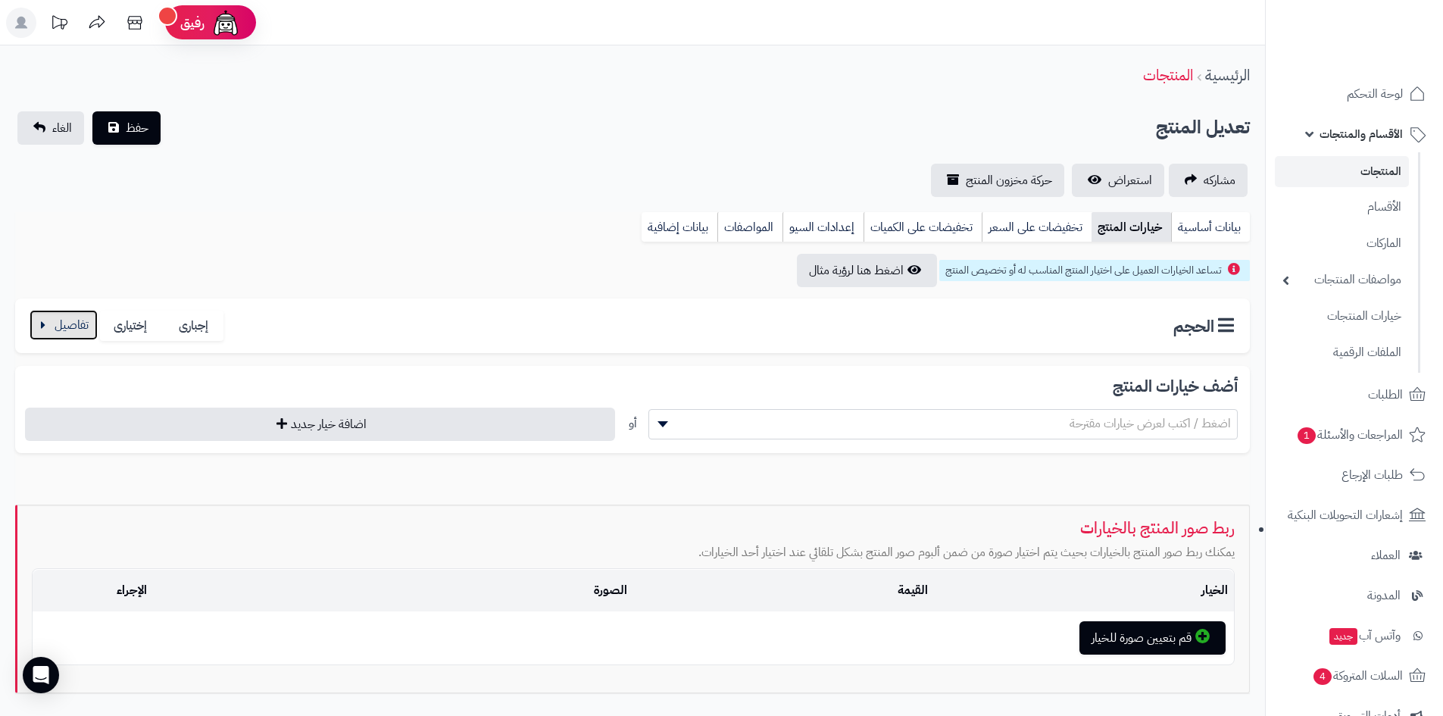
click at [74, 327] on button "button" at bounding box center [64, 325] width 68 height 30
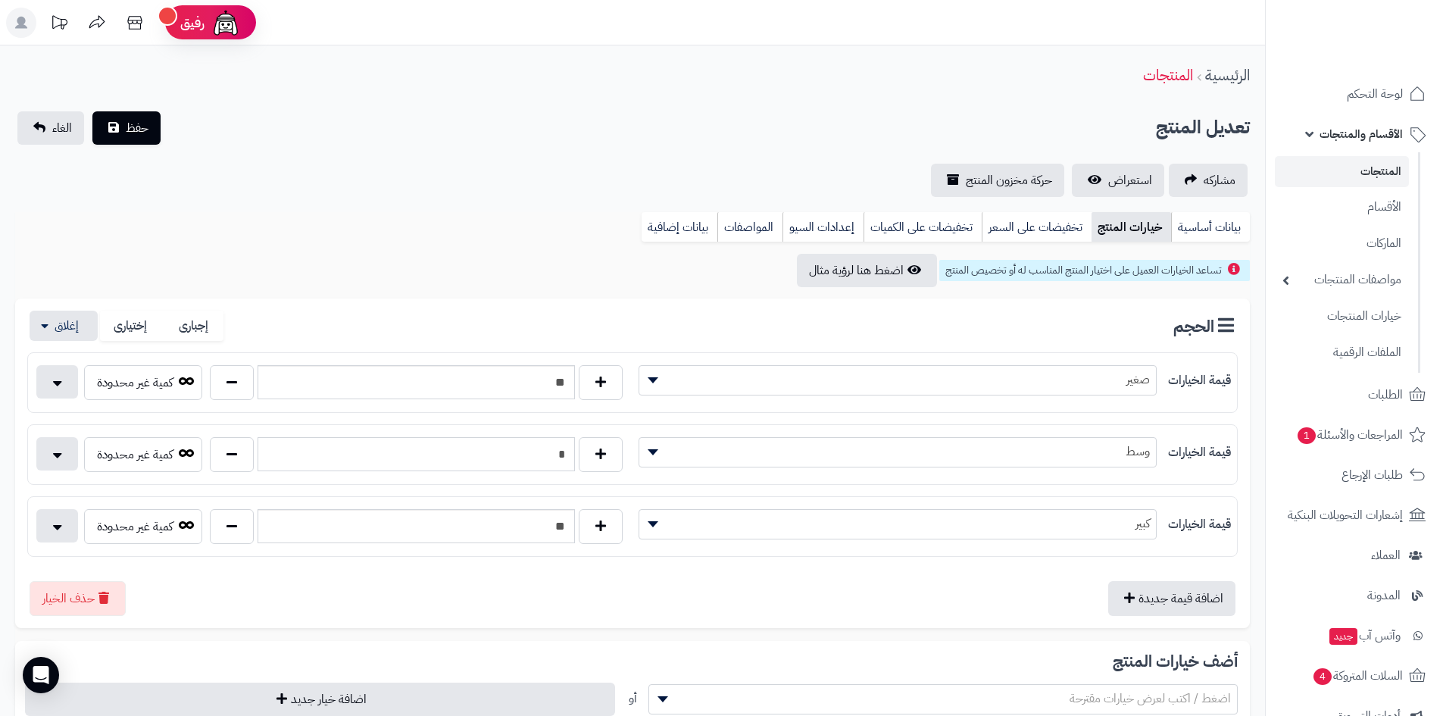
click at [563, 456] on input "*" at bounding box center [416, 454] width 317 height 34
type input "*"
click at [566, 382] on input "**" at bounding box center [416, 382] width 317 height 34
click at [569, 379] on input "**" at bounding box center [416, 382] width 317 height 34
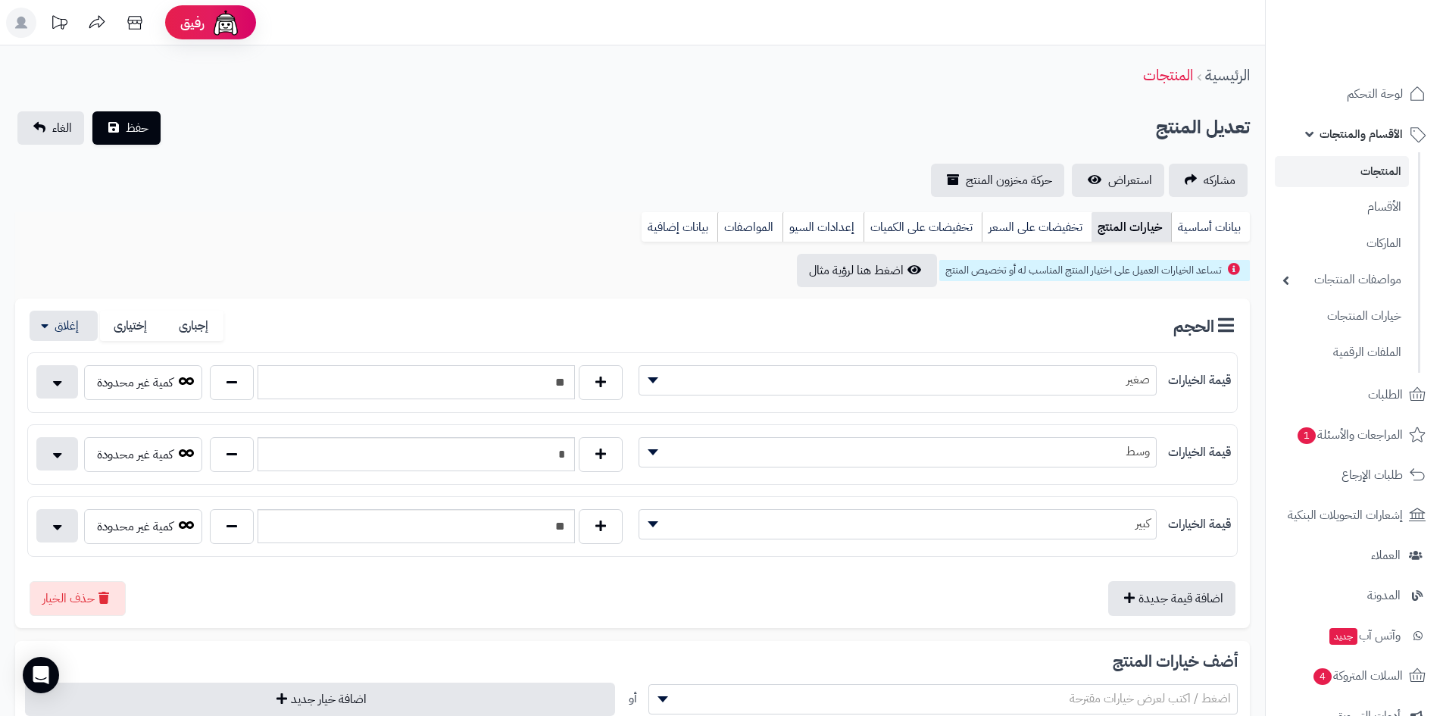
click at [569, 379] on input "**" at bounding box center [416, 382] width 317 height 34
type input "**"
click at [559, 527] on input "**" at bounding box center [416, 526] width 317 height 34
click at [558, 527] on input "**" at bounding box center [416, 526] width 317 height 34
type input "*"
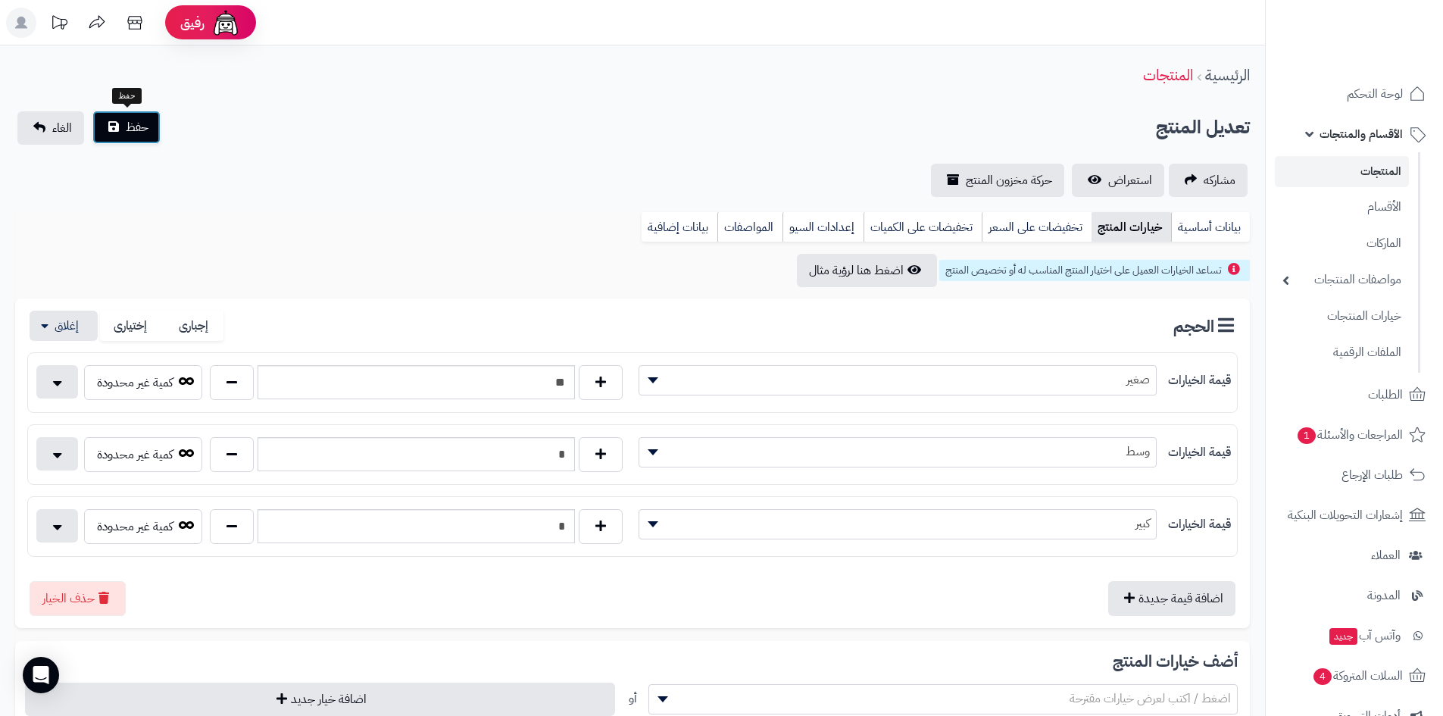
click at [147, 127] on span "حفظ" at bounding box center [137, 127] width 23 height 18
